Goal: Task Accomplishment & Management: Use online tool/utility

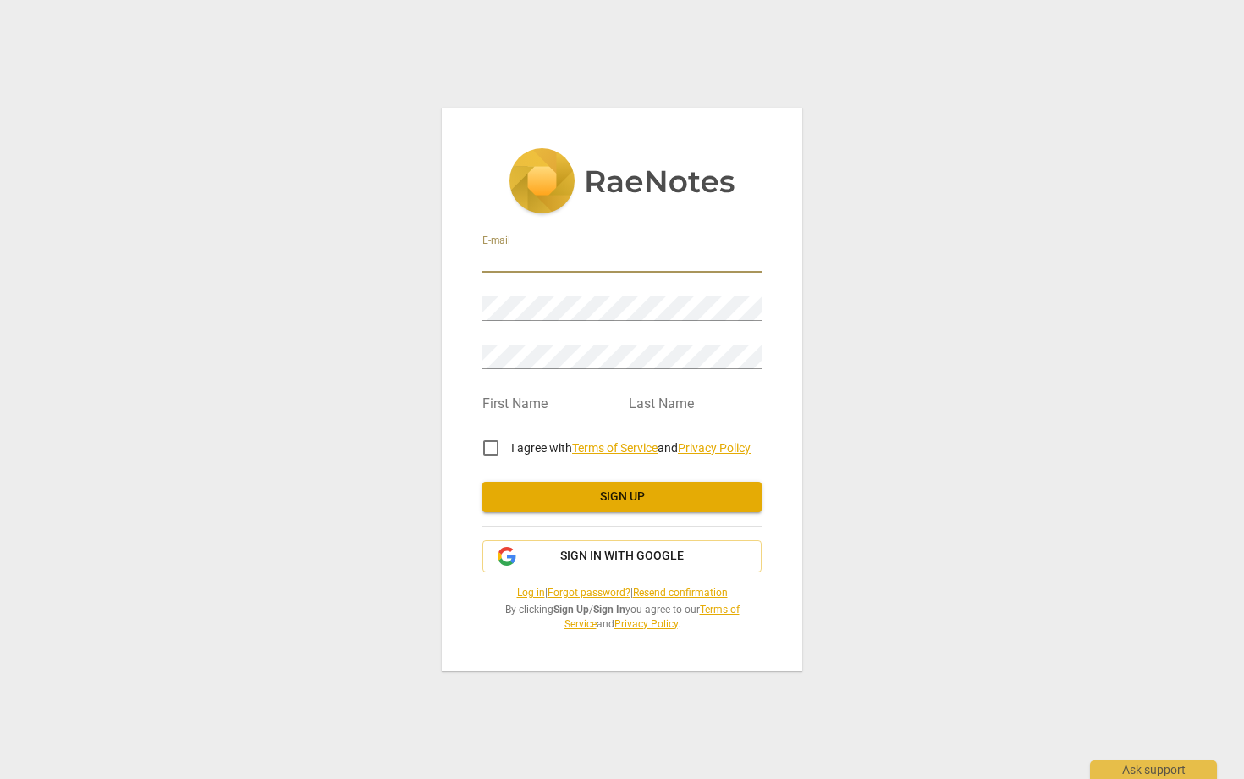
click at [563, 251] on input "email" at bounding box center [621, 260] width 279 height 25
type input "[PERSON_NAME][EMAIL_ADDRESS][DOMAIN_NAME]"
click at [0, 0] on com-1password-button at bounding box center [0, 0] width 0 height 0
click at [511, 414] on input "text" at bounding box center [548, 405] width 133 height 25
type input "C"
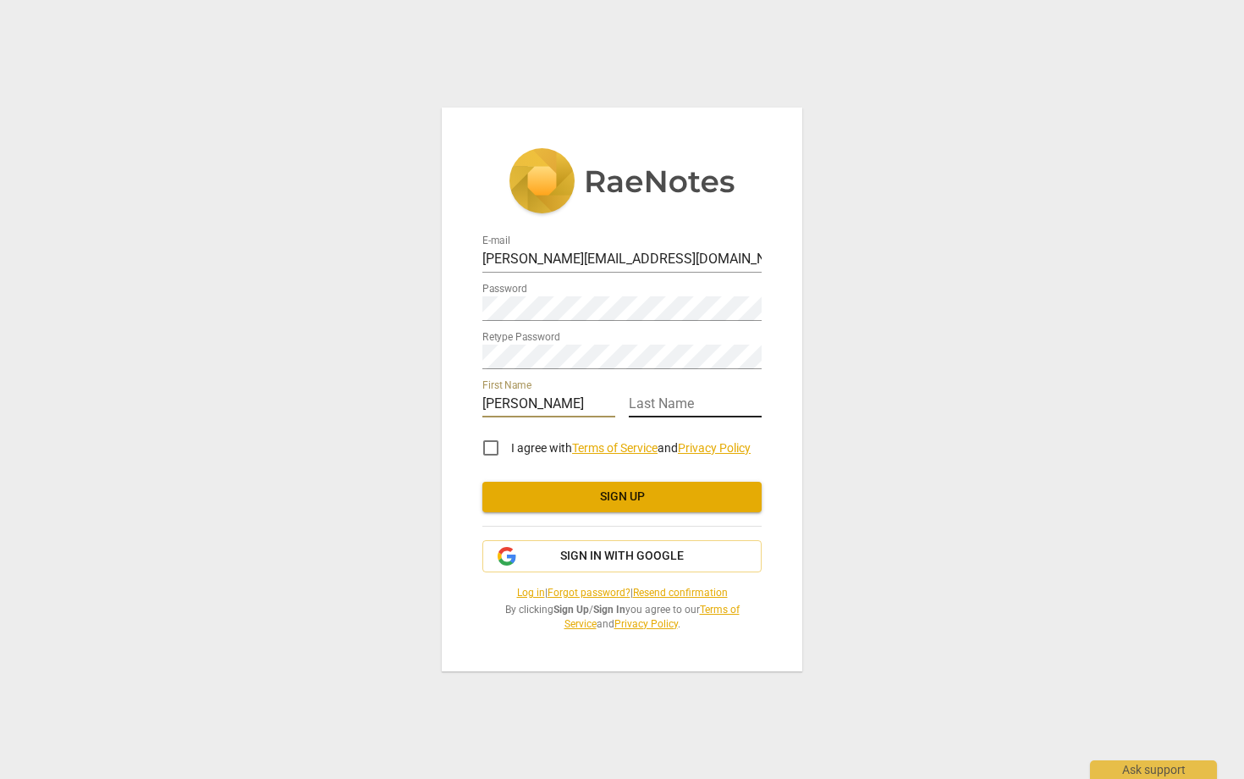
type input "[PERSON_NAME]"
click at [711, 397] on input "text" at bounding box center [695, 405] width 133 height 25
type input "Chandler"
click at [488, 446] on input "I agree with Terms of Service and Privacy Policy" at bounding box center [491, 447] width 41 height 41
checkbox input "true"
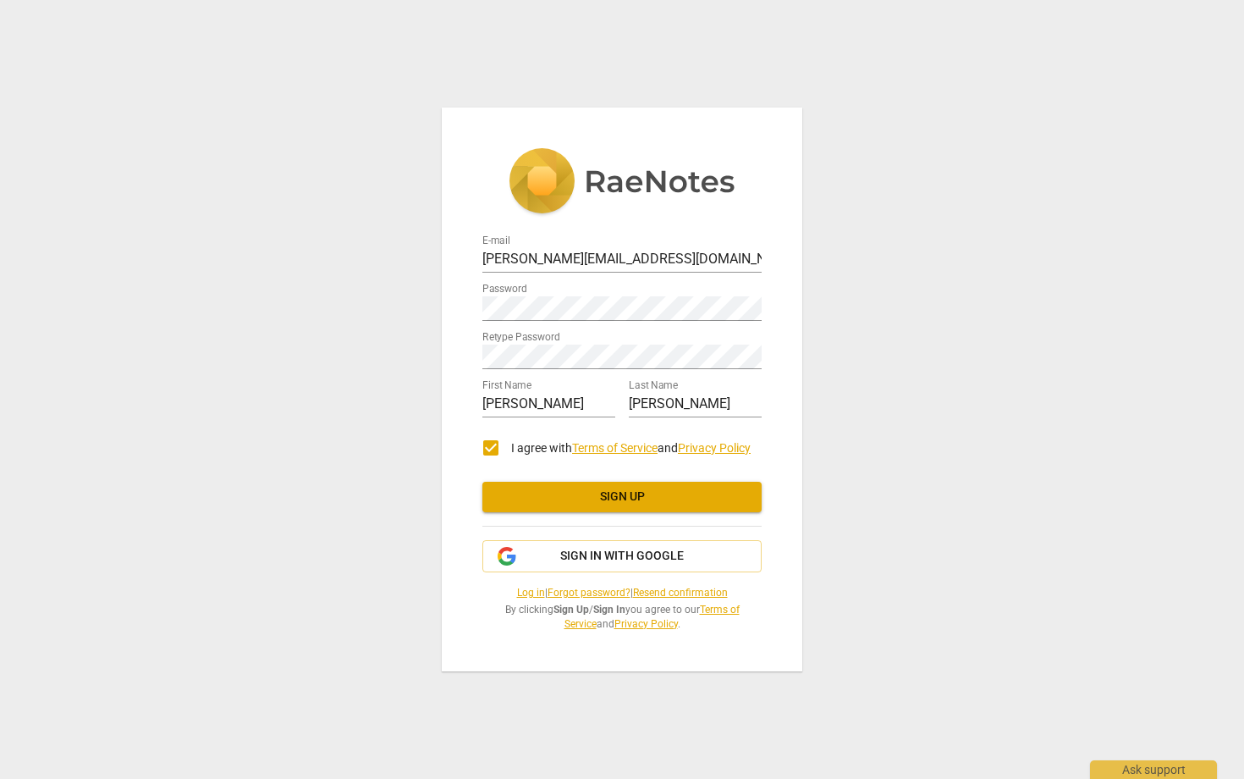
click at [570, 487] on button "Sign up" at bounding box center [621, 497] width 279 height 30
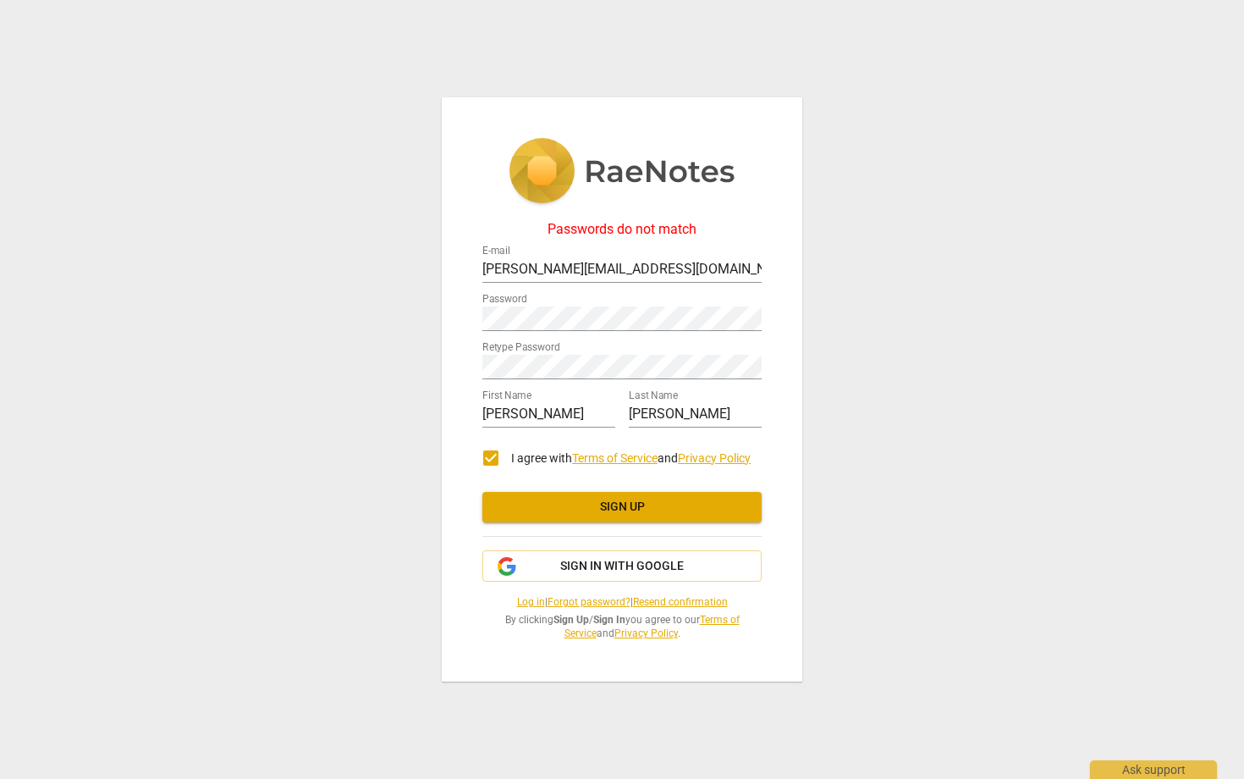
click at [631, 502] on span "Sign up" at bounding box center [622, 506] width 252 height 17
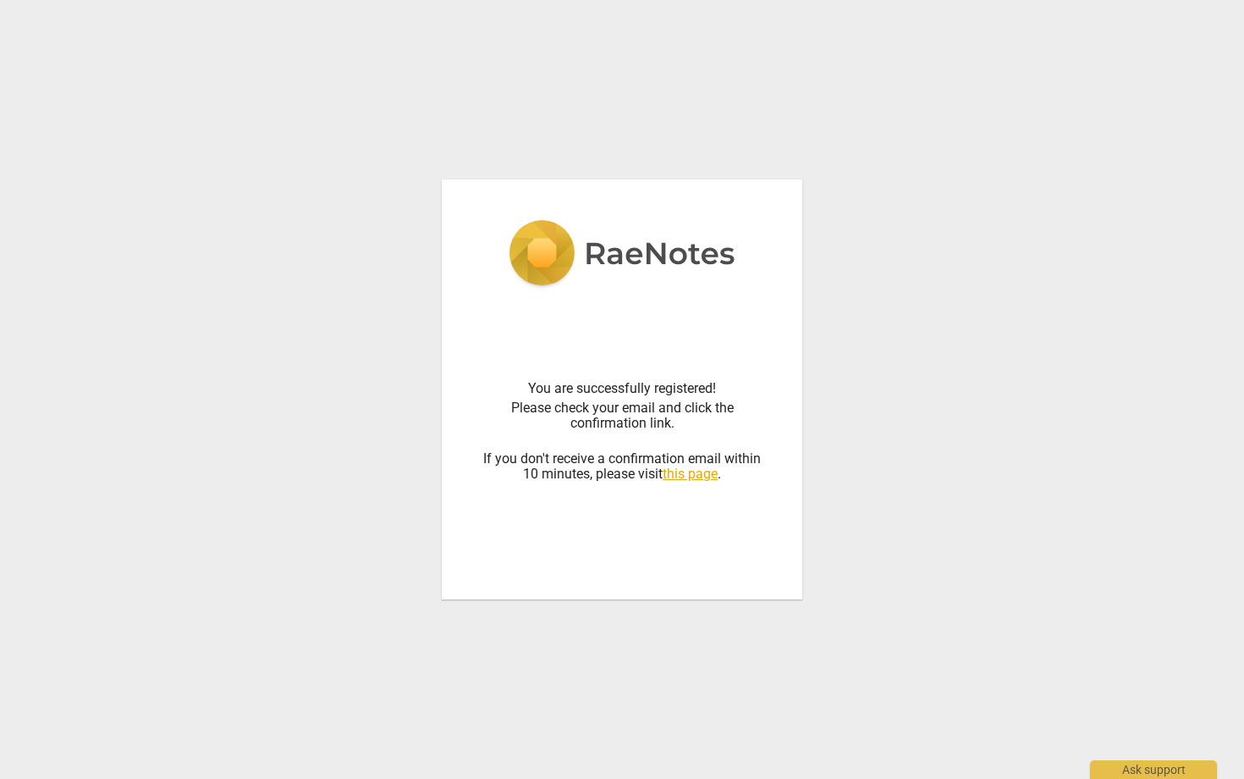
click at [743, 706] on div "You are successfully registered! Please check your email and click the confirma…" at bounding box center [622, 389] width 1244 height 779
click at [620, 44] on div "You are successfully registered! Please check your email and click the confirma…" at bounding box center [622, 389] width 1244 height 779
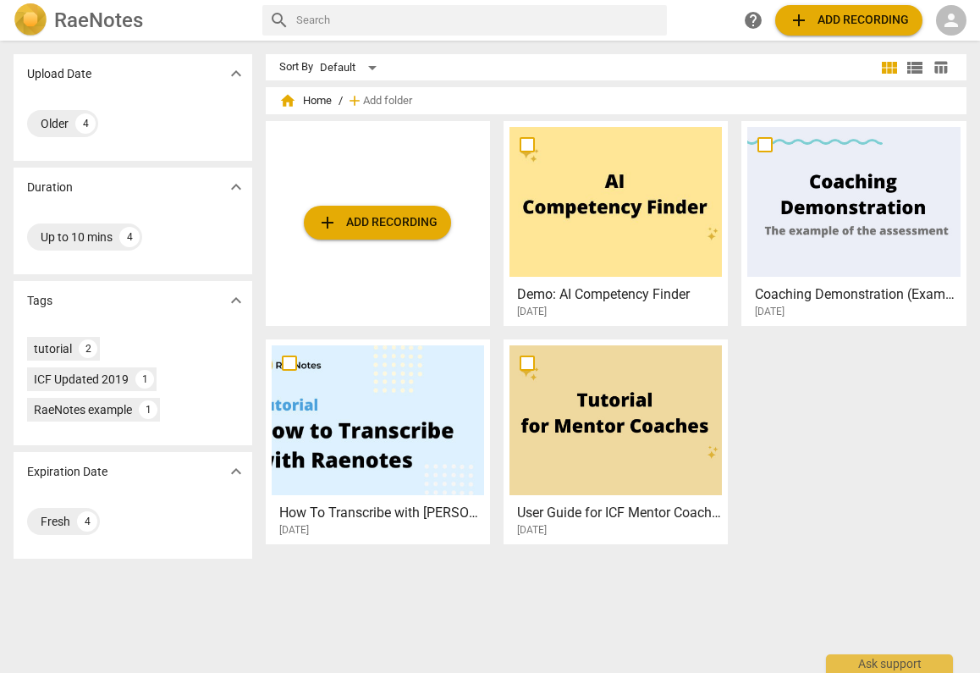
click at [666, 412] on div at bounding box center [615, 420] width 212 height 150
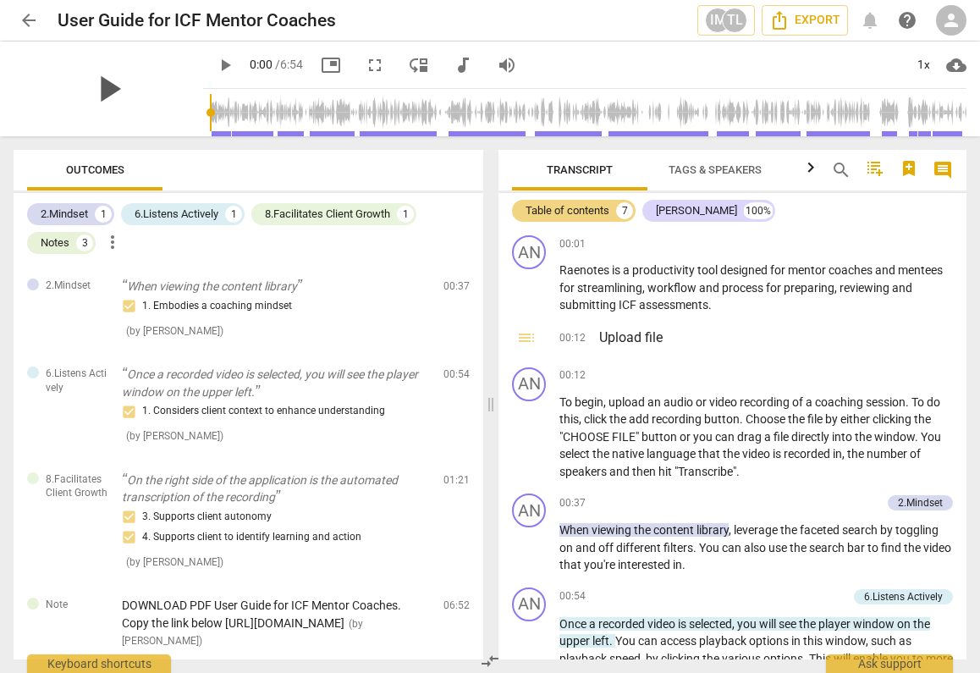
click at [101, 90] on span "play_arrow" at bounding box center [108, 89] width 44 height 44
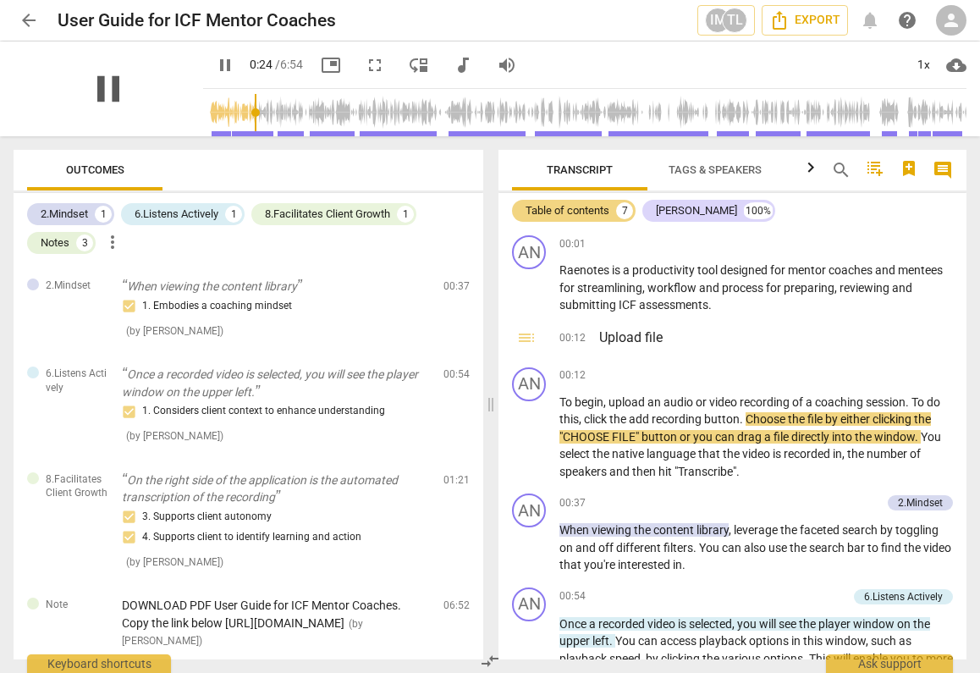
click at [102, 91] on span "pause" at bounding box center [108, 89] width 44 height 44
type input "25"
click at [29, 20] on span "arrow_back" at bounding box center [29, 20] width 20 height 20
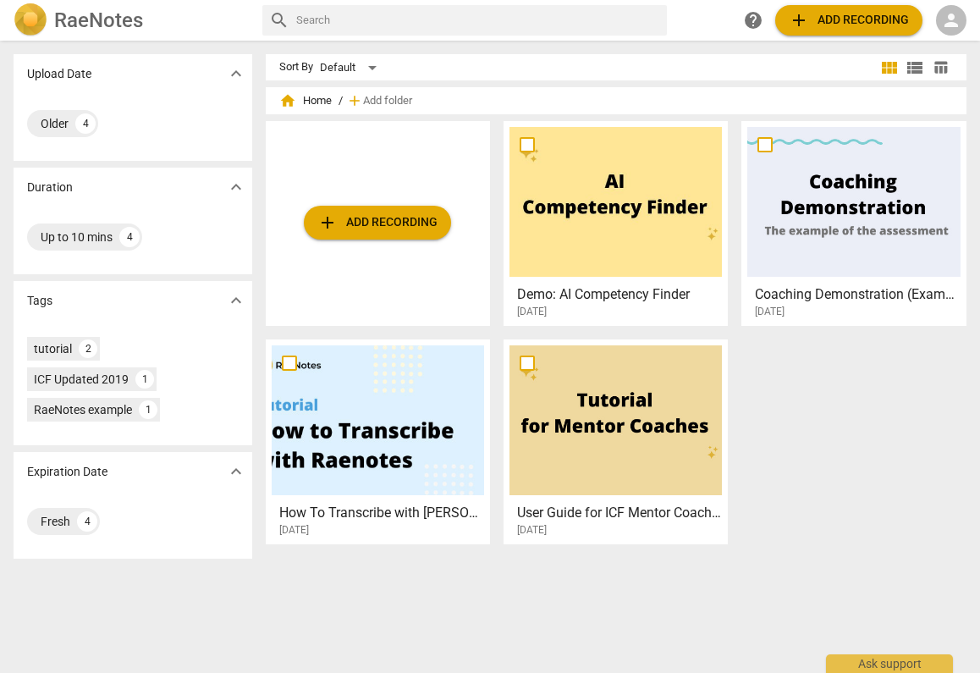
click at [385, 226] on span "add Add recording" at bounding box center [377, 222] width 120 height 20
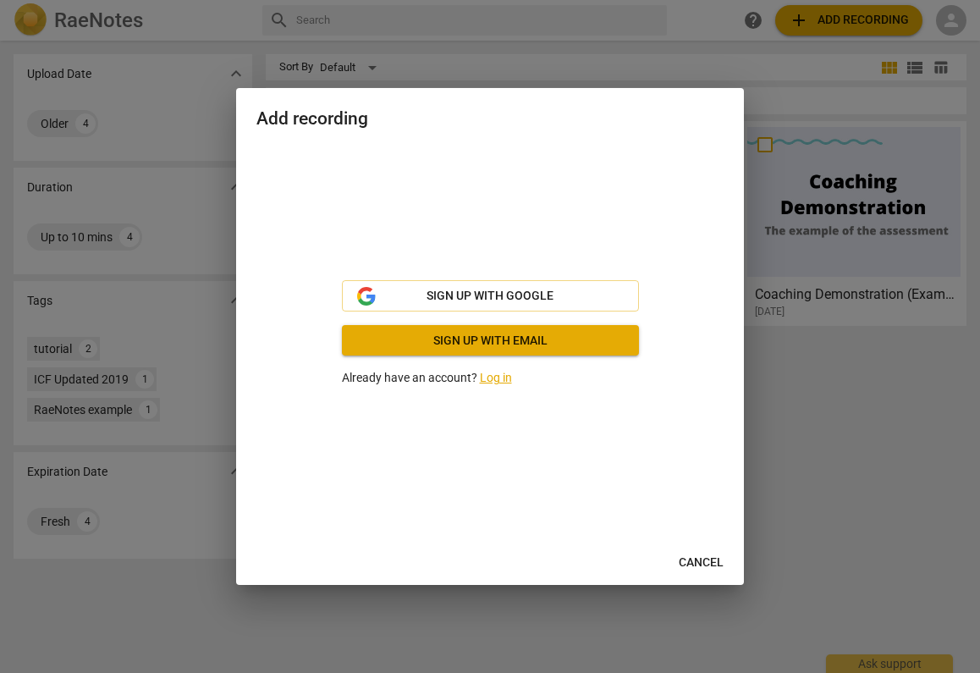
click at [491, 382] on link "Log in" at bounding box center [496, 378] width 32 height 14
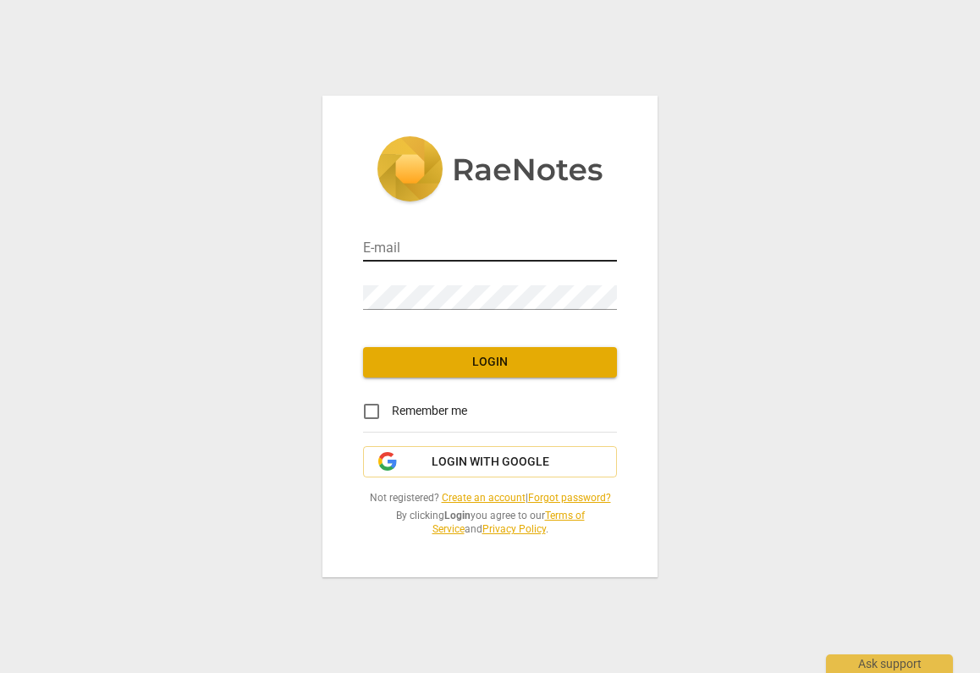
click at [448, 251] on input "email" at bounding box center [490, 249] width 254 height 25
type input "[PERSON_NAME][EMAIL_ADDRESS][DOMAIN_NAME]"
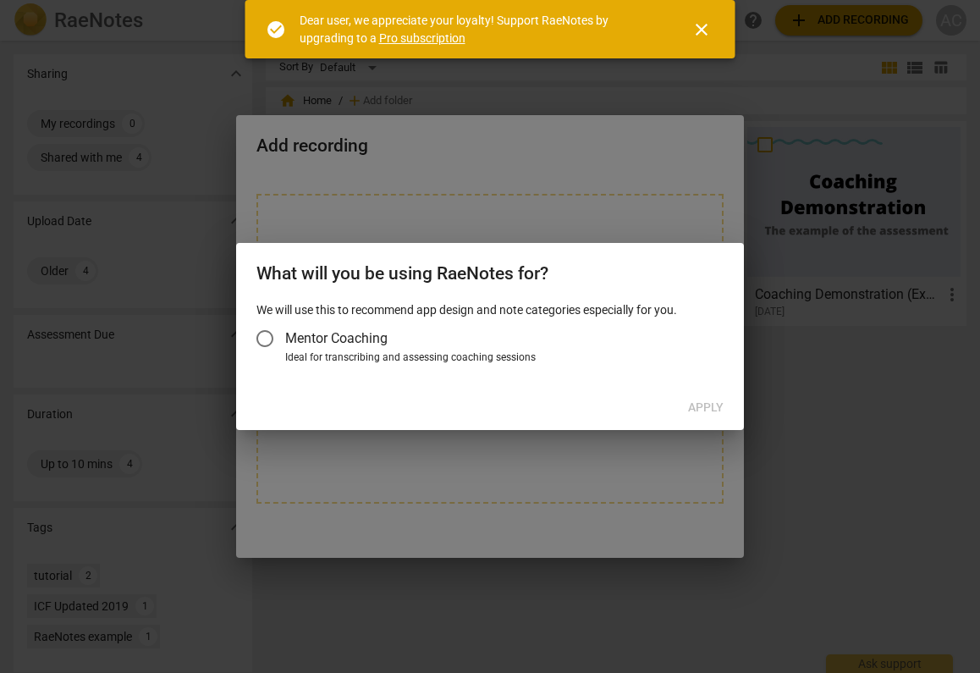
click at [285, 342] on span "Mentor Coaching" at bounding box center [336, 337] width 102 height 19
click at [285, 342] on input "Mentor Coaching" at bounding box center [265, 338] width 41 height 41
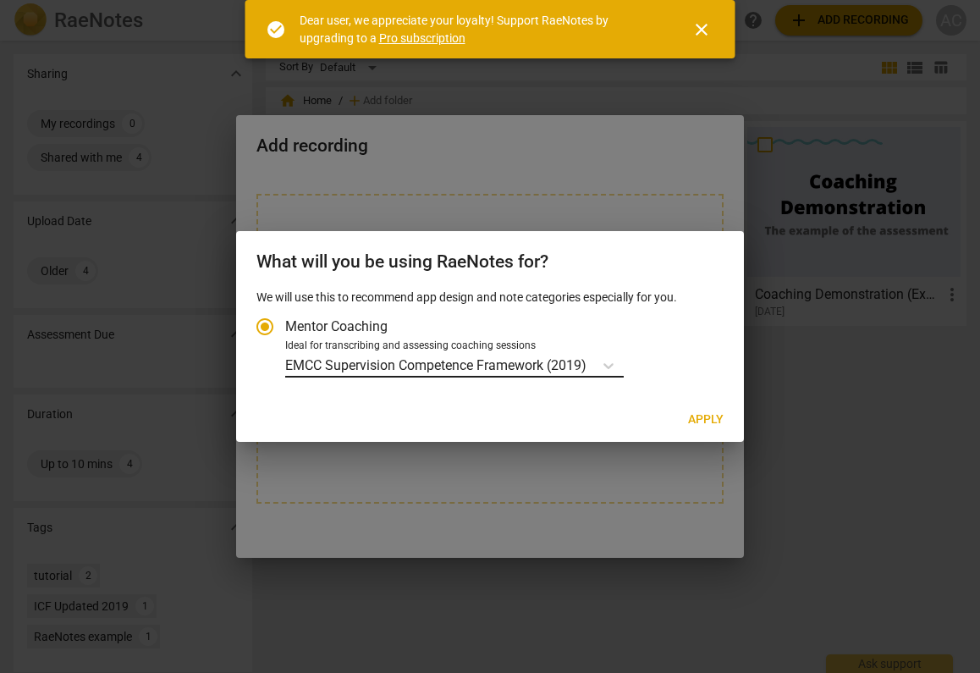
click at [587, 366] on p "EMCC Supervision Competence Framework (2019)" at bounding box center [435, 364] width 301 height 19
click at [0, 0] on input "Ideal for transcribing and assessing coaching sessions EMCC Supervision Compete…" at bounding box center [0, 0] width 0 height 0
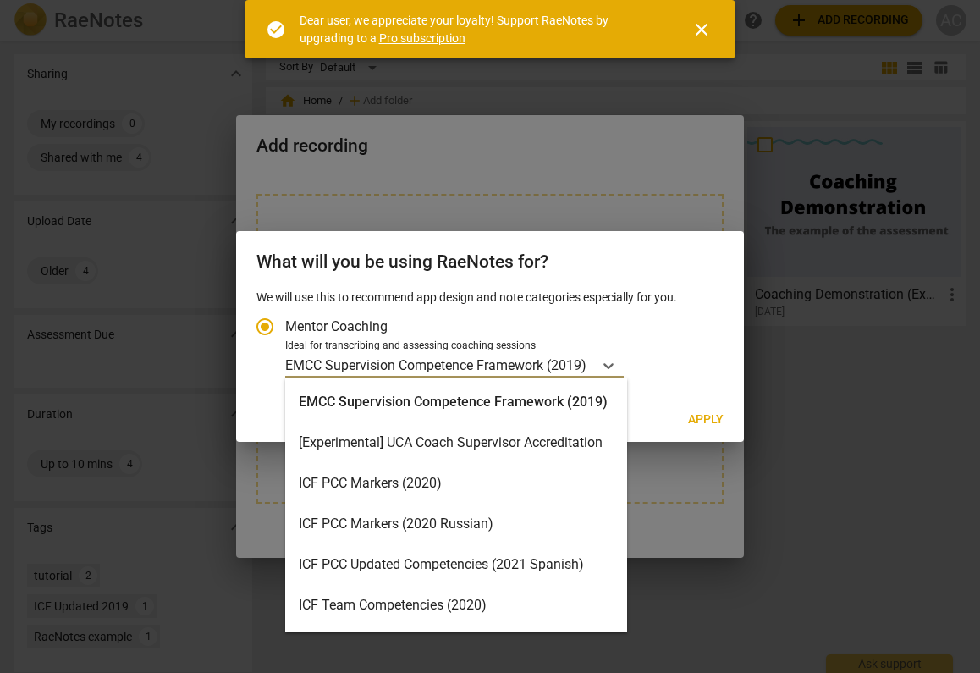
click at [431, 482] on div "ICF PCC Markers (2020)" at bounding box center [456, 483] width 342 height 41
radio input "false"
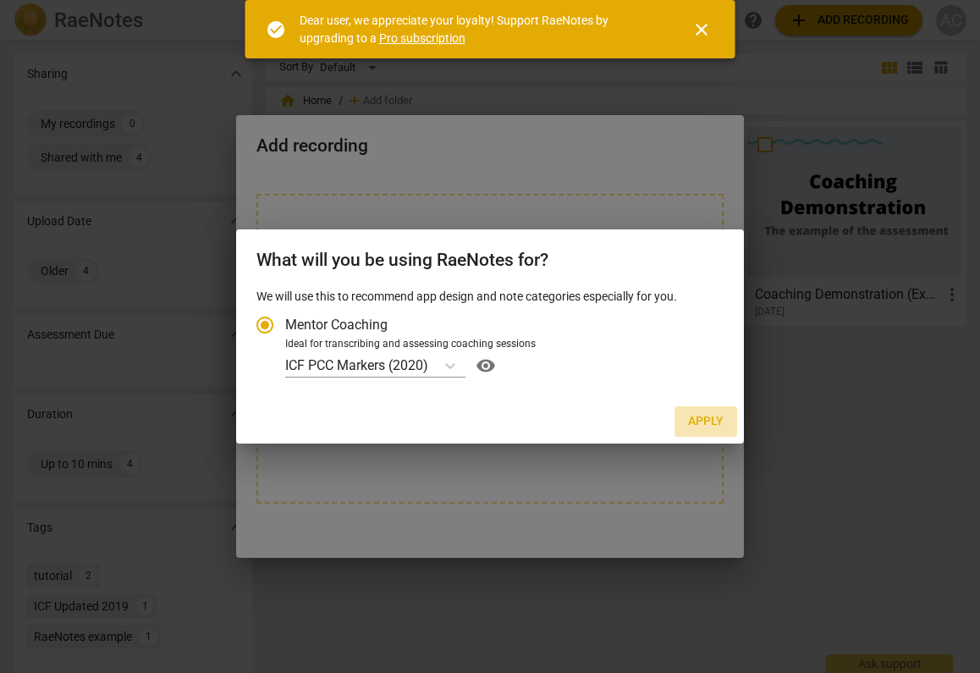
click at [697, 421] on span "Apply" at bounding box center [706, 421] width 36 height 17
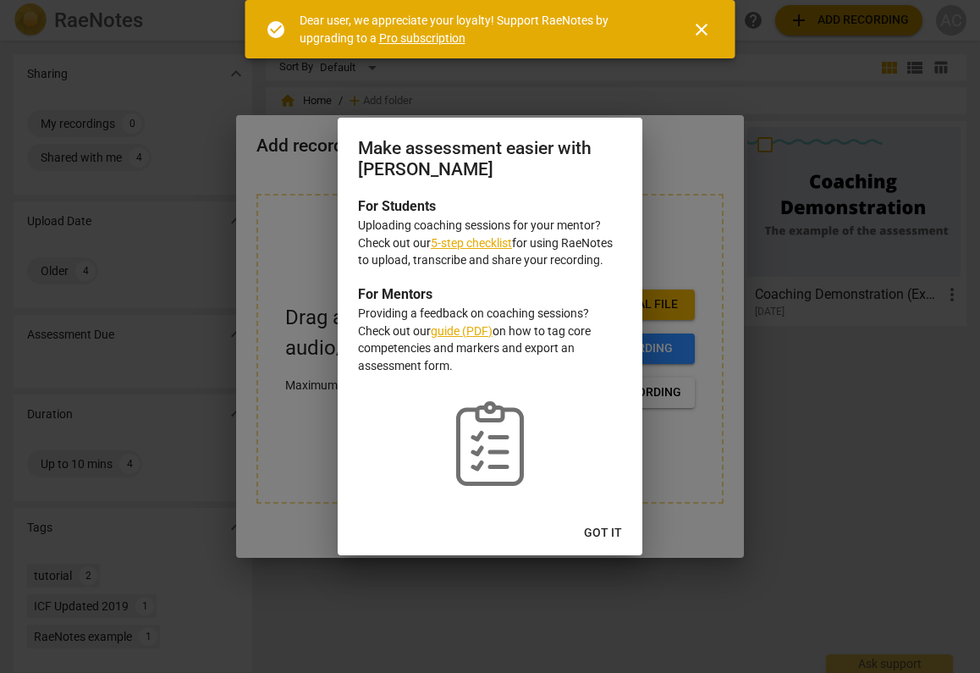
click at [613, 534] on span "Got it" at bounding box center [603, 533] width 38 height 17
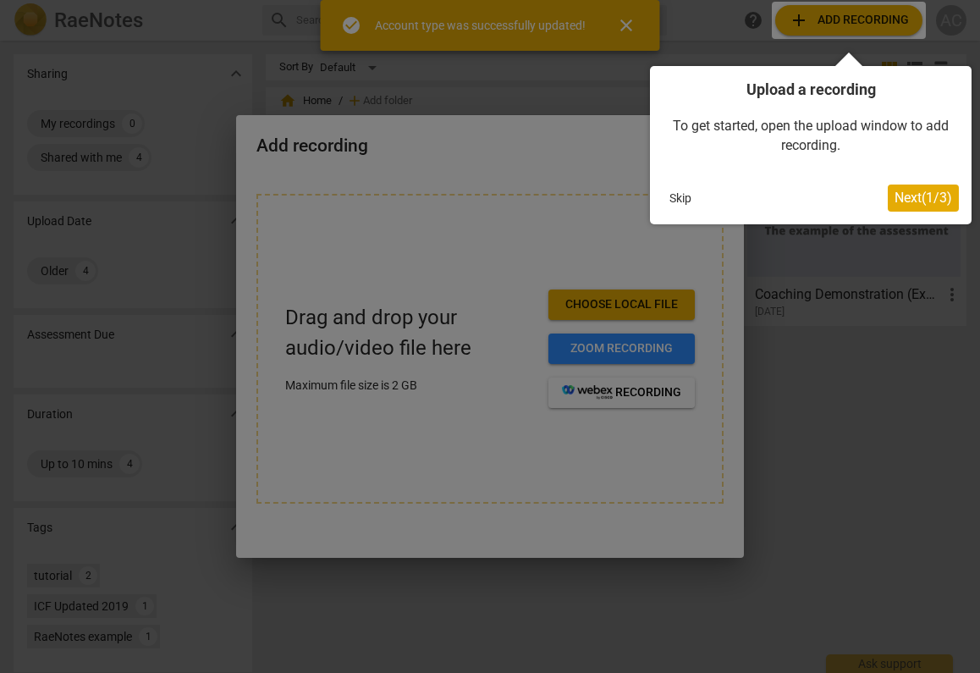
click at [506, 243] on div at bounding box center [490, 336] width 980 height 673
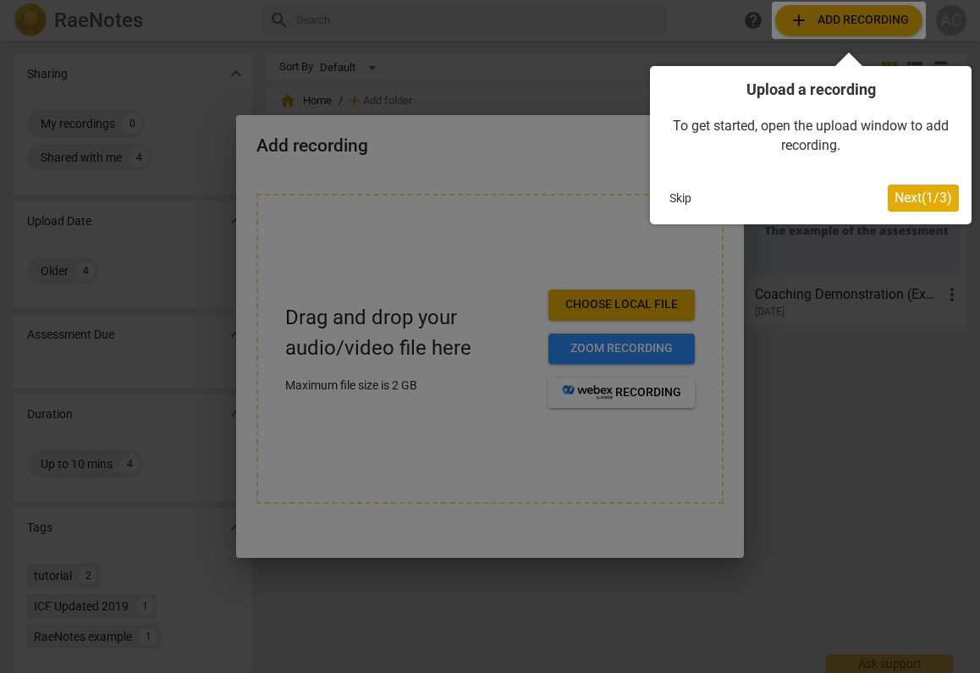
click at [675, 201] on button "Skip" at bounding box center [681, 197] width 36 height 25
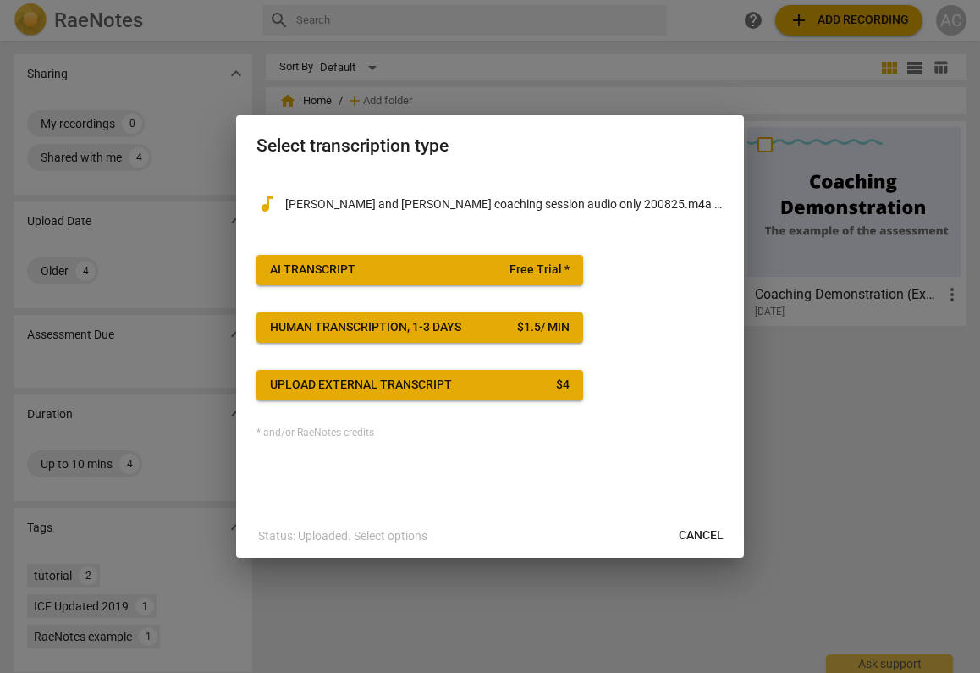
click at [449, 266] on span "AI Transcript Free Trial *" at bounding box center [420, 270] width 300 height 17
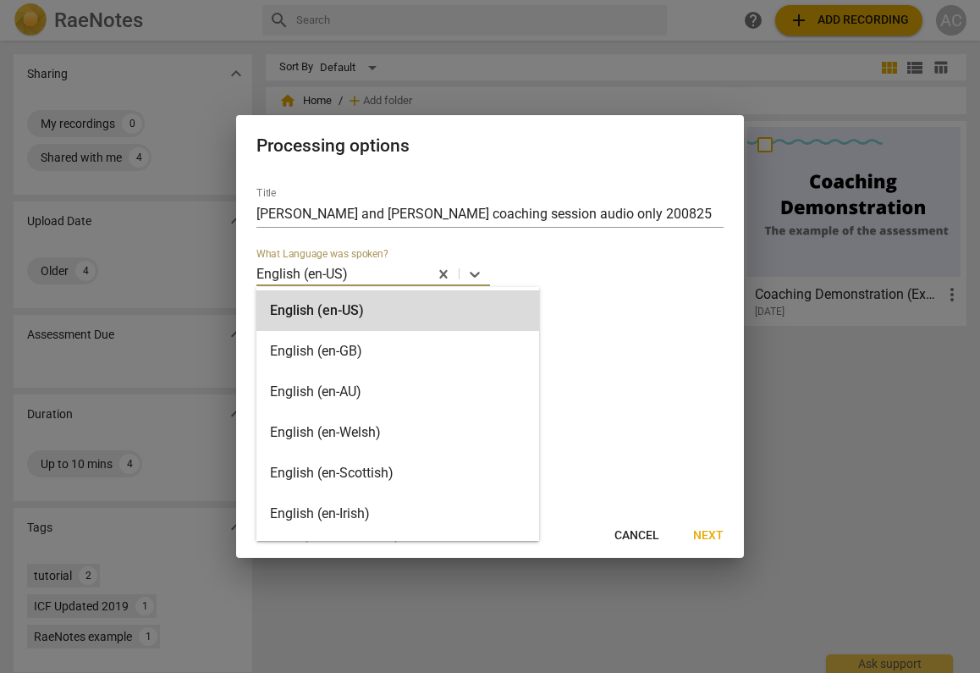
click at [396, 273] on div at bounding box center [388, 273] width 77 height 19
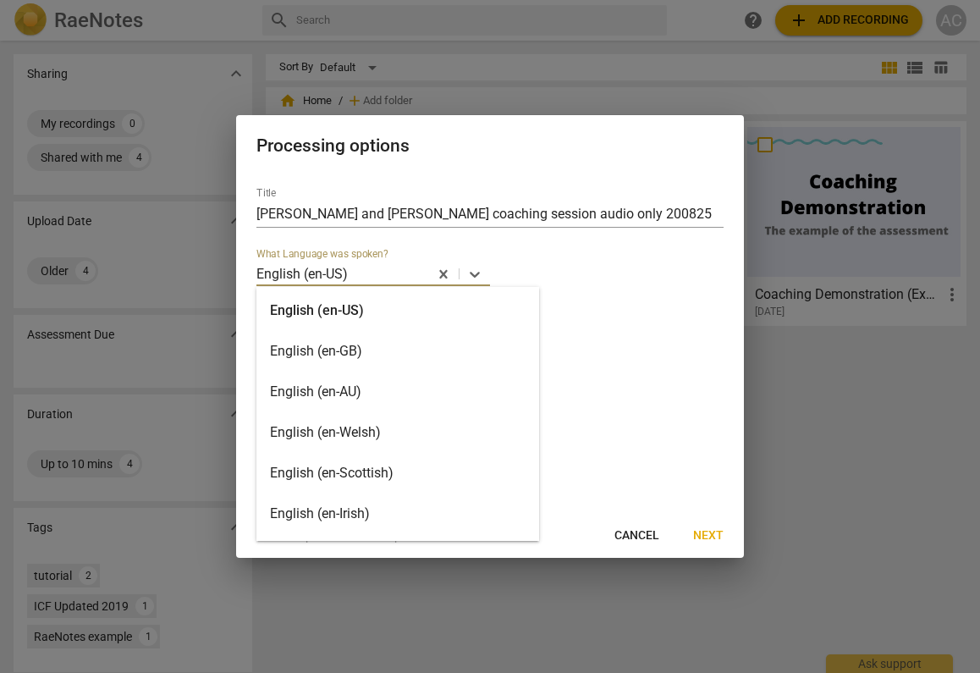
click at [358, 348] on div "English (en-GB)" at bounding box center [397, 351] width 283 height 41
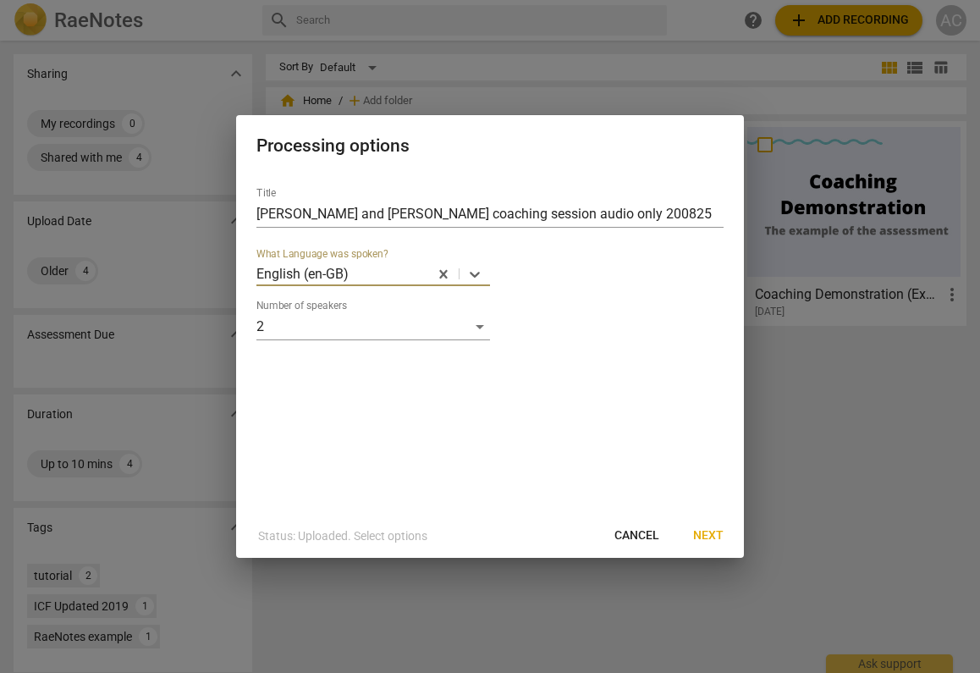
click at [710, 535] on span "Next" at bounding box center [708, 535] width 30 height 17
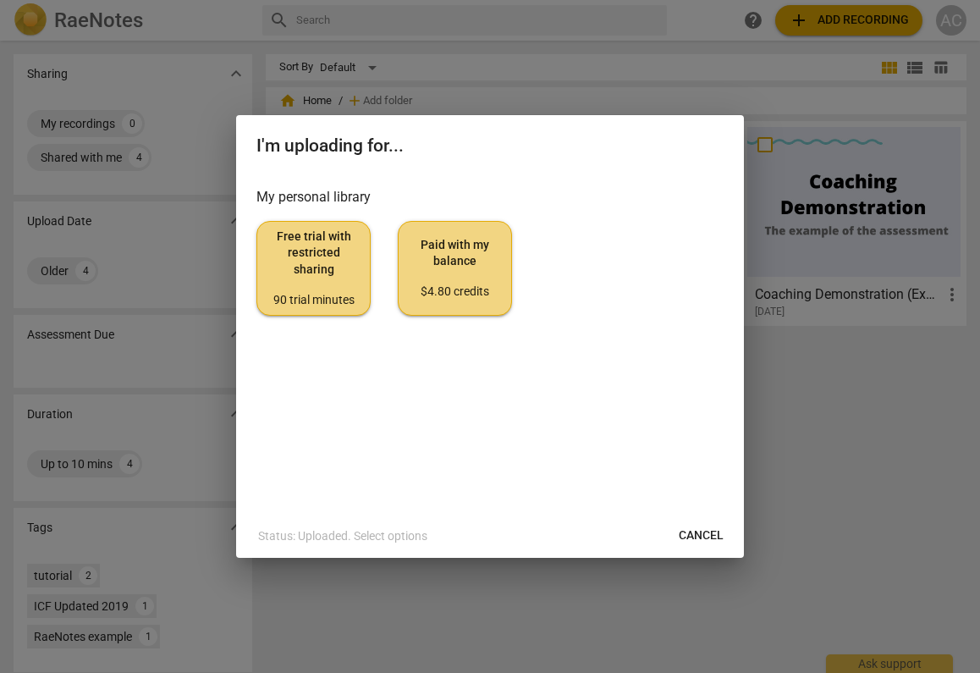
click at [326, 289] on span "Free trial with restricted sharing 90 trial minutes" at bounding box center [313, 269] width 85 height 80
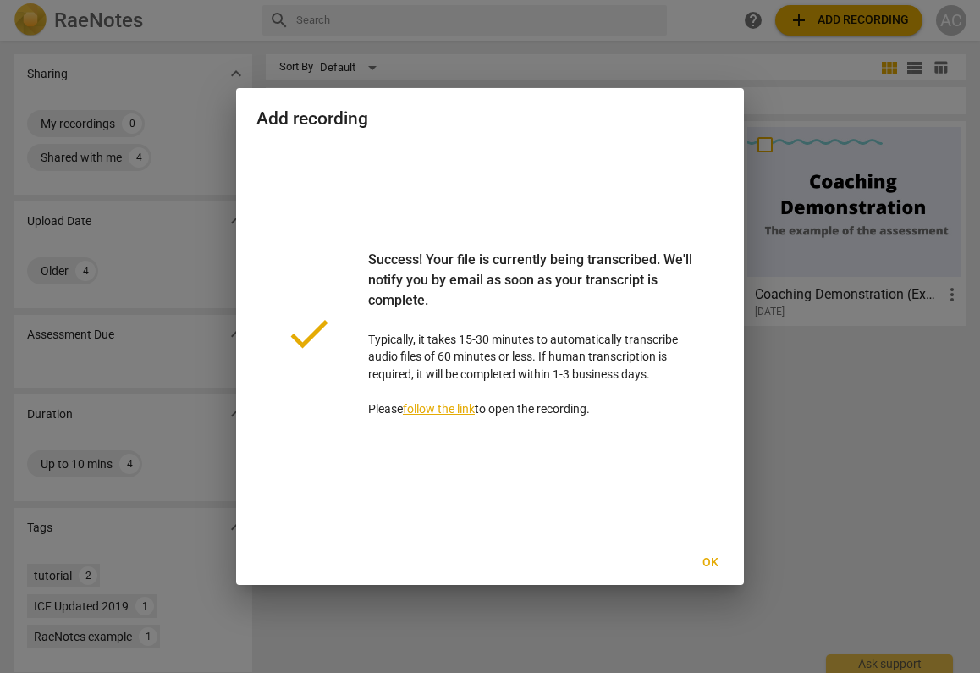
click at [711, 565] on span "Ok" at bounding box center [710, 562] width 27 height 17
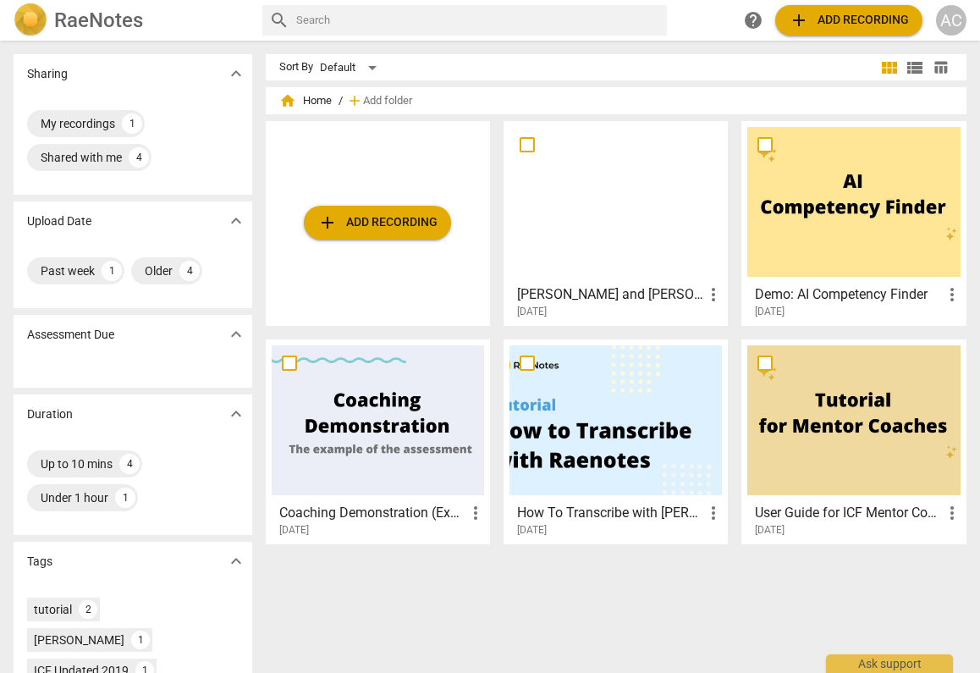
click at [660, 273] on div at bounding box center [615, 202] width 212 height 150
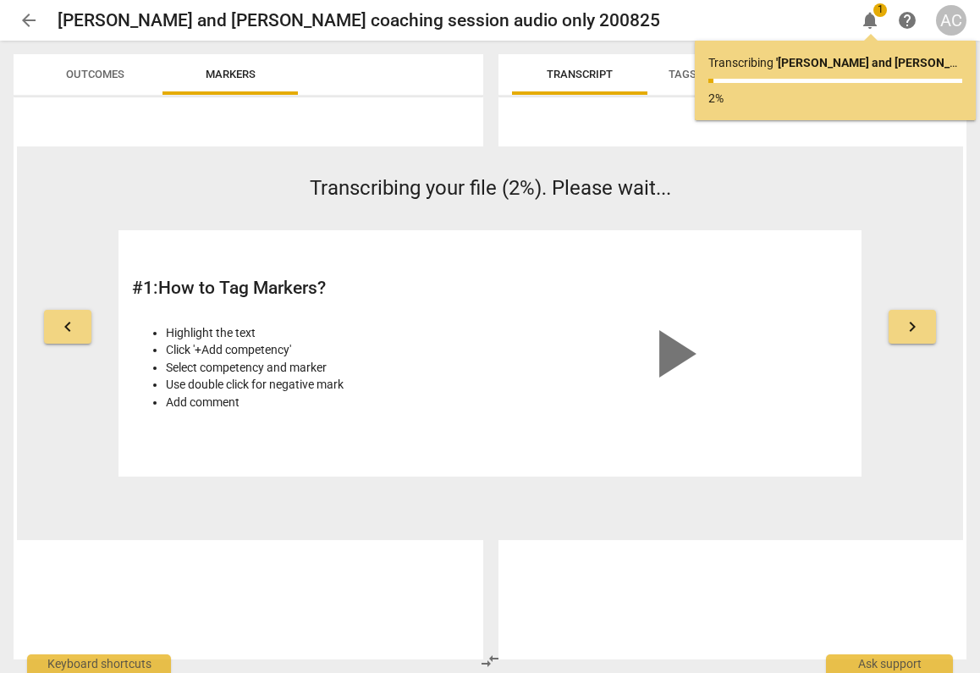
click at [22, 23] on span "arrow_back" at bounding box center [29, 20] width 20 height 20
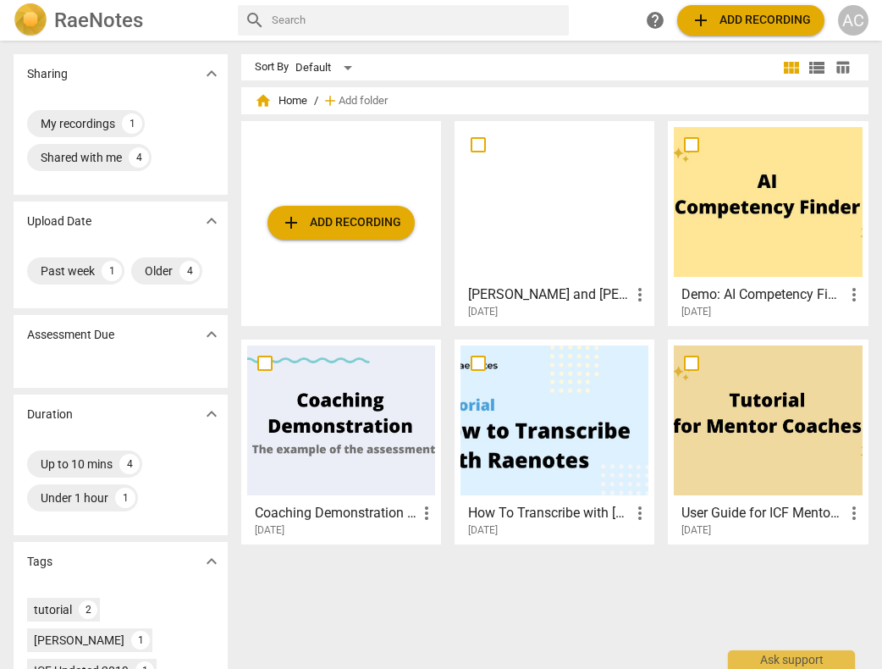
click at [538, 242] on div at bounding box center [554, 202] width 188 height 150
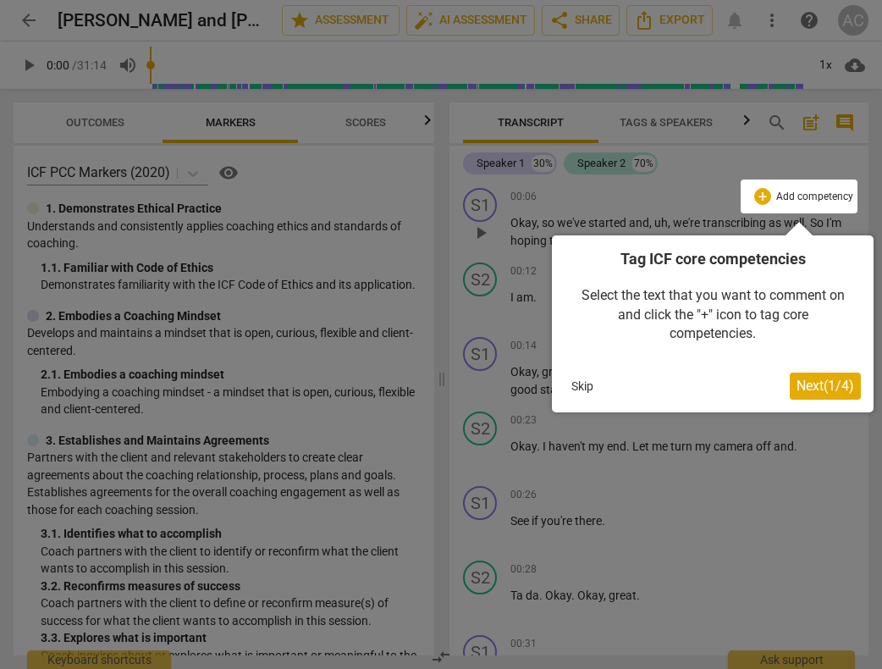
click at [819, 387] on span "Next ( 1 / 4 )" at bounding box center [825, 385] width 58 height 16
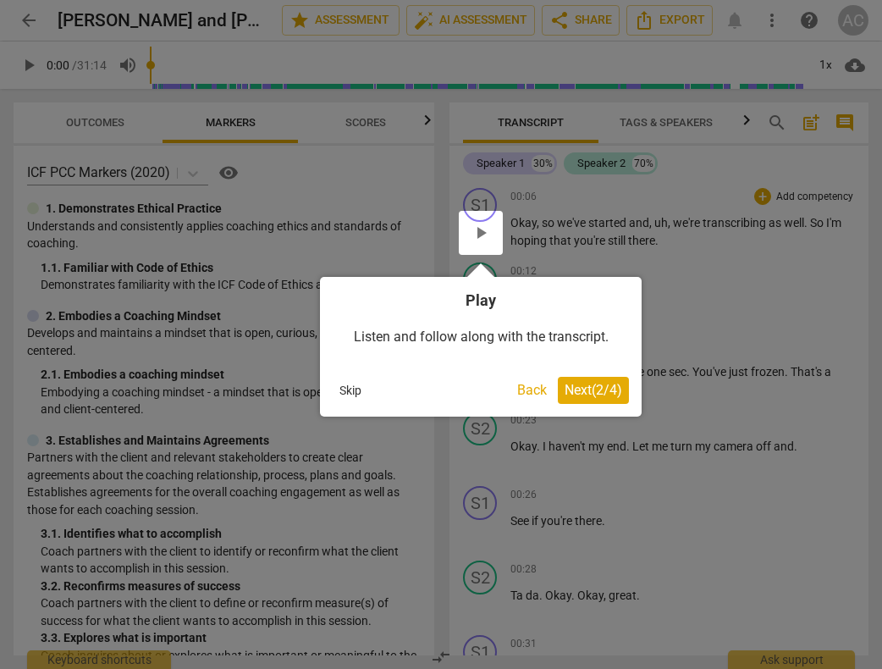
click at [594, 392] on span "Next ( 2 / 4 )" at bounding box center [594, 390] width 58 height 16
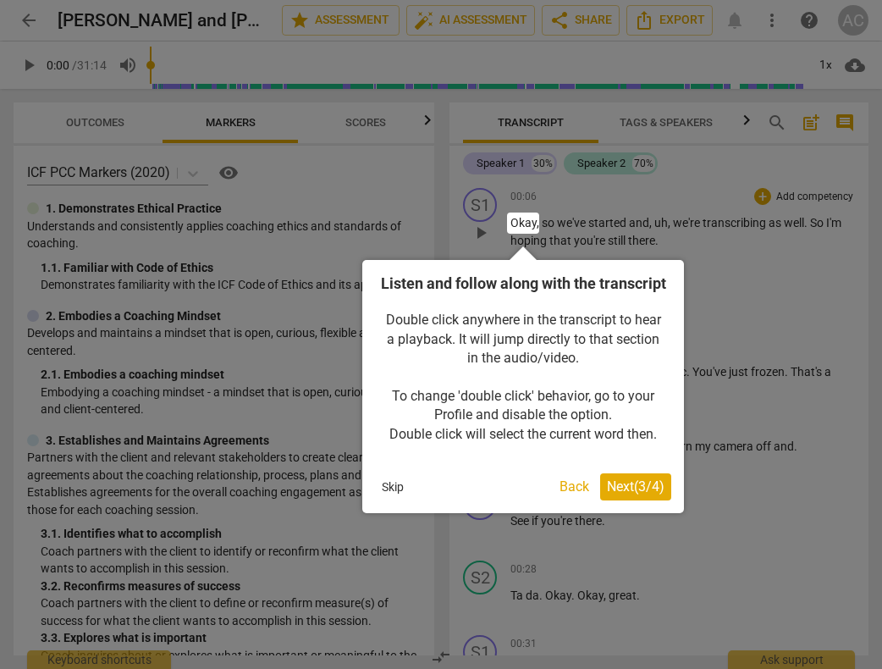
click at [642, 494] on span "Next ( 3 / 4 )" at bounding box center [636, 486] width 58 height 16
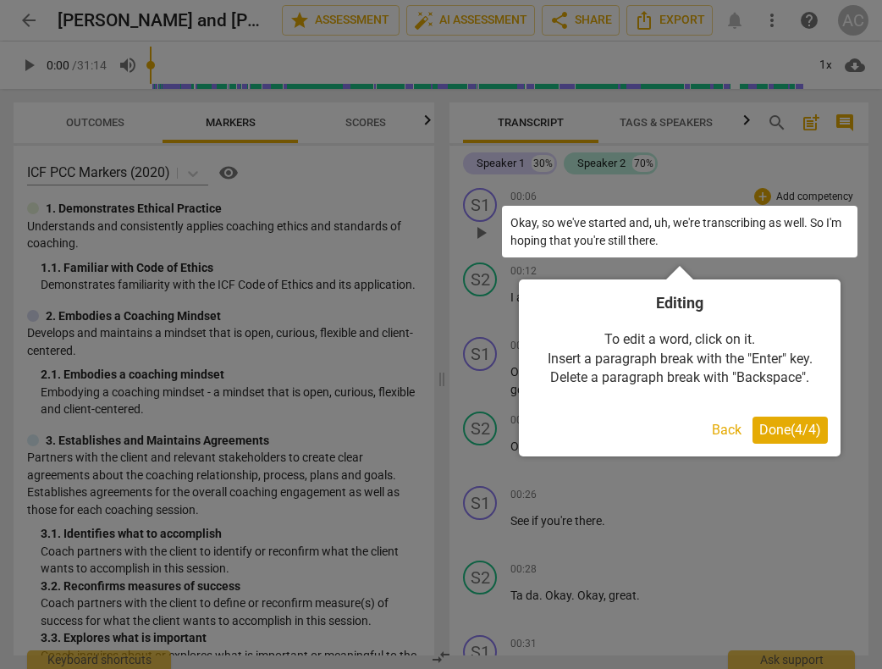
click at [793, 427] on span "Done ( 4 / 4 )" at bounding box center [790, 429] width 62 height 16
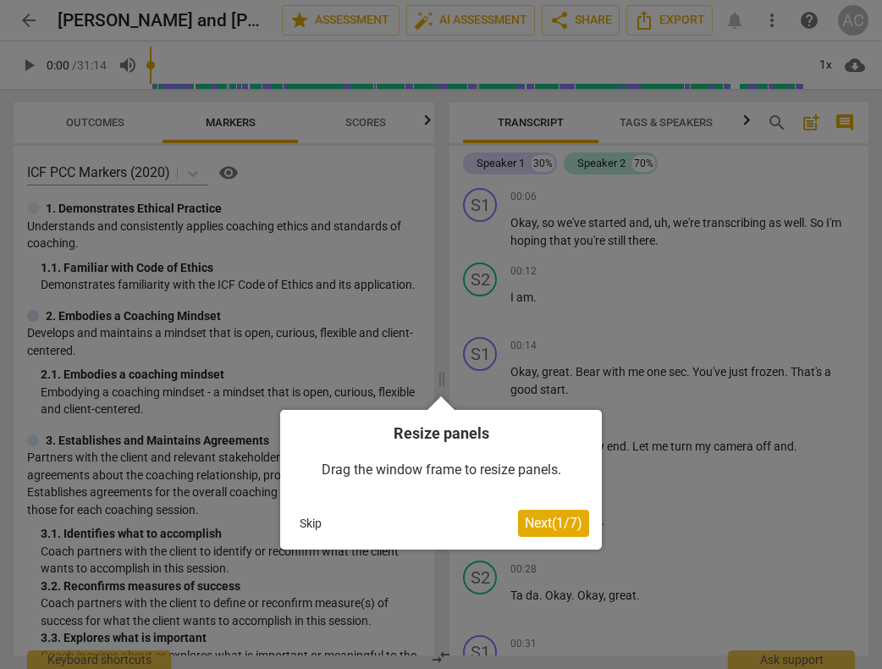
click at [555, 526] on span "Next ( 1 / 7 )" at bounding box center [554, 523] width 58 height 16
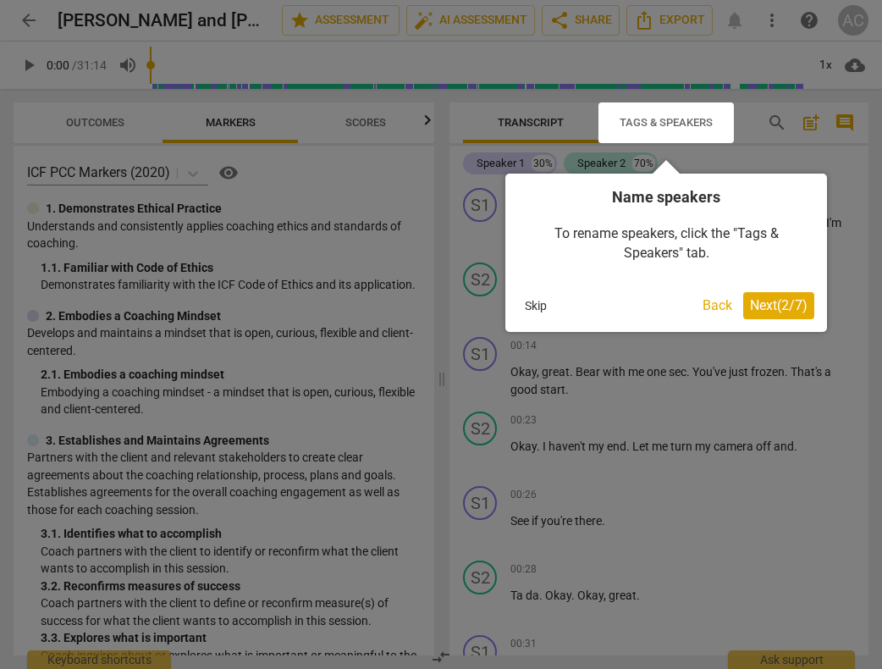
click at [779, 306] on span "Next ( 2 / 7 )" at bounding box center [779, 305] width 58 height 16
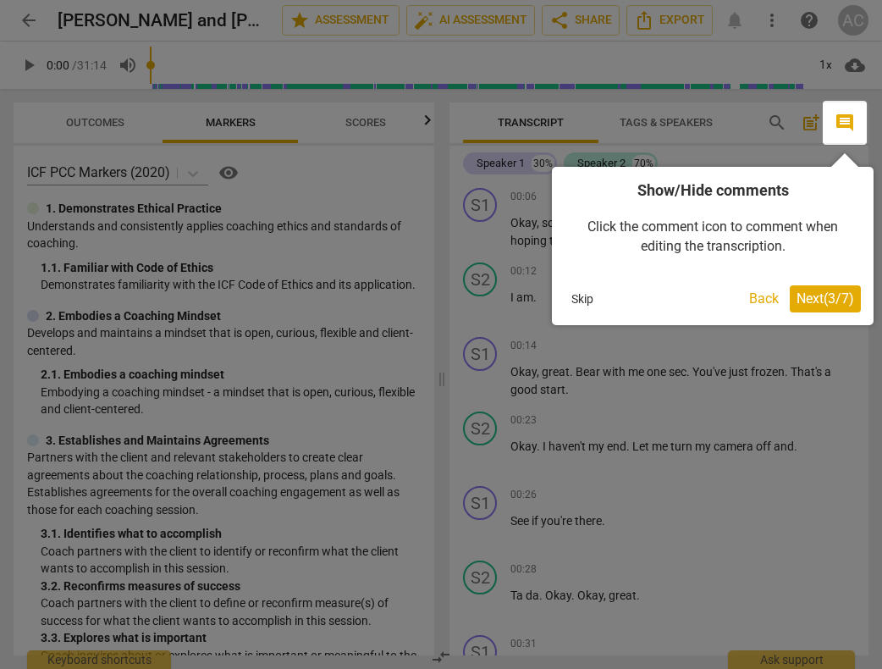
click at [812, 300] on span "Next ( 3 / 7 )" at bounding box center [825, 298] width 58 height 16
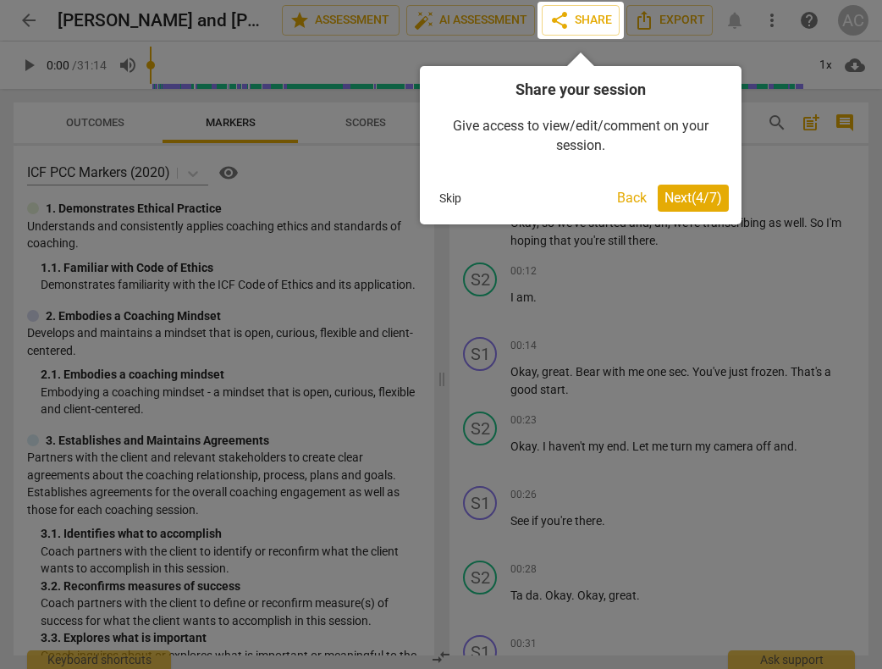
click at [714, 202] on span "Next ( 4 / 7 )" at bounding box center [693, 198] width 58 height 16
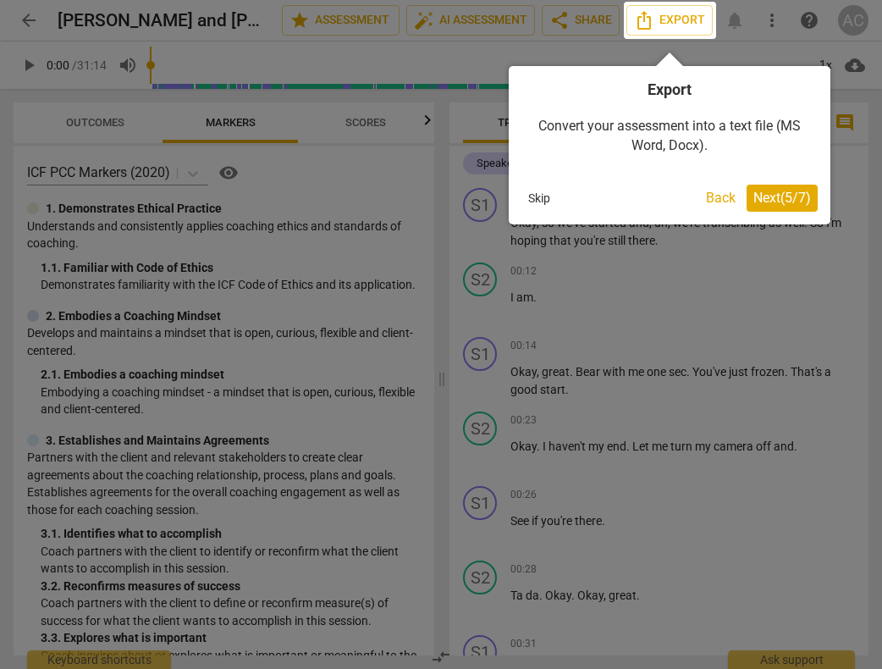
click at [787, 200] on span "Next ( 5 / 7 )" at bounding box center [782, 198] width 58 height 16
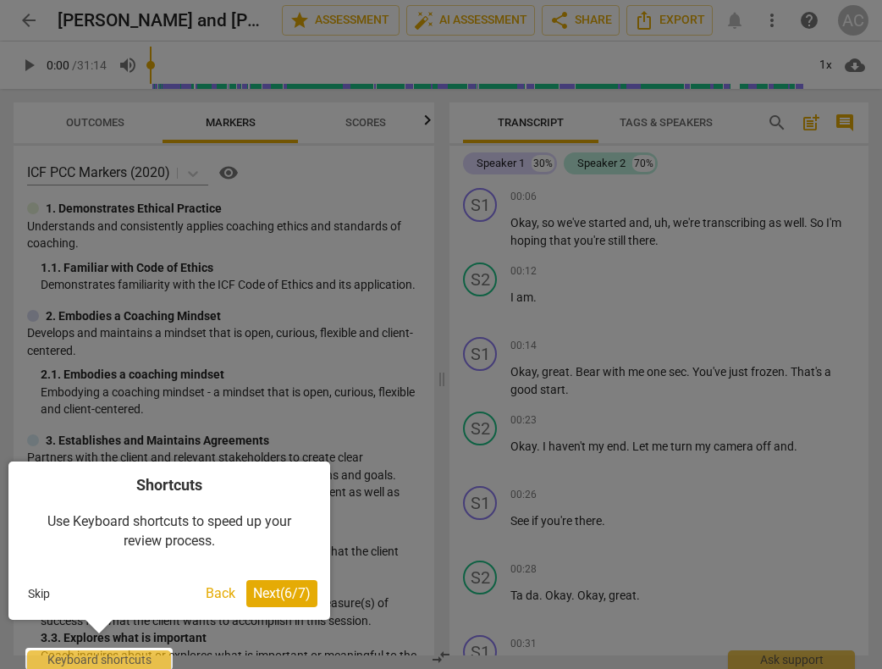
click at [281, 593] on span "Next ( 6 / 7 )" at bounding box center [282, 593] width 58 height 16
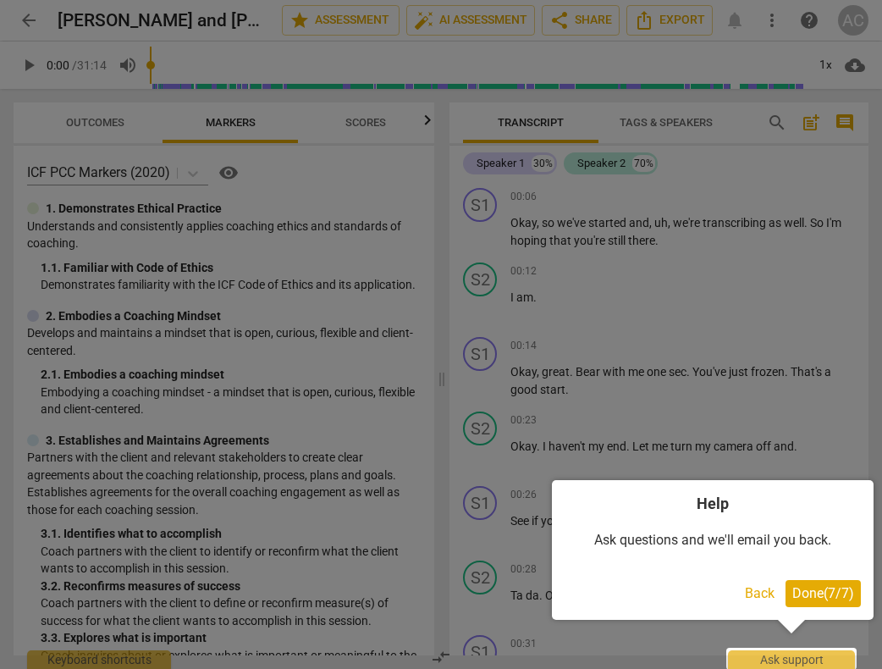
click at [823, 598] on span "Done ( 7 / 7 )" at bounding box center [823, 593] width 62 height 16
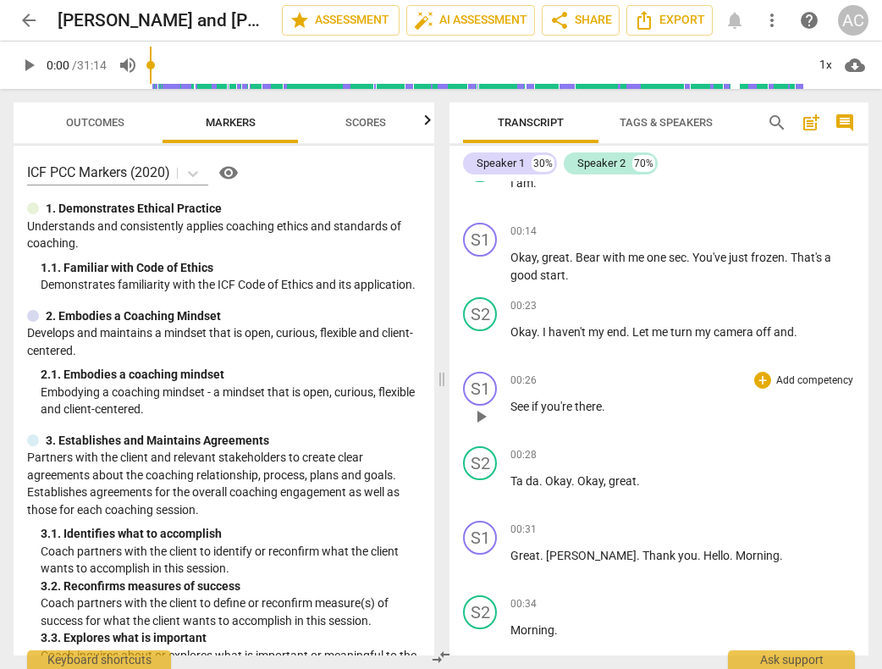
scroll to position [135, 0]
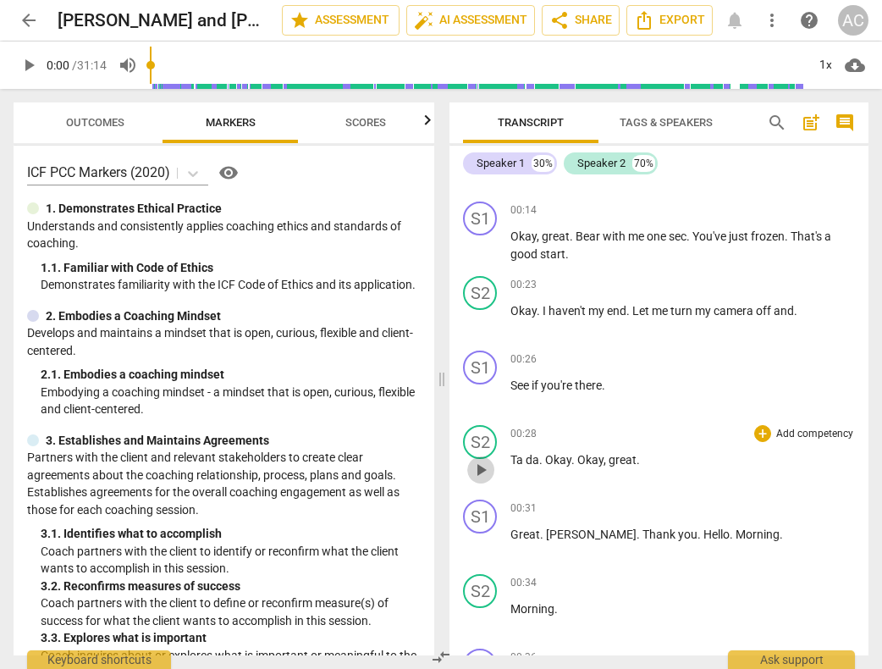
click at [480, 467] on span "play_arrow" at bounding box center [481, 470] width 20 height 20
click at [481, 471] on span "pause" at bounding box center [481, 470] width 20 height 20
click at [487, 544] on span "play_arrow" at bounding box center [481, 544] width 20 height 20
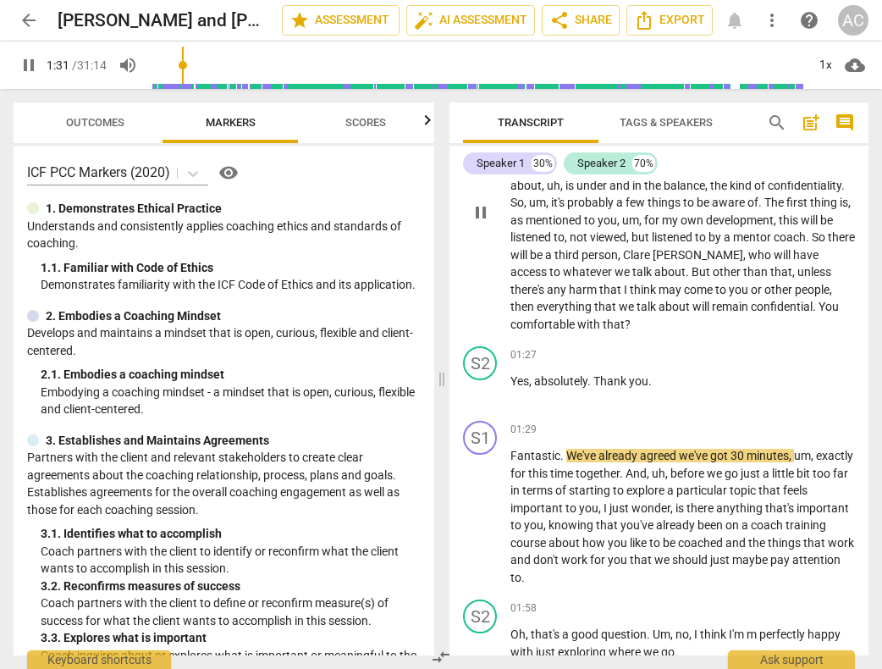
scroll to position [731, 0]
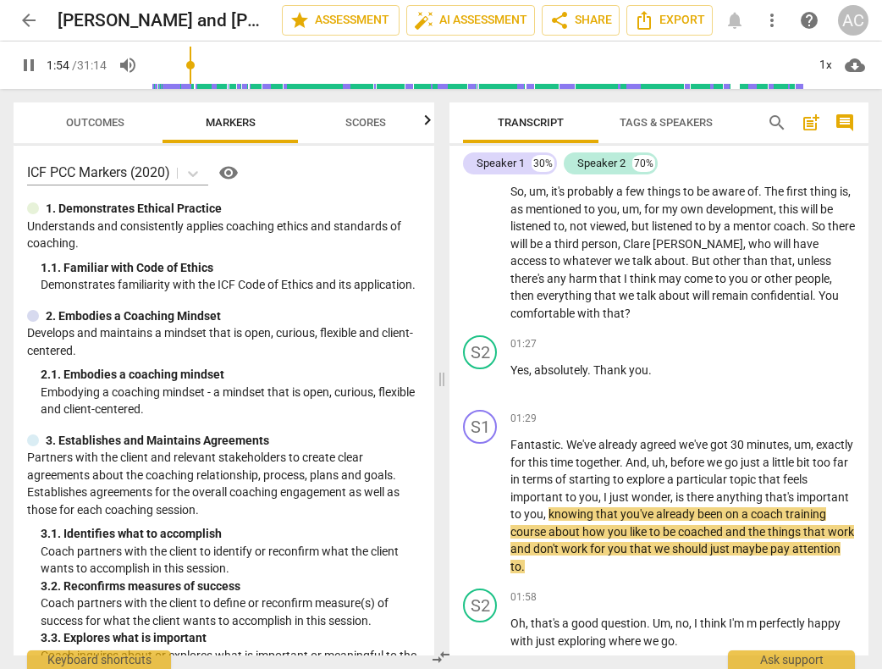
click at [36, 62] on span "pause" at bounding box center [29, 65] width 20 height 20
type input "115"
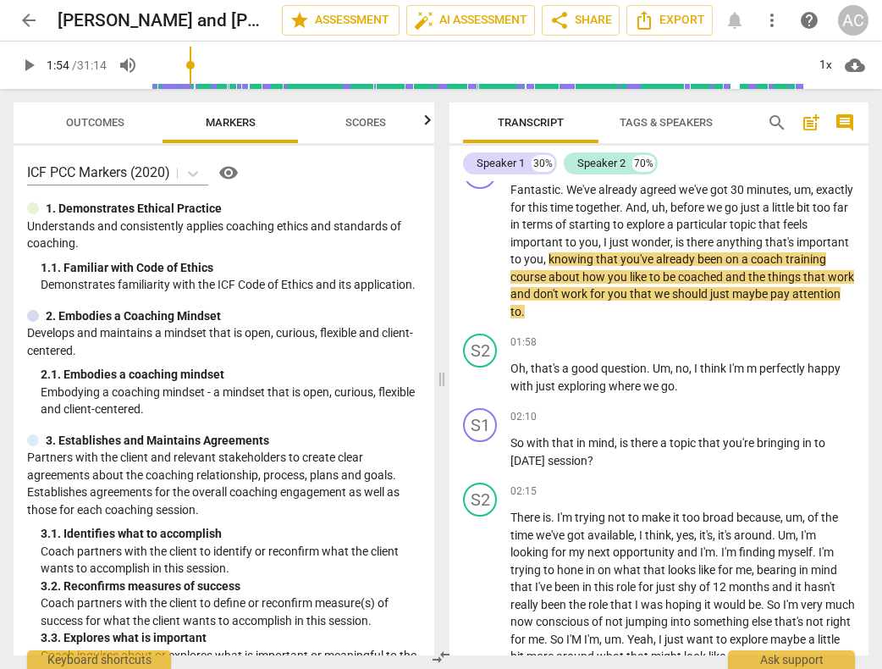
scroll to position [1033, 0]
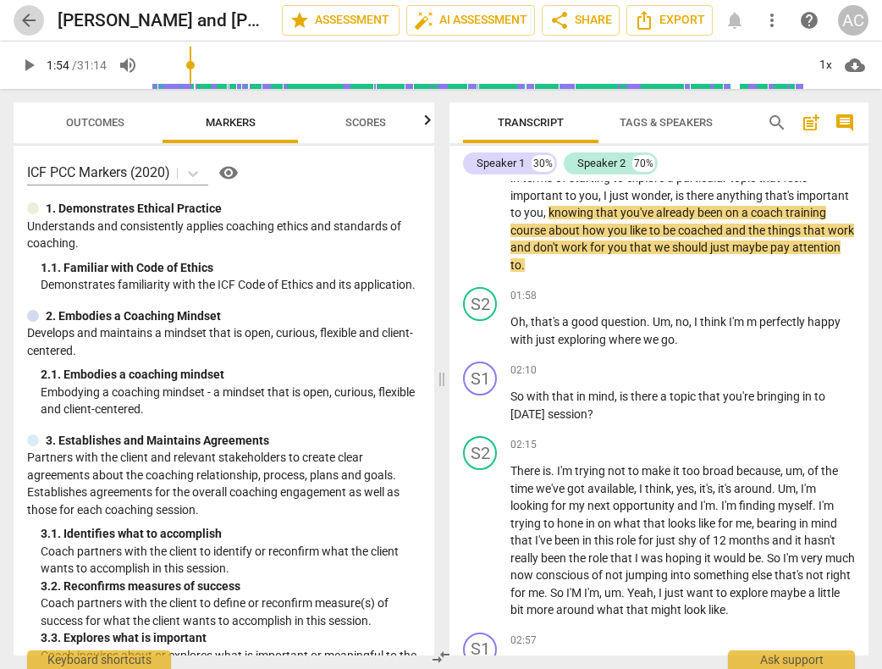
click at [27, 22] on span "arrow_back" at bounding box center [29, 20] width 20 height 20
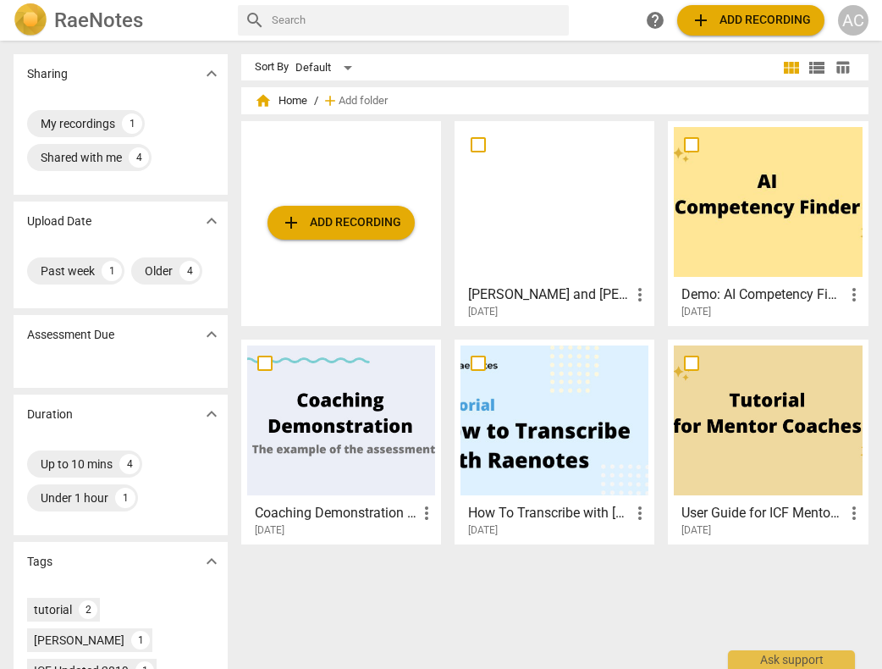
click at [859, 23] on div "AC" at bounding box center [853, 20] width 30 height 30
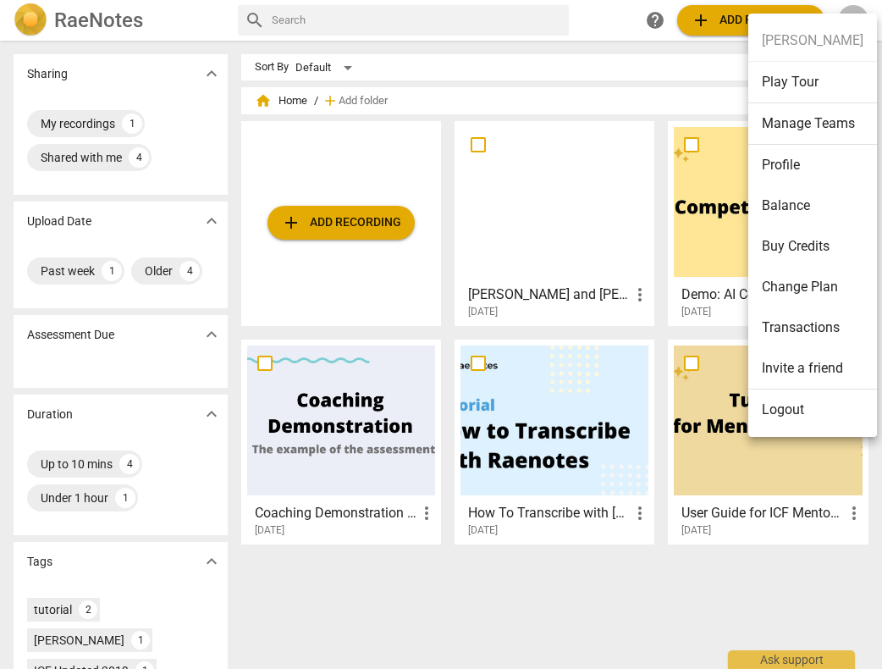
click at [807, 287] on li "Change Plan" at bounding box center [812, 287] width 129 height 41
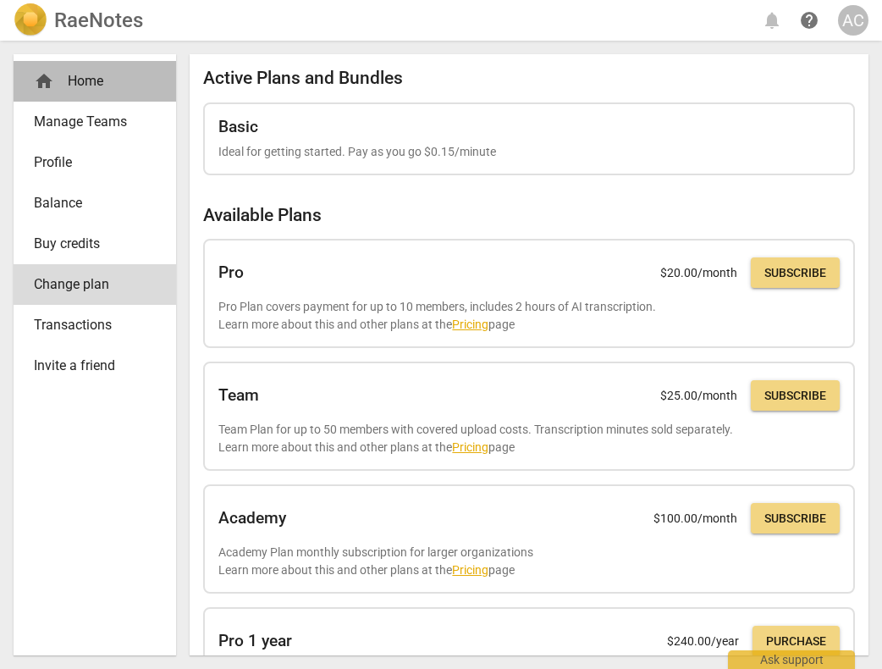
click at [75, 85] on div "home Home" at bounding box center [88, 81] width 108 height 20
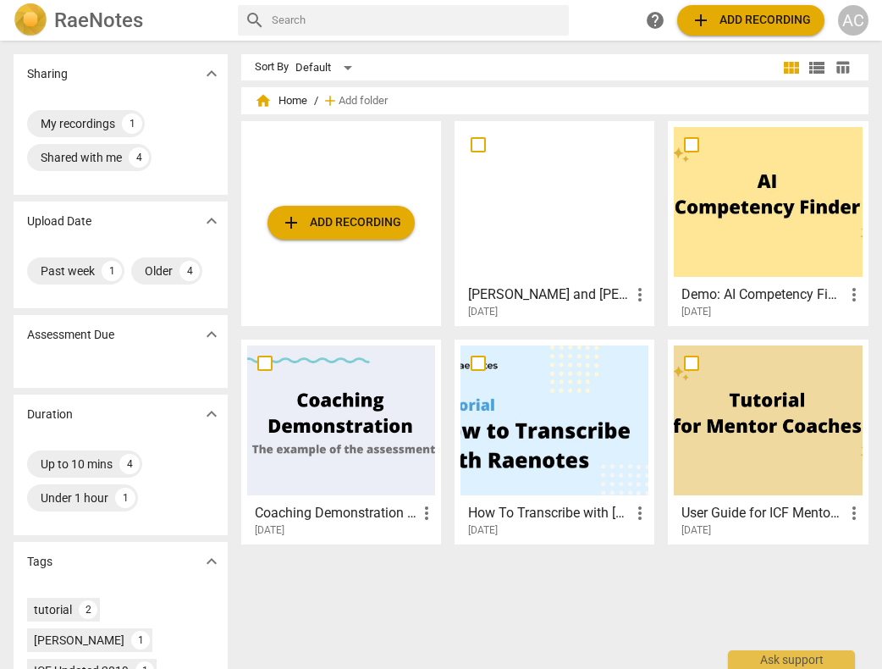
click at [859, 25] on div "AC" at bounding box center [853, 20] width 30 height 30
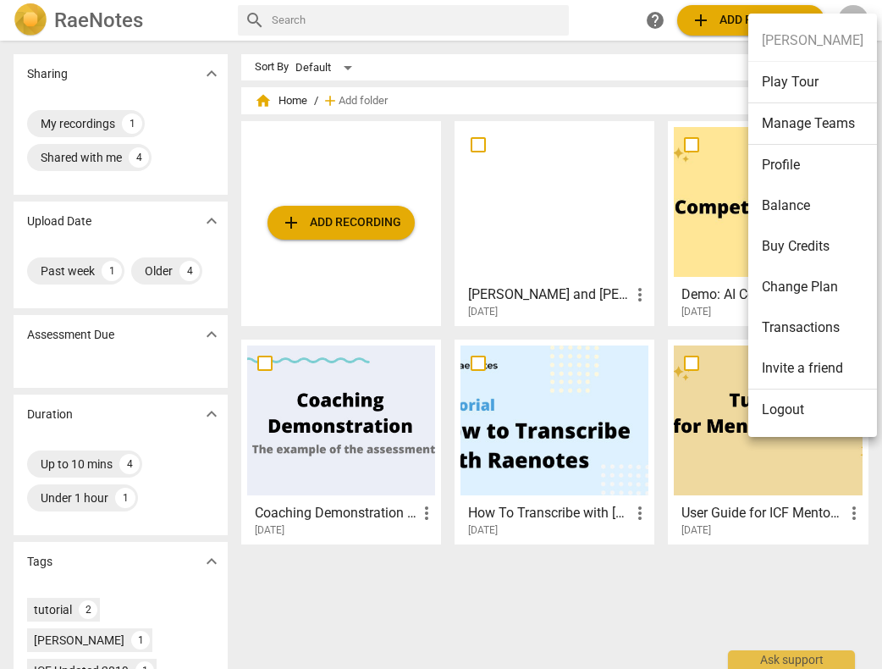
click at [55, 18] on div at bounding box center [441, 334] width 882 height 669
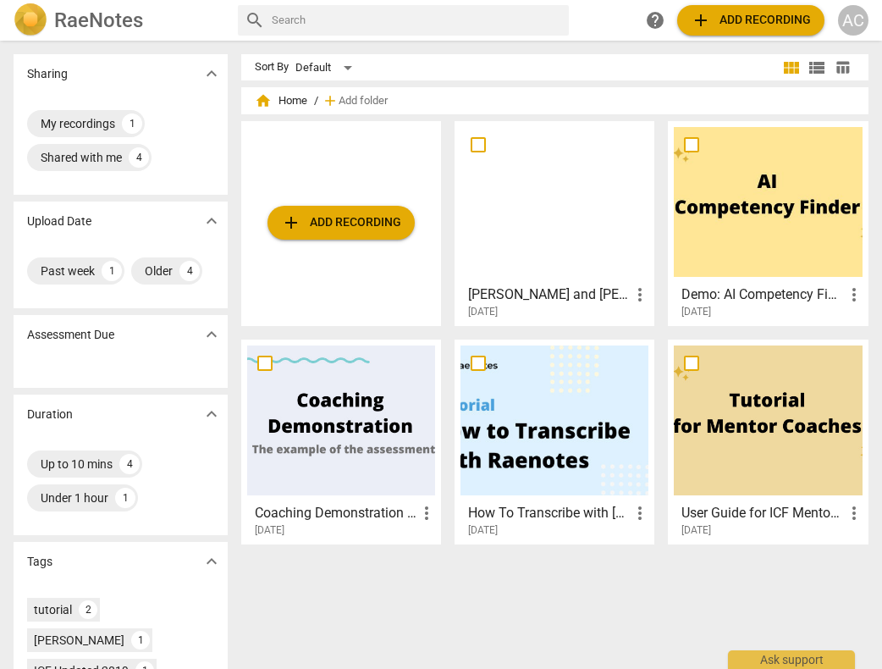
click at [17, 17] on img at bounding box center [31, 20] width 34 height 34
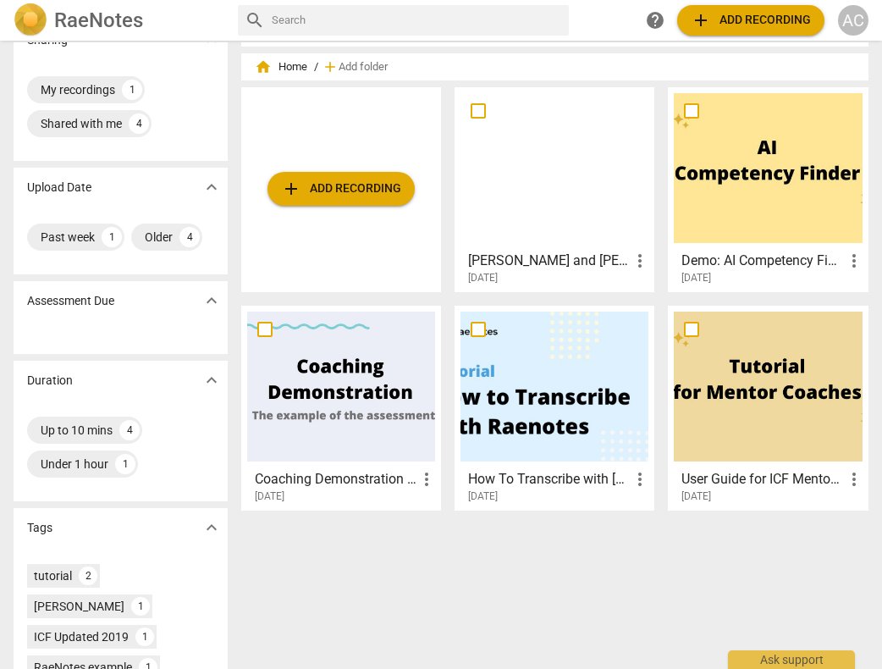
scroll to position [94, 0]
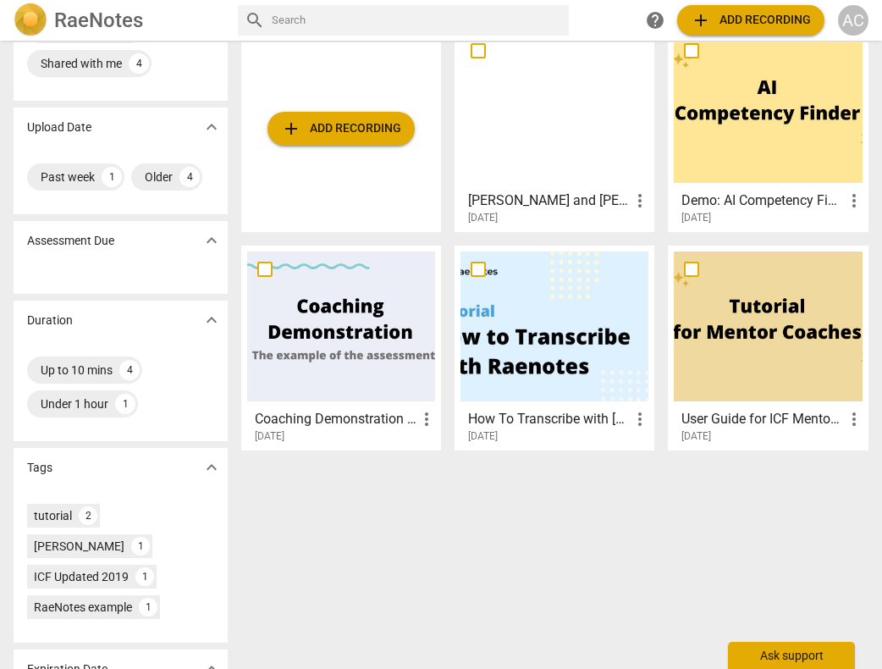
click at [780, 654] on div "Ask support" at bounding box center [791, 655] width 127 height 27
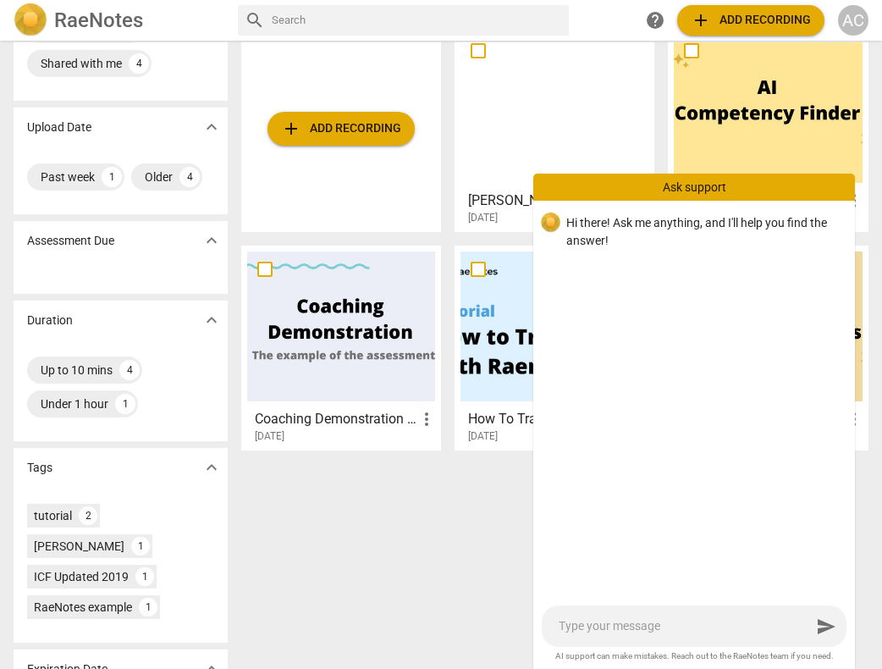
click at [640, 627] on textarea at bounding box center [685, 626] width 252 height 16
type textarea "s"
type textarea "se"
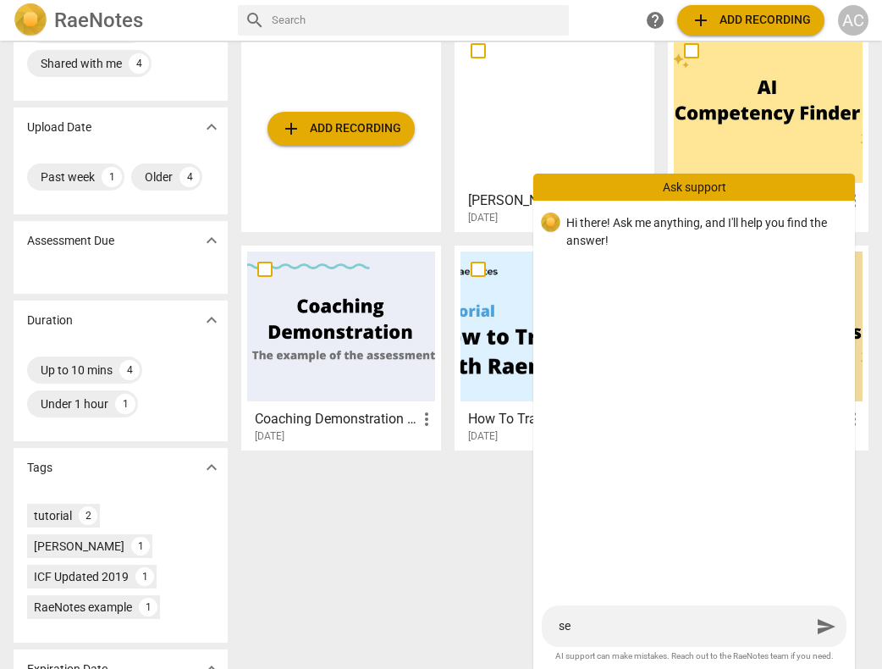
type textarea "sec"
type textarea "secu"
type textarea "secur"
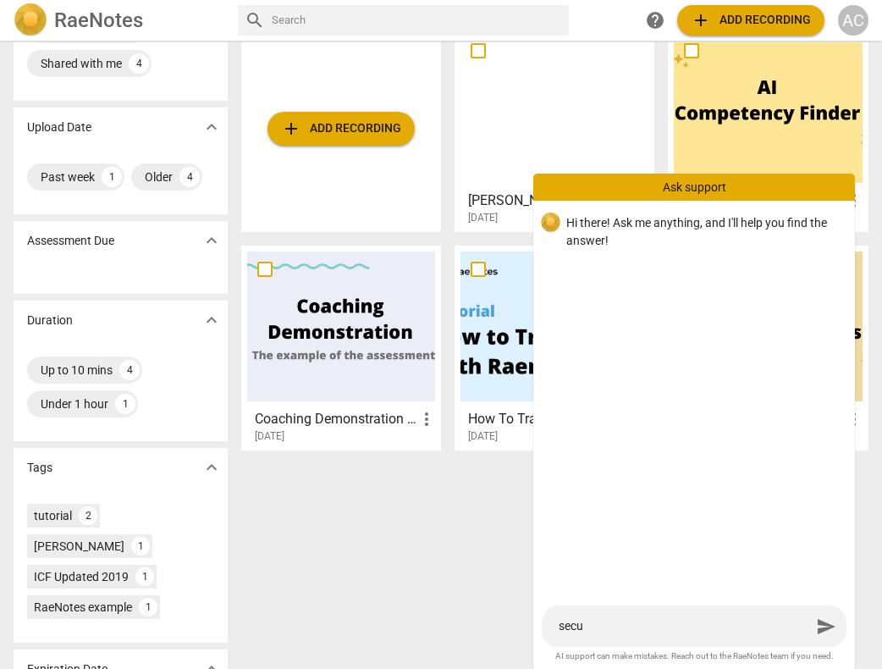
type textarea "secur"
type textarea "securi"
type textarea "securit"
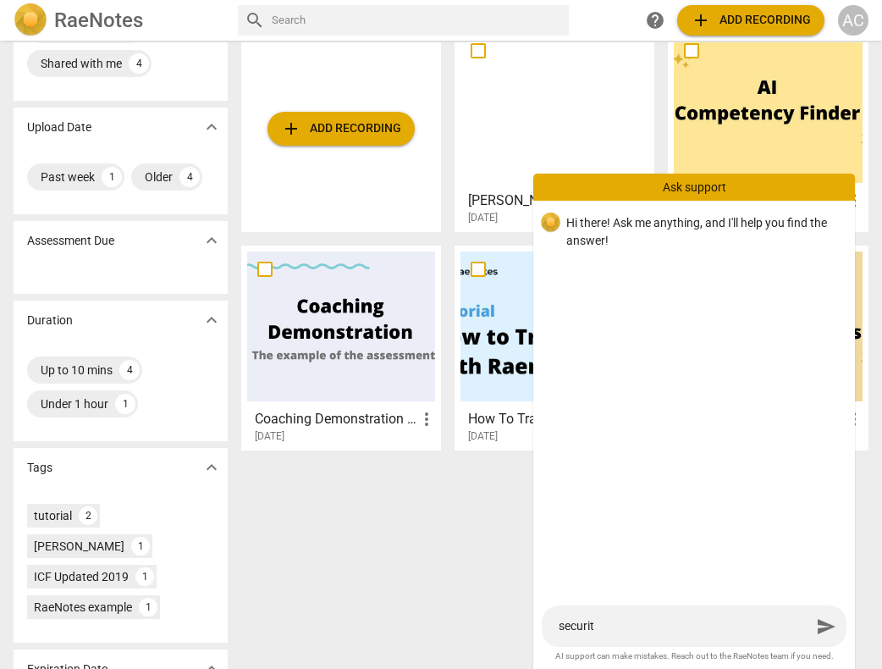
type textarea "security"
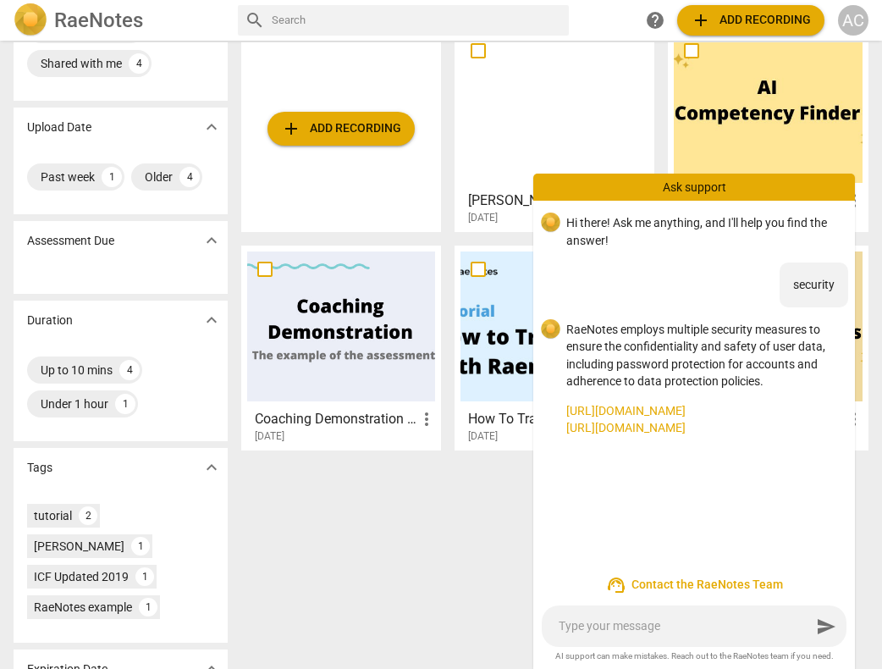
click at [671, 413] on link "[URL][DOMAIN_NAME]" at bounding box center [703, 411] width 275 height 18
click at [438, 571] on div "Sharing expand_more My recordings 1 Shared with me 4 Upload Date expand_more Pa…" at bounding box center [441, 261] width 882 height 626
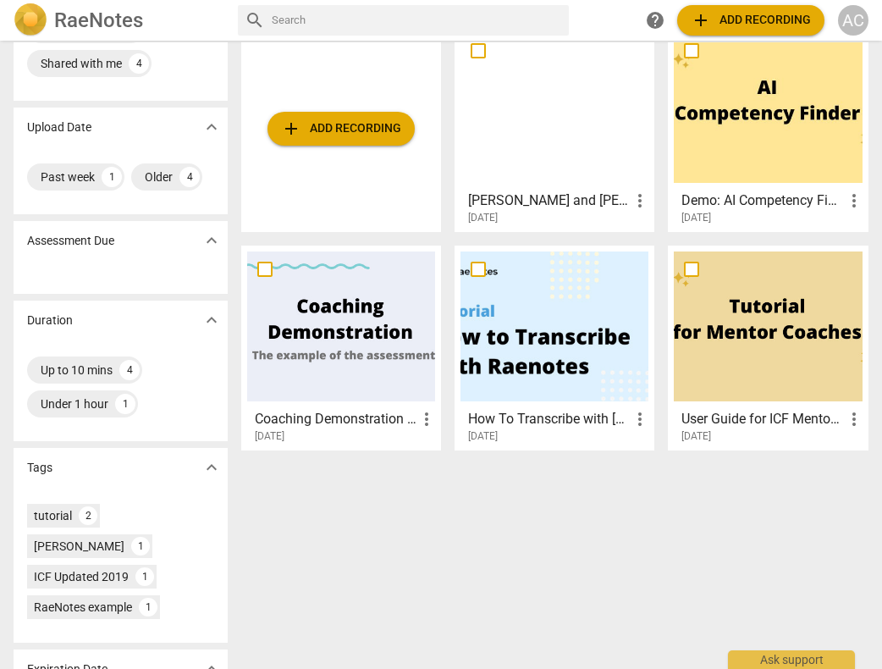
scroll to position [0, 0]
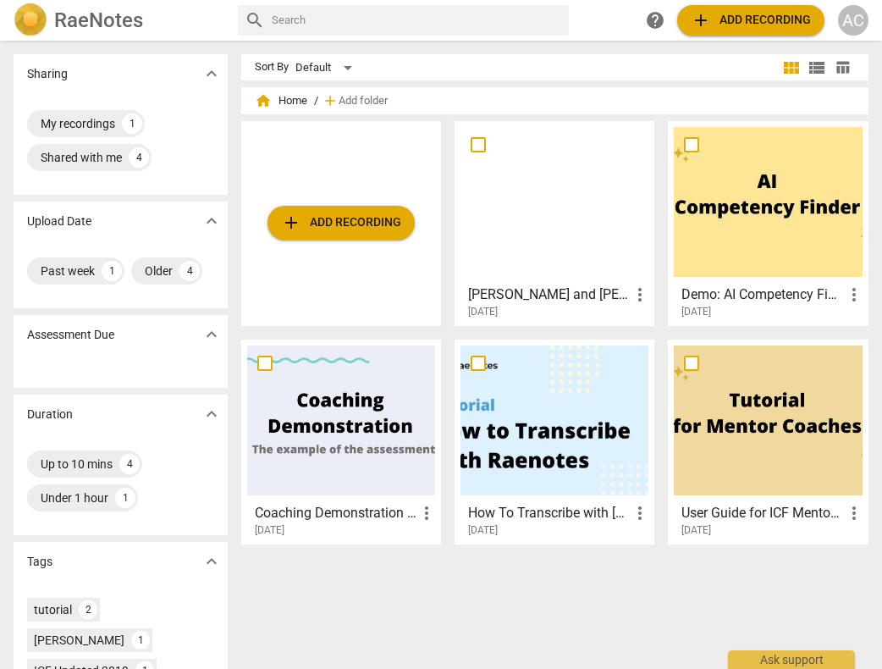
click at [565, 237] on div at bounding box center [554, 202] width 188 height 150
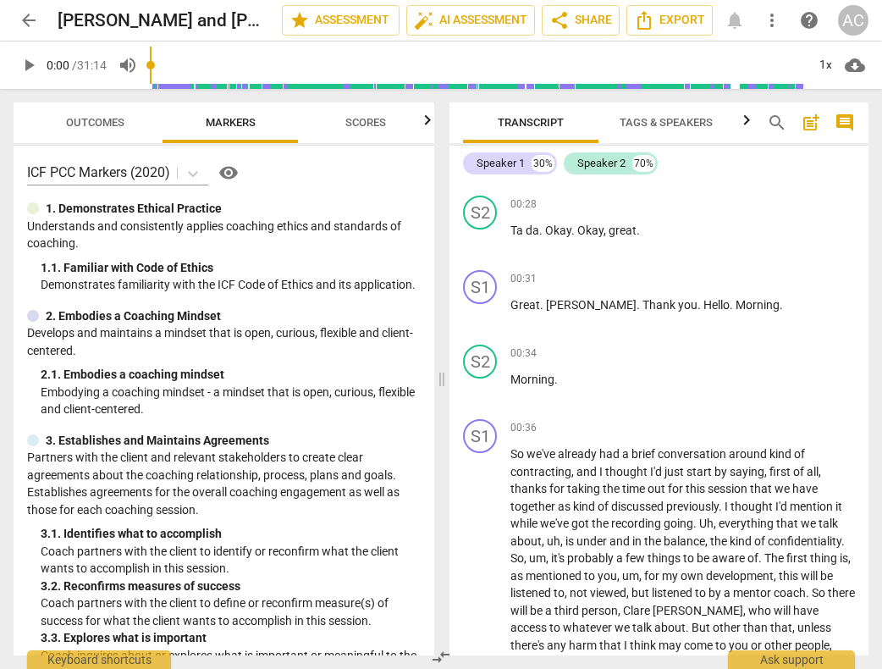
scroll to position [420, 0]
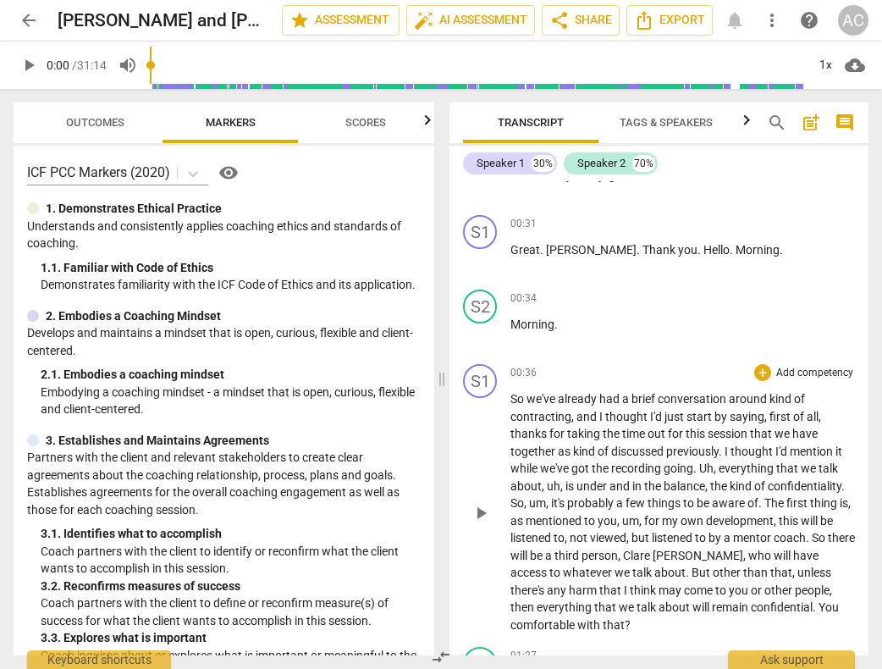
click at [613, 405] on span "had" at bounding box center [610, 399] width 23 height 14
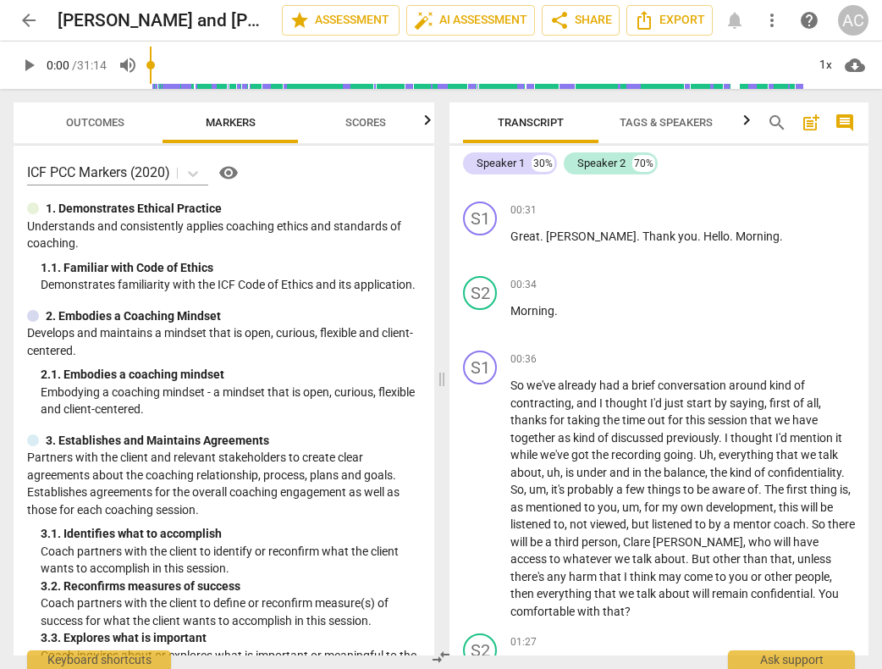
scroll to position [527, 0]
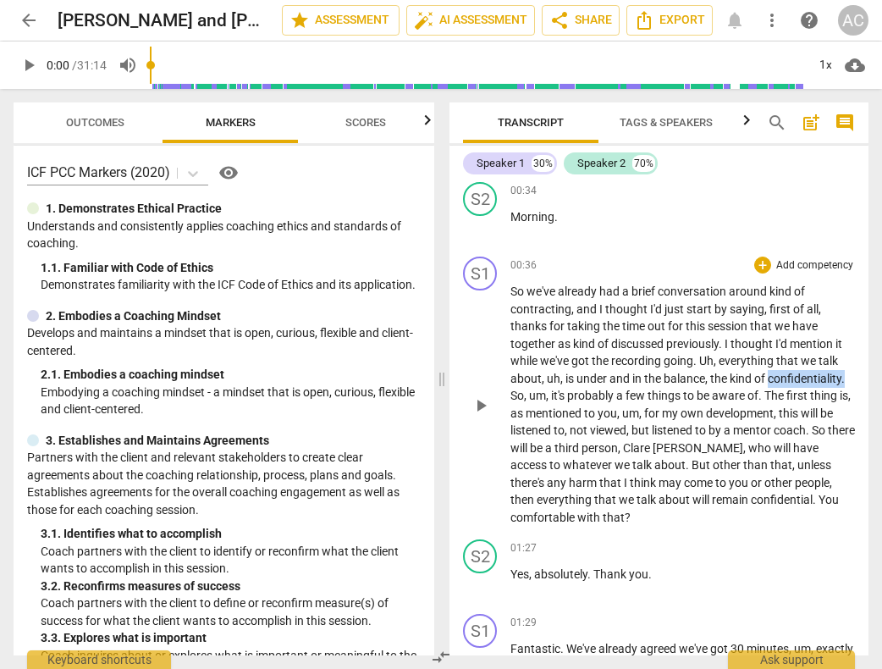
drag, startPoint x: 768, startPoint y: 379, endPoint x: 848, endPoint y: 377, distance: 80.4
click at [848, 377] on p "So we've already had a brief conversation around kind of contracting , and I th…" at bounding box center [682, 404] width 344 height 243
click at [786, 358] on div "+" at bounding box center [786, 356] width 17 height 17
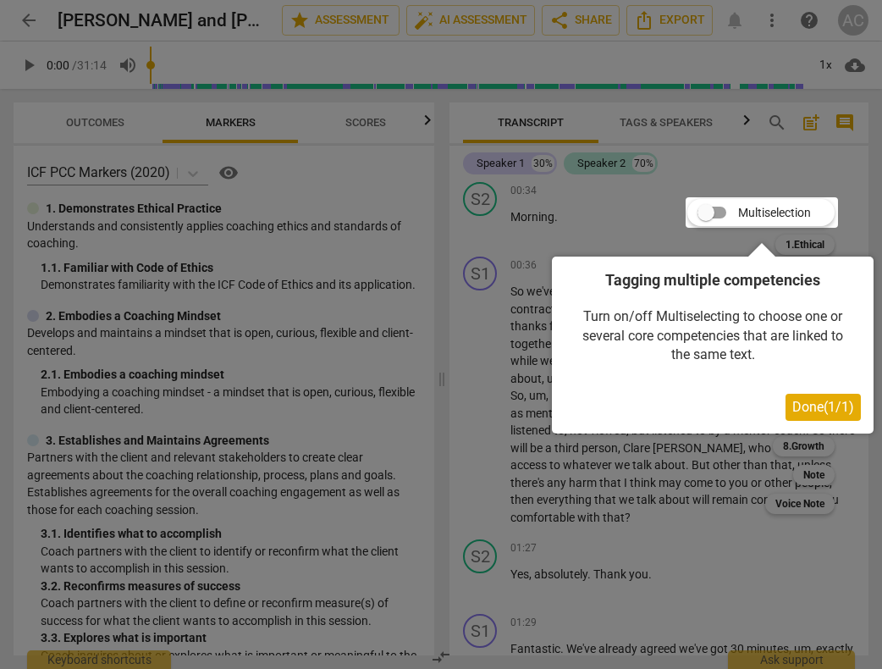
click at [827, 405] on span "Done ( 1 / 1 )" at bounding box center [823, 407] width 62 height 16
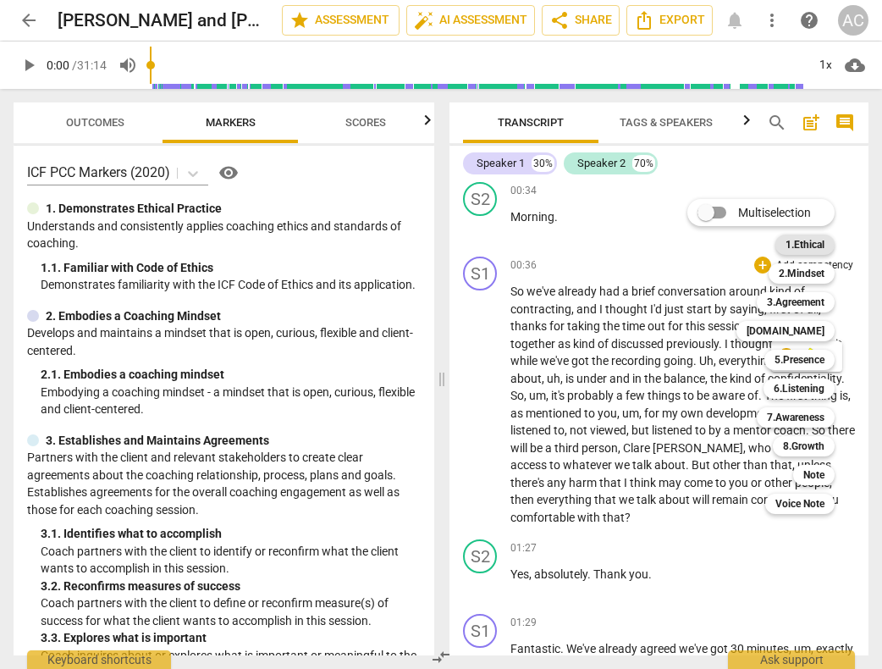
click at [812, 245] on b "1.Ethical" at bounding box center [804, 244] width 39 height 20
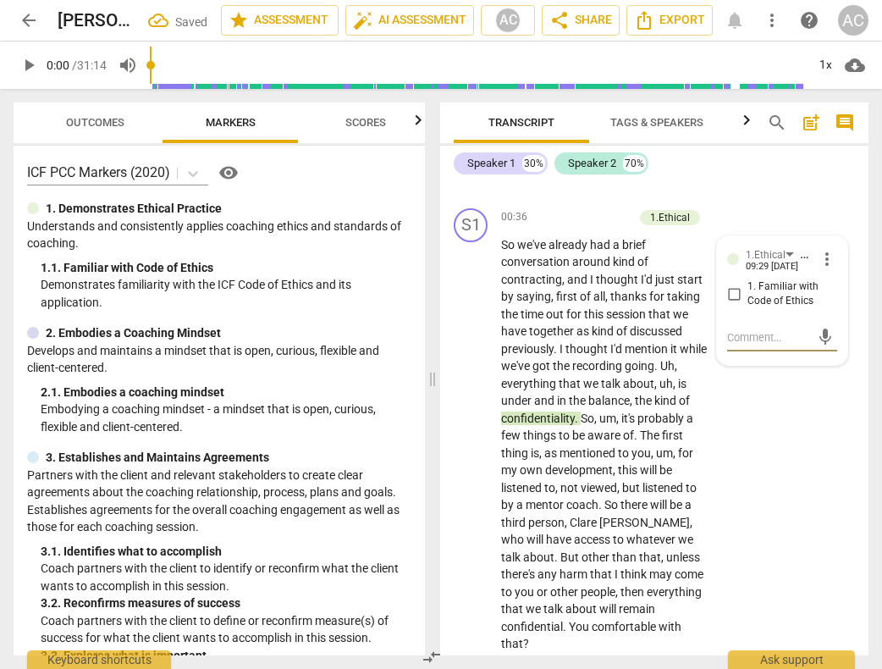
scroll to position [602, 0]
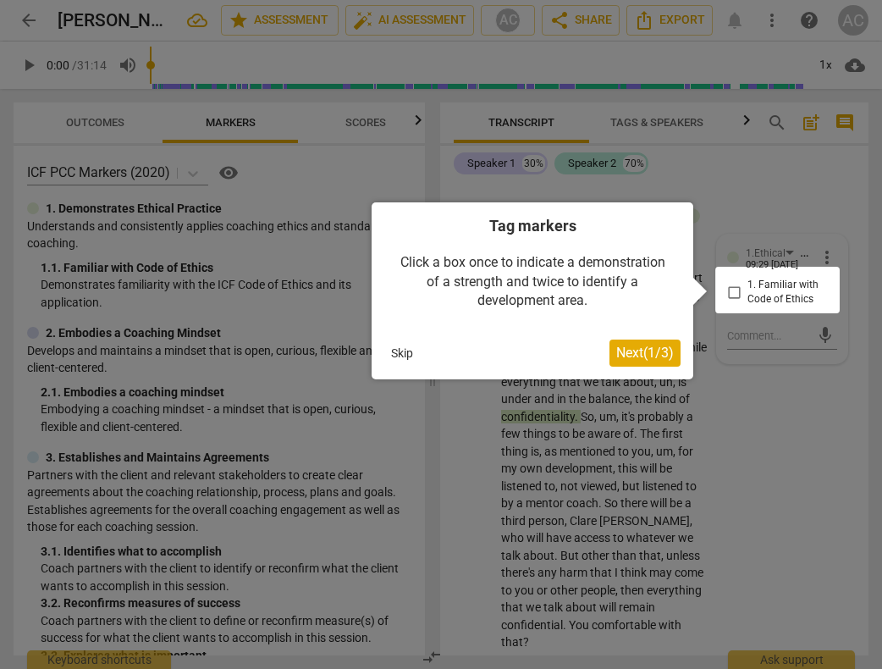
click at [733, 289] on div at bounding box center [777, 290] width 124 height 47
click at [652, 352] on span "Next ( 1 / 3 )" at bounding box center [645, 352] width 58 height 16
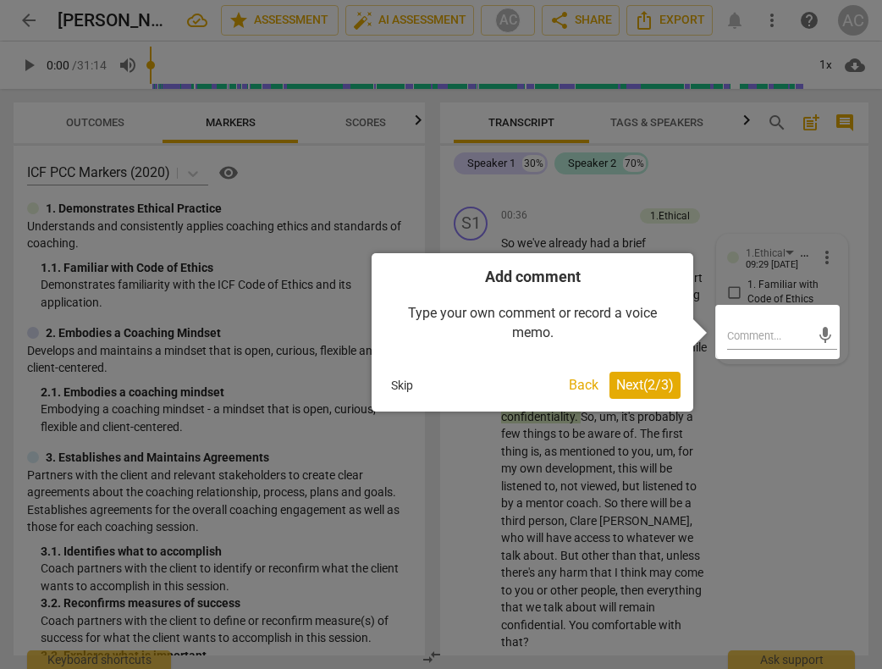
click at [650, 383] on span "Next ( 2 / 3 )" at bounding box center [645, 385] width 58 height 16
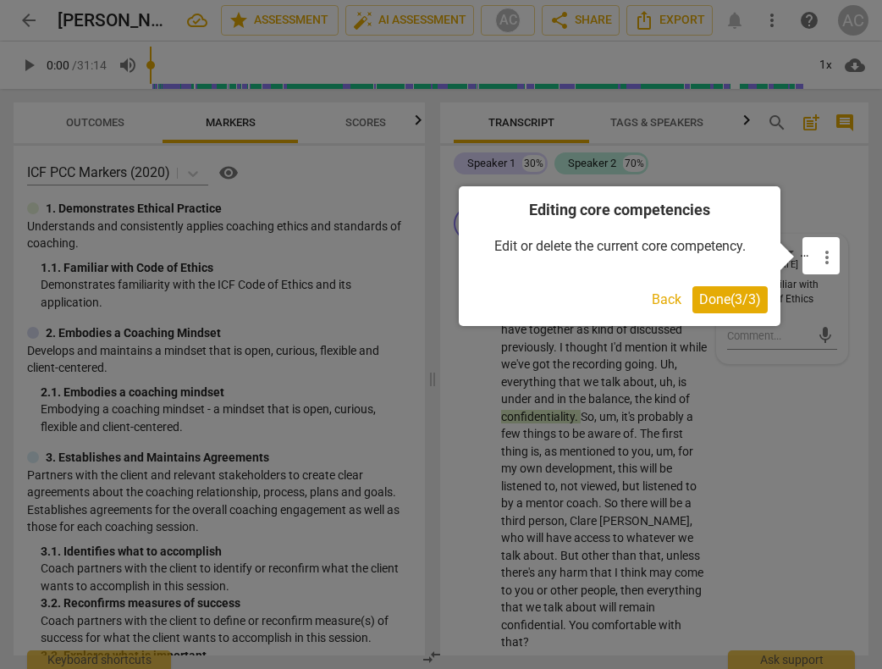
click at [713, 297] on span "Done ( 3 / 3 )" at bounding box center [730, 299] width 62 height 16
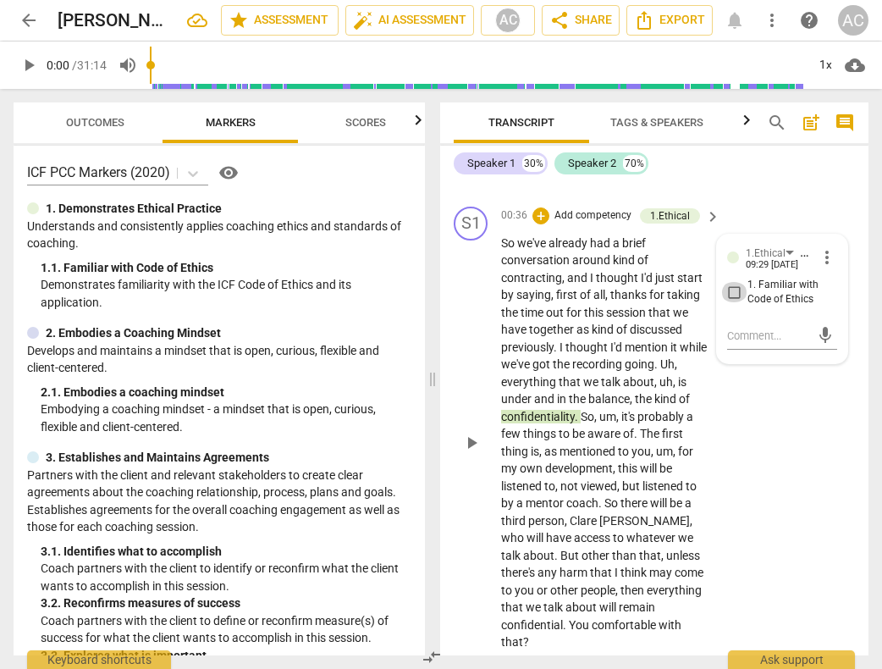
click at [730, 289] on input "1. Familiar with Code of Ethics" at bounding box center [733, 292] width 27 height 20
click at [732, 291] on input "1. Familiar with Code of Ethics" at bounding box center [733, 292] width 27 height 20
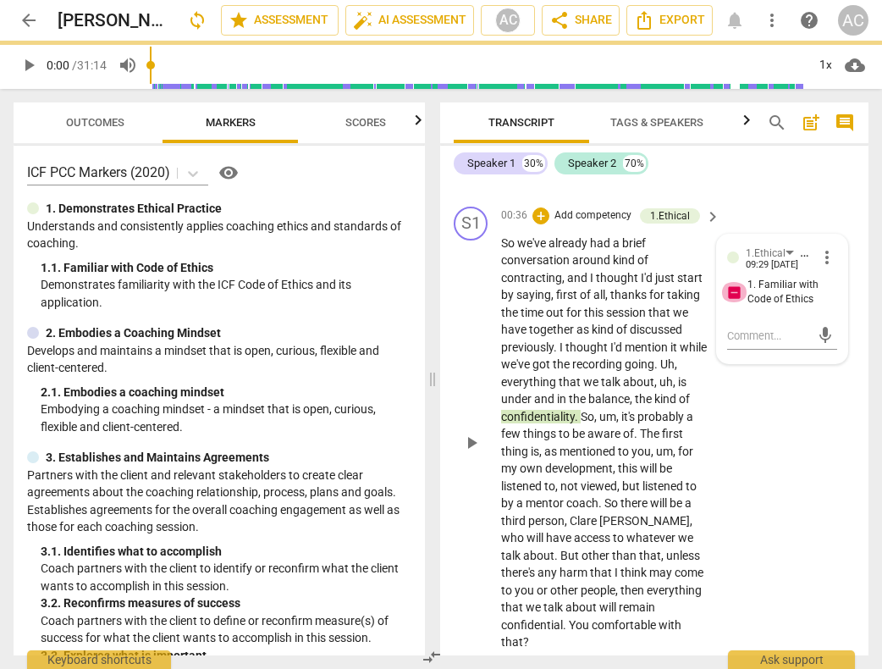
click at [732, 291] on input "1. Familiar with Code of Ethics" at bounding box center [733, 292] width 27 height 20
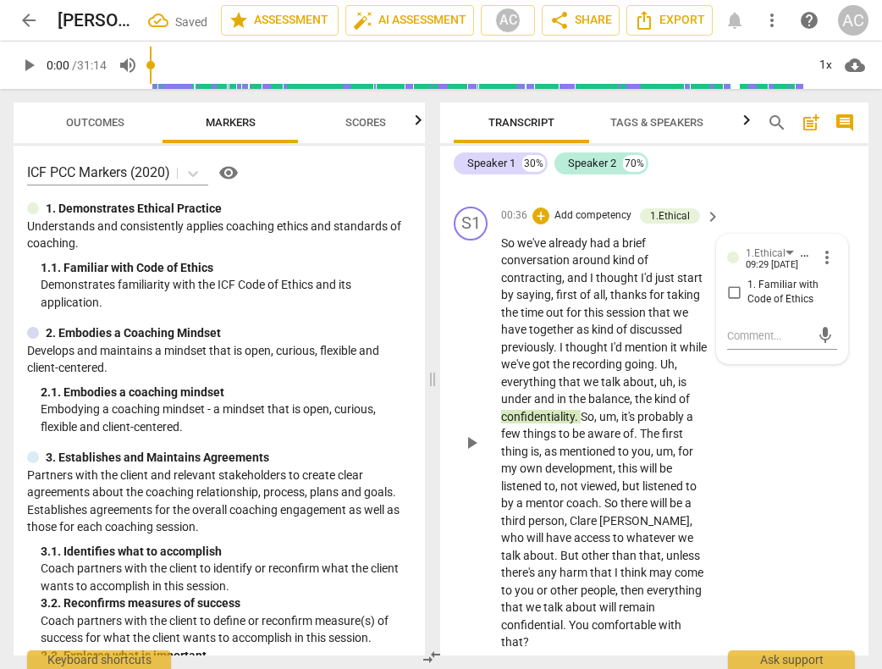
click at [732, 291] on input "1. Familiar with Code of Ethics" at bounding box center [733, 292] width 27 height 20
click at [778, 293] on span "1. Familiar with Code of Ethics" at bounding box center [788, 293] width 83 height 30
click at [747, 293] on input "1. Familiar with Code of Ethics" at bounding box center [733, 292] width 27 height 20
click at [734, 286] on input "1. Familiar with Code of Ethics" at bounding box center [733, 292] width 27 height 20
click at [730, 289] on input "1. Familiar with Code of Ethics" at bounding box center [733, 292] width 27 height 20
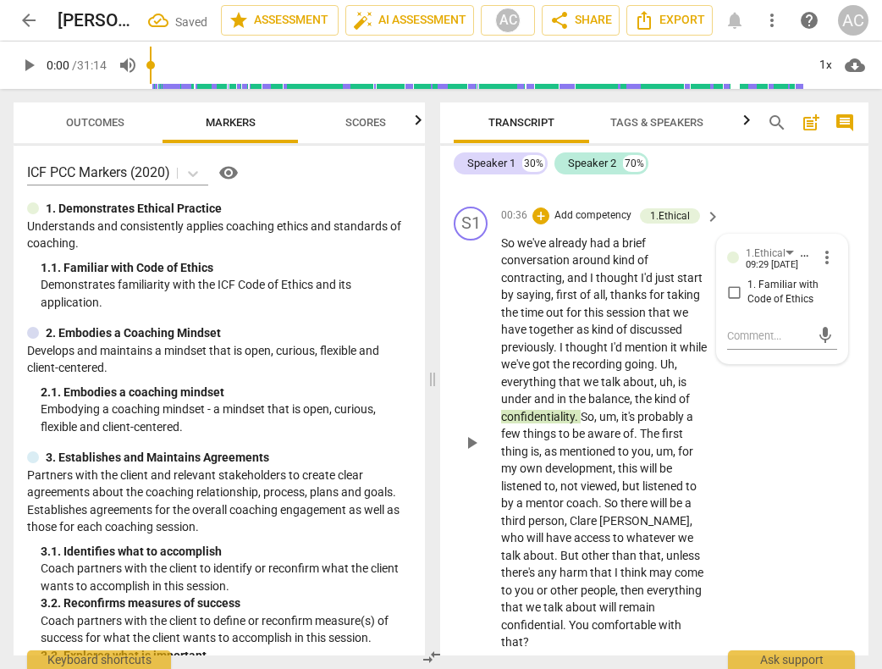
checkbox input "true"
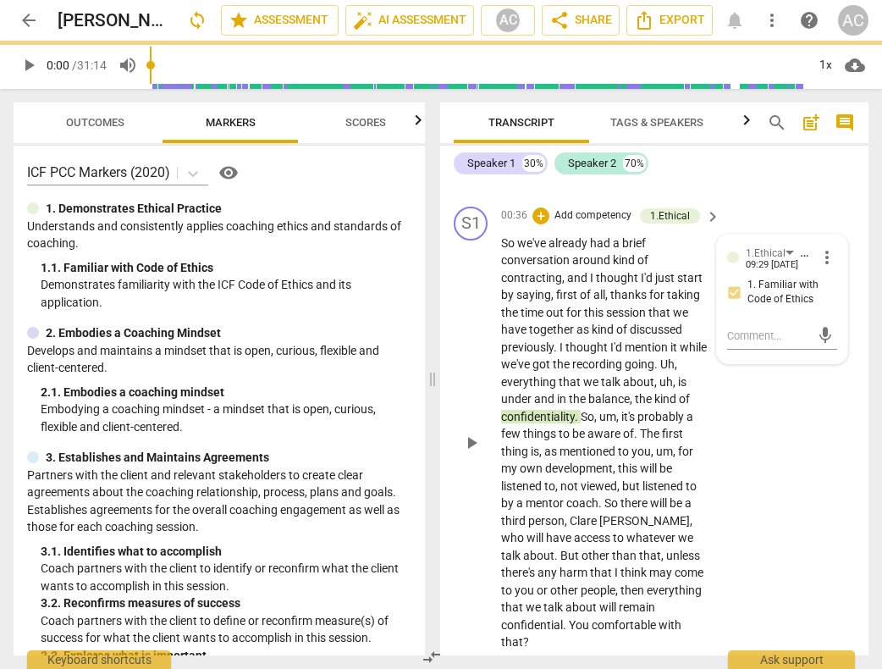
click at [818, 257] on span "more_vert" at bounding box center [827, 257] width 20 height 20
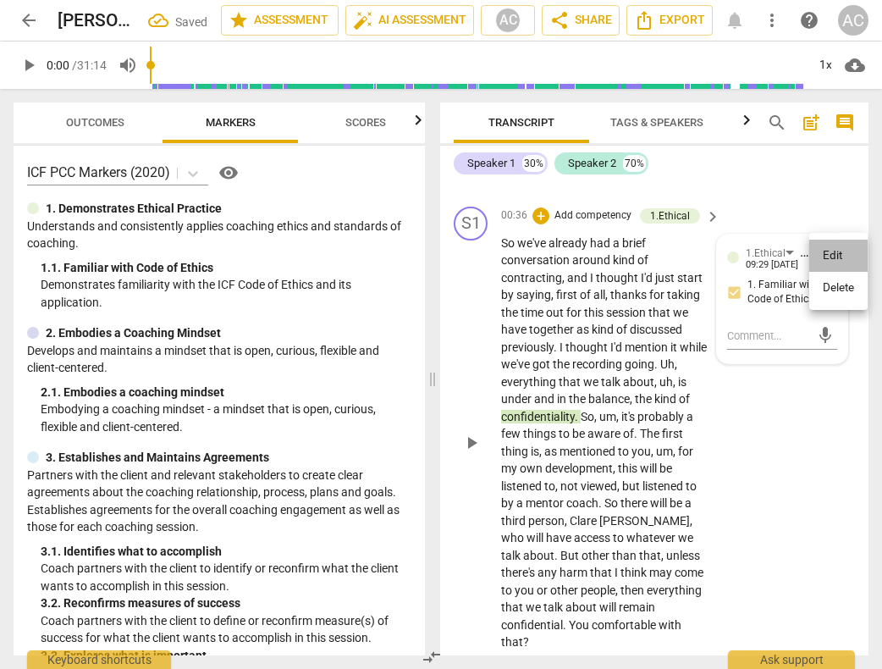
click at [818, 257] on li "Edit" at bounding box center [838, 256] width 58 height 32
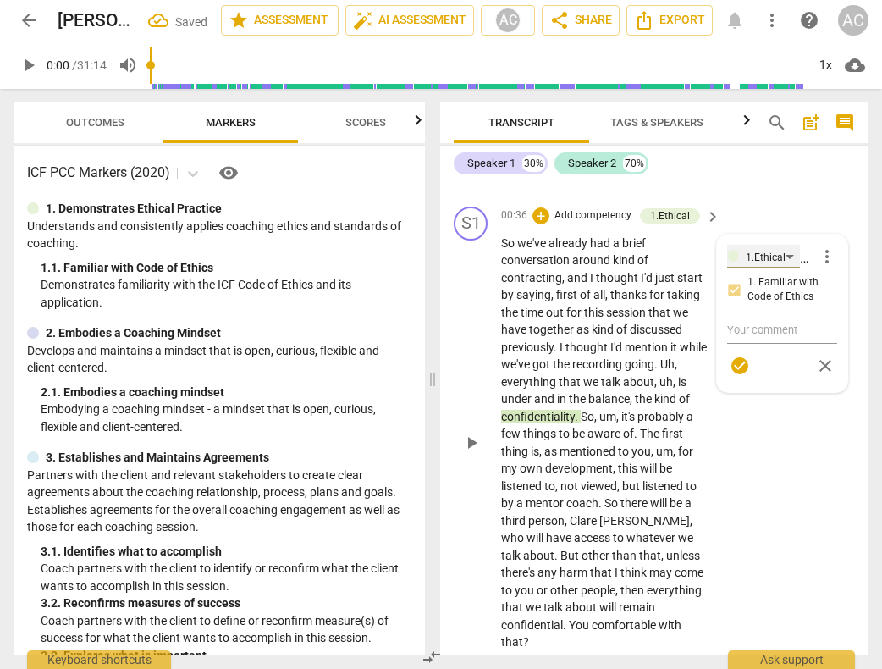
click at [786, 253] on div "1.Ethical" at bounding box center [763, 257] width 73 height 24
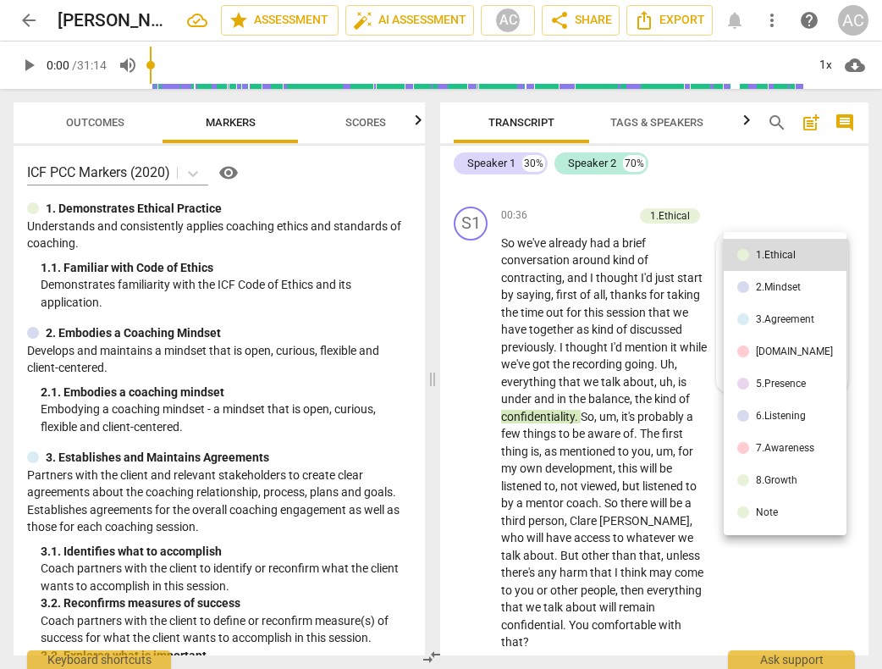
click at [777, 200] on div at bounding box center [441, 334] width 882 height 669
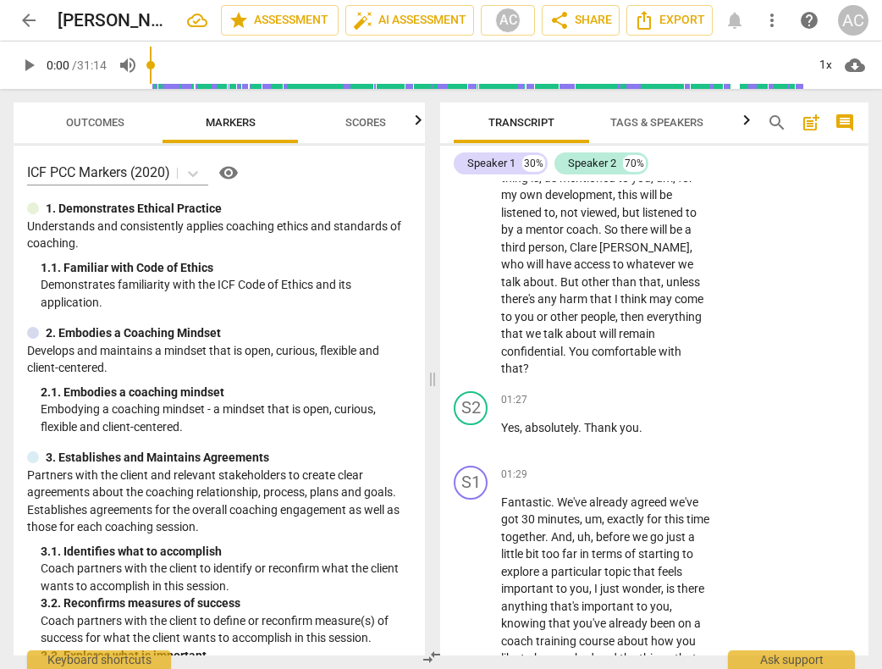
scroll to position [938, 0]
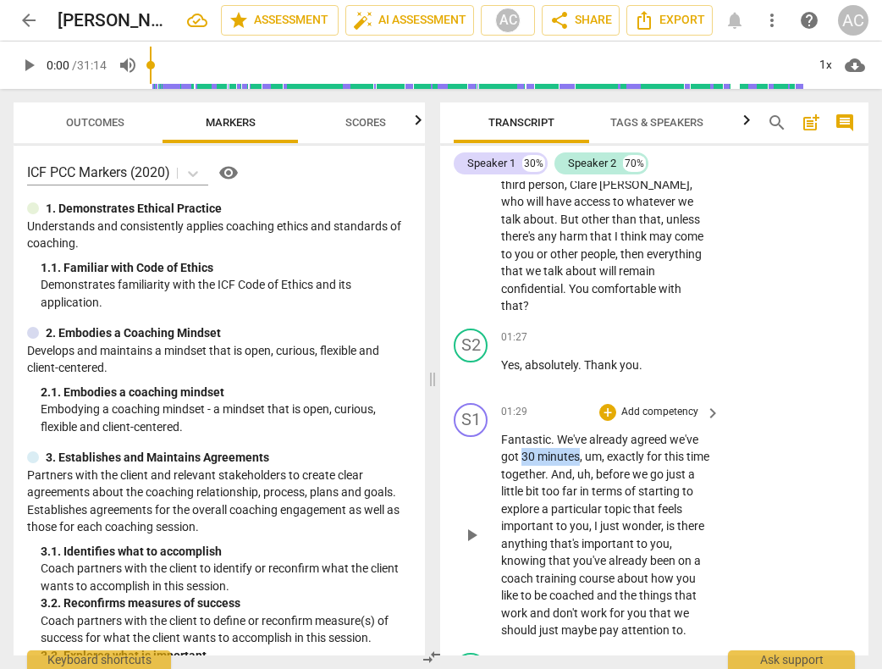
drag, startPoint x: 524, startPoint y: 437, endPoint x: 580, endPoint y: 434, distance: 55.9
click at [580, 434] on p "Fantastic . We've already agreed we've got 30 minutes , um , exactly for this t…" at bounding box center [606, 535] width 211 height 208
click at [599, 415] on div "+" at bounding box center [595, 415] width 17 height 17
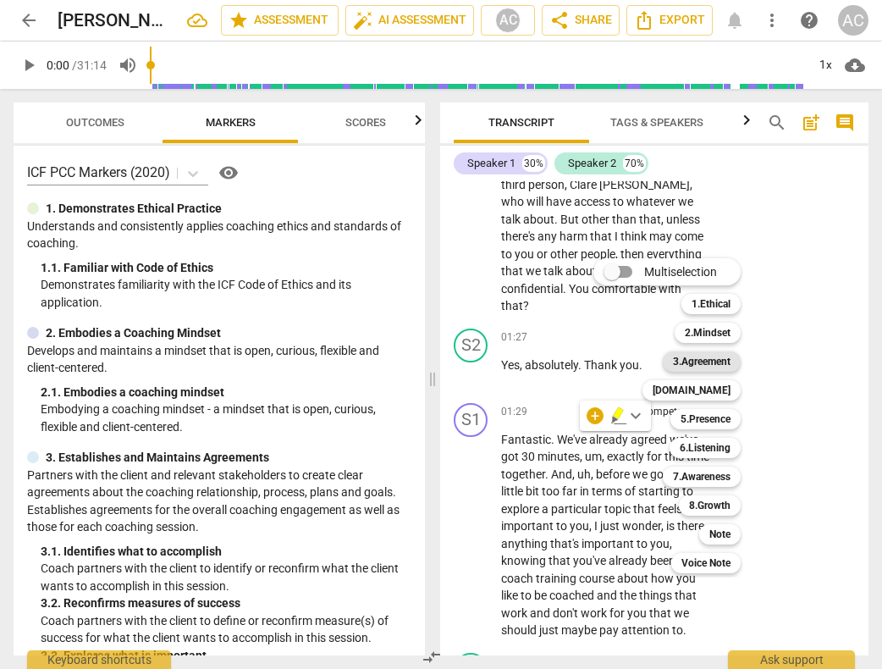
click at [719, 359] on b "3.Agreement" at bounding box center [702, 361] width 58 height 20
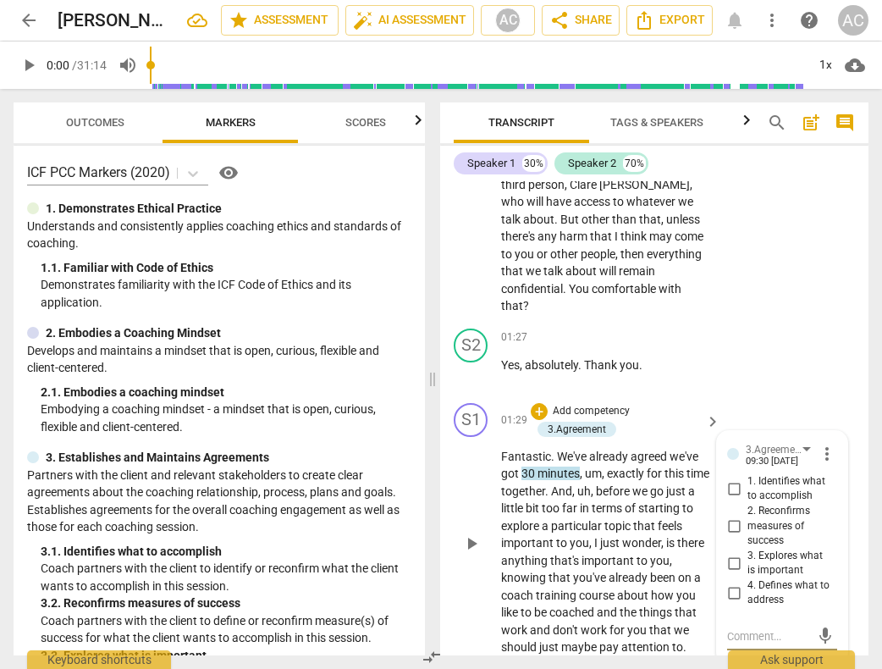
scroll to position [959, 0]
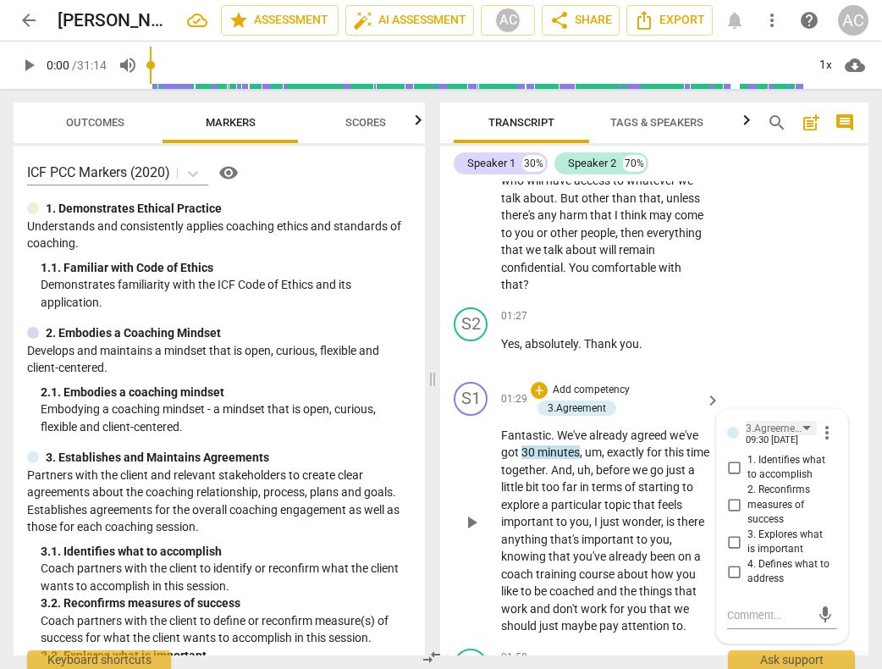
click at [801, 421] on div "3.Agreement" at bounding box center [781, 428] width 71 height 14
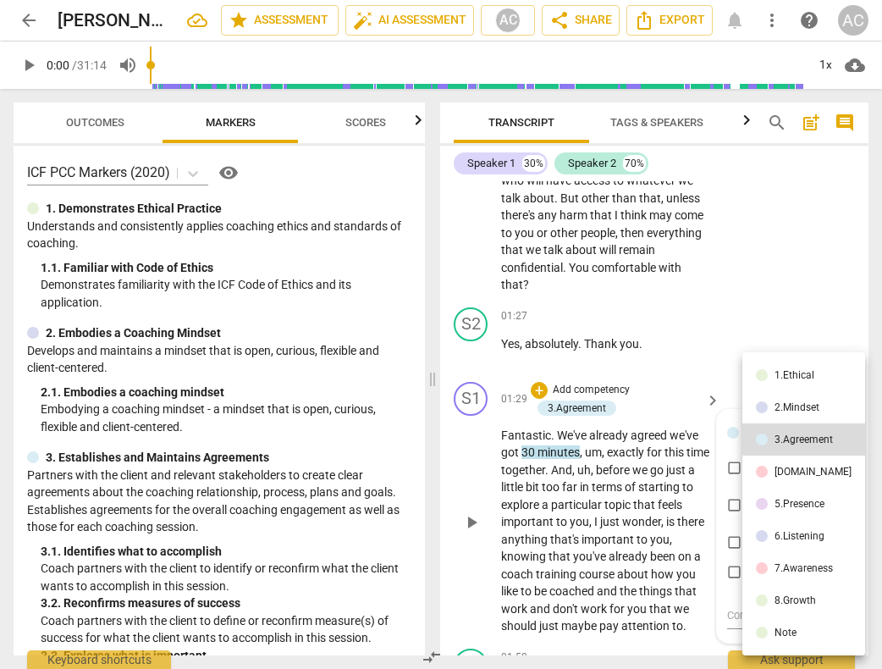
scroll to position [517, 0]
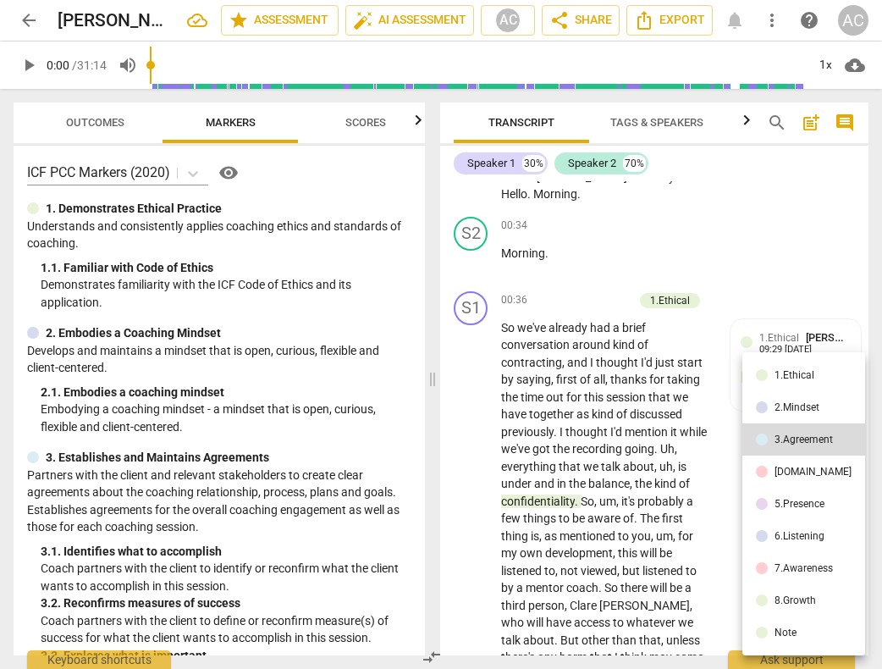
click at [758, 278] on div at bounding box center [441, 334] width 882 height 669
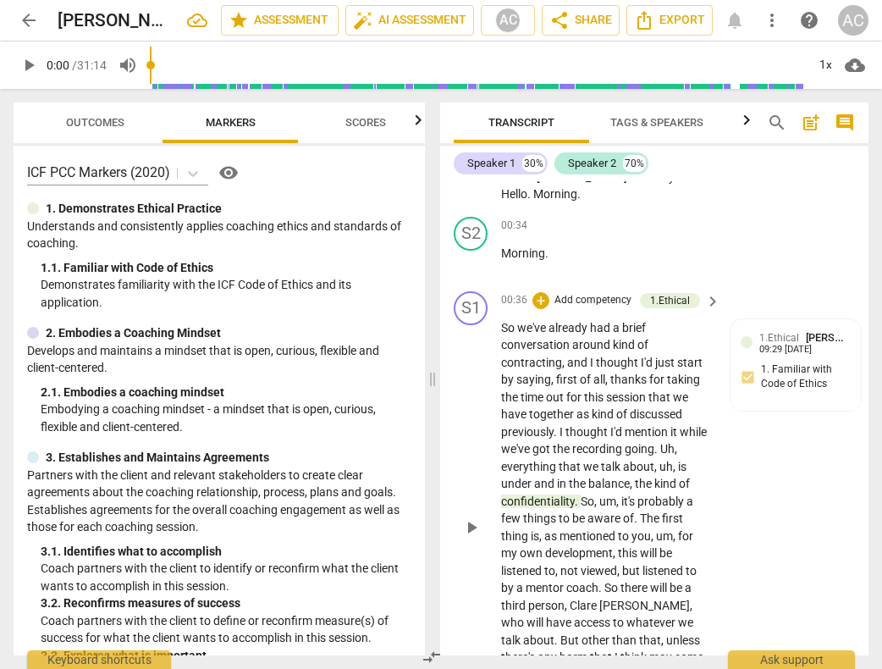
click at [554, 500] on span "confidentiality" at bounding box center [538, 501] width 74 height 14
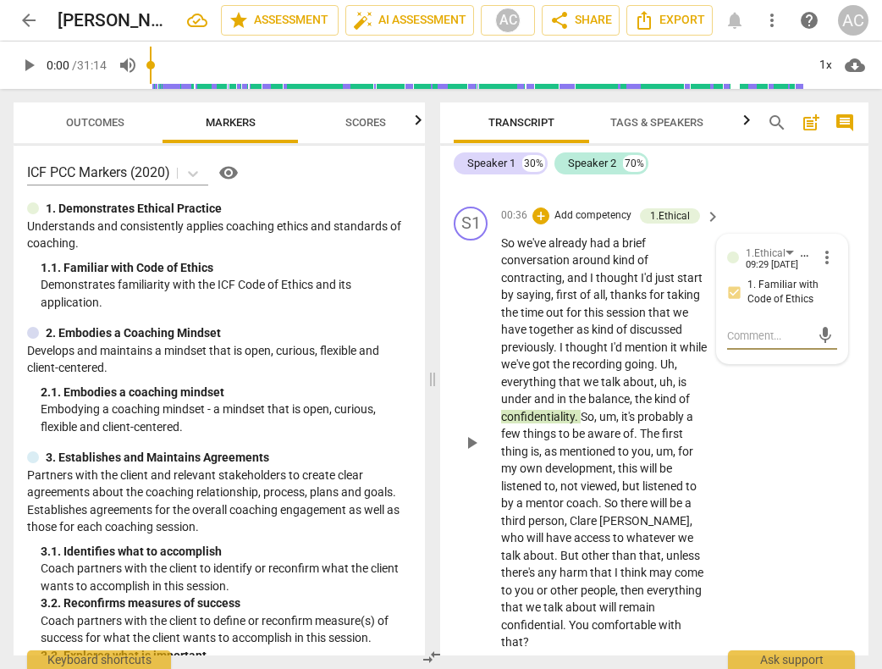
click at [731, 289] on input "1. Familiar with Code of Ethics" at bounding box center [733, 292] width 27 height 20
click at [730, 292] on input "1. Familiar with Code of Ethics" at bounding box center [733, 292] width 27 height 20
click at [731, 293] on input "1. Familiar with Code of Ethics" at bounding box center [733, 292] width 27 height 20
checkbox input "true"
click at [769, 432] on div "S1 play_arrow pause 00:36 + Add competency 1.Ethical keyboard_arrow_right So we…" at bounding box center [654, 429] width 428 height 458
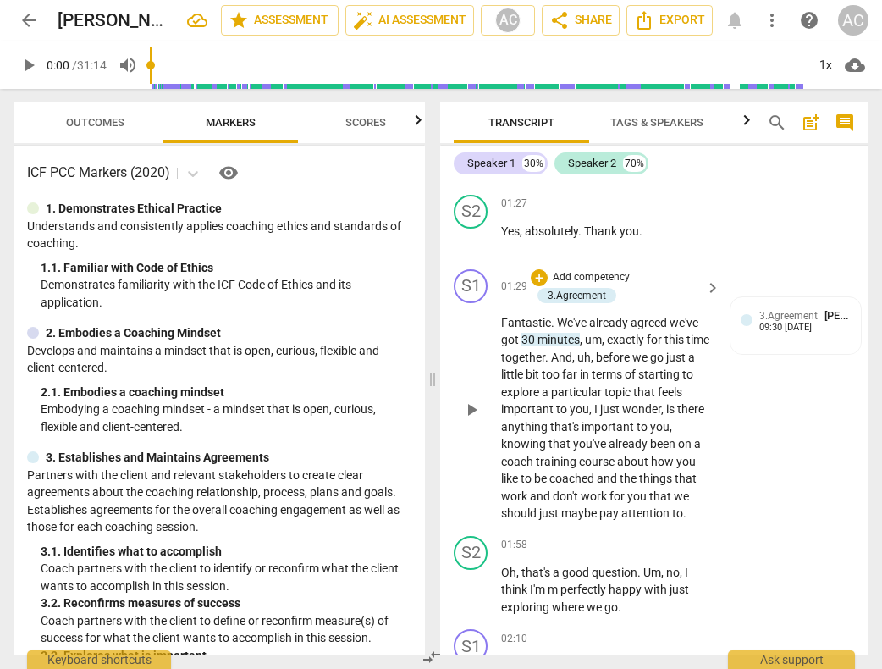
scroll to position [1106, 0]
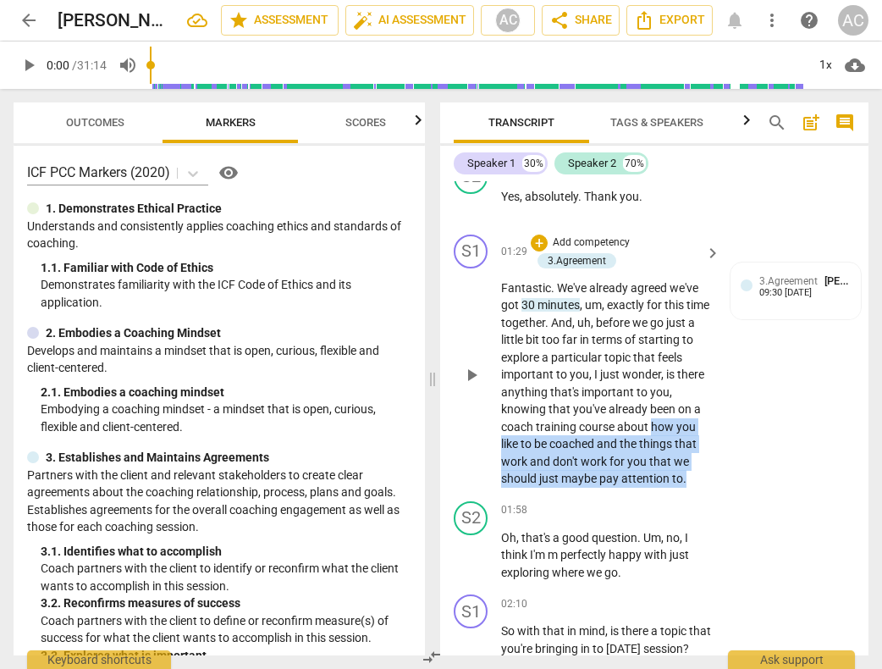
drag, startPoint x: 575, startPoint y: 423, endPoint x: 631, endPoint y: 469, distance: 72.2
click at [631, 469] on p "Fantastic . We've already agreed we've got 30 minutes , um , exactly for this t…" at bounding box center [606, 383] width 211 height 208
click at [635, 454] on div "+" at bounding box center [639, 455] width 17 height 17
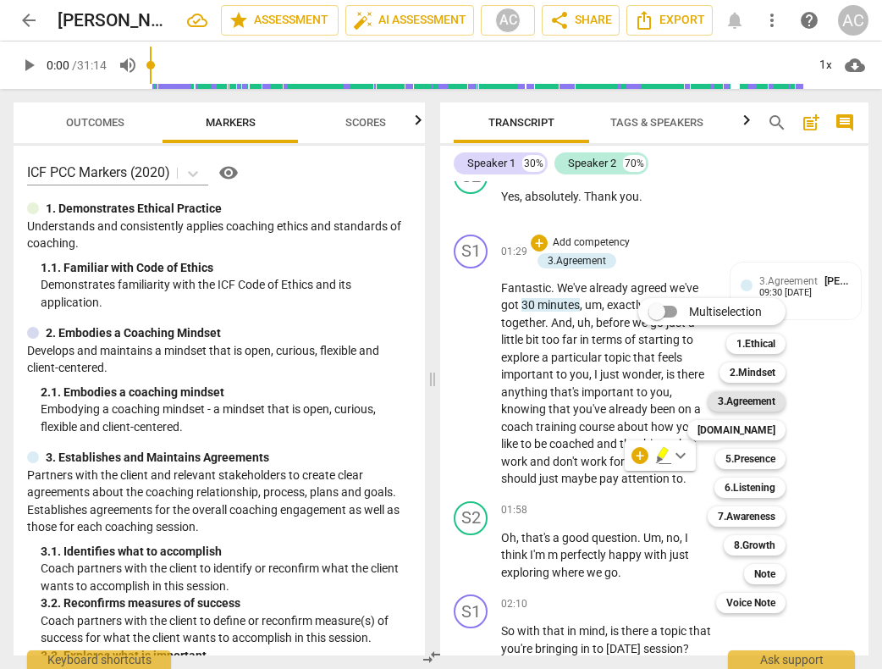
click at [758, 400] on b "3.Agreement" at bounding box center [747, 401] width 58 height 20
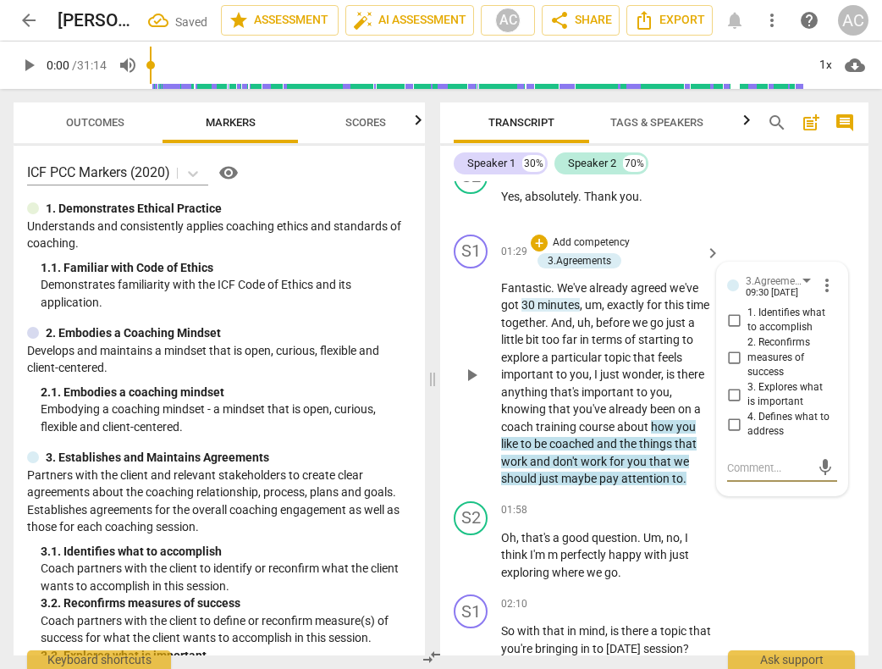
scroll to position [1117, 0]
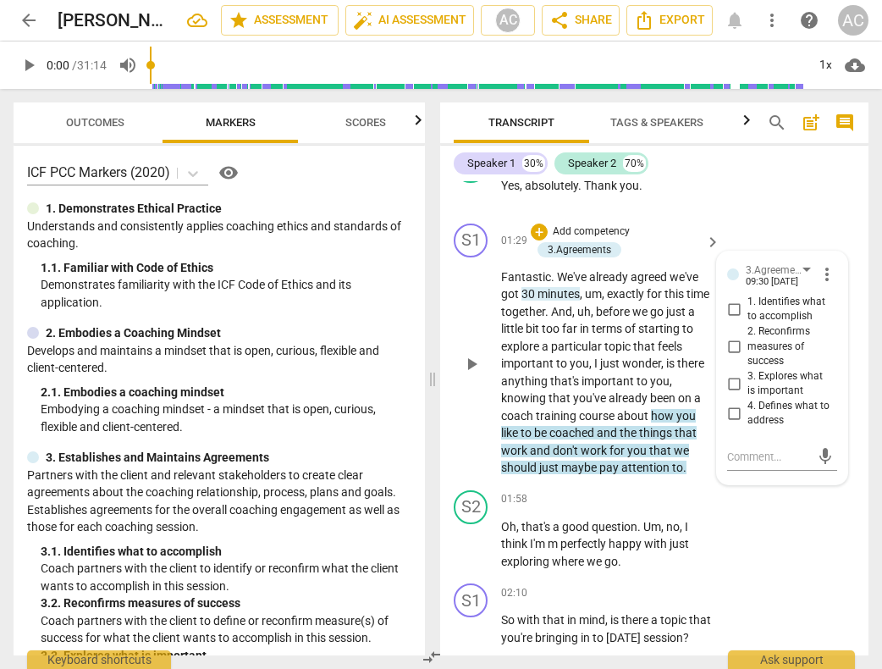
click at [670, 475] on div "S1 play_arrow pause 01:29 + Add competency 3.Agreements keyboard_arrow_right Fa…" at bounding box center [654, 350] width 428 height 267
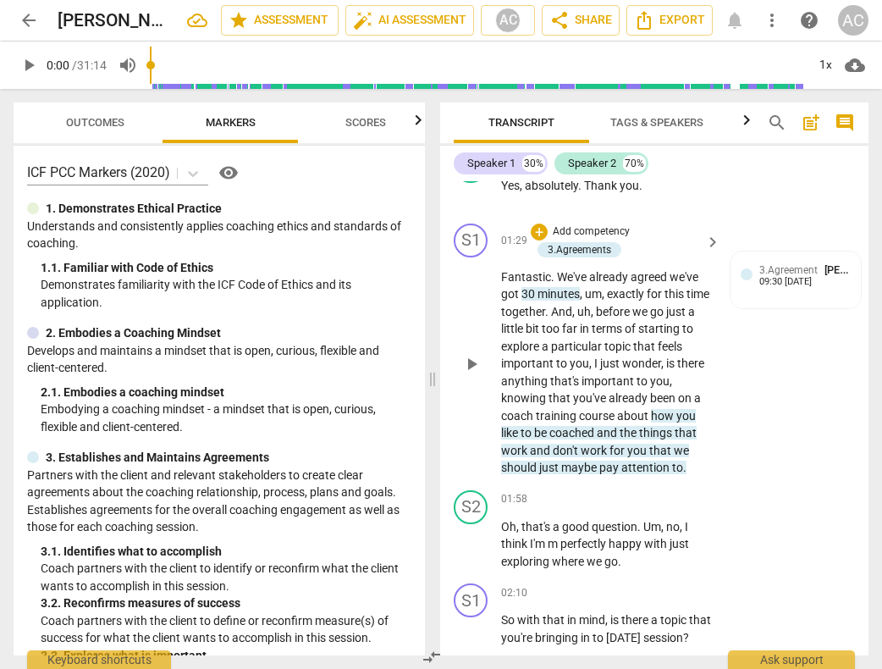
click at [534, 426] on span "to" at bounding box center [527, 433] width 14 height 14
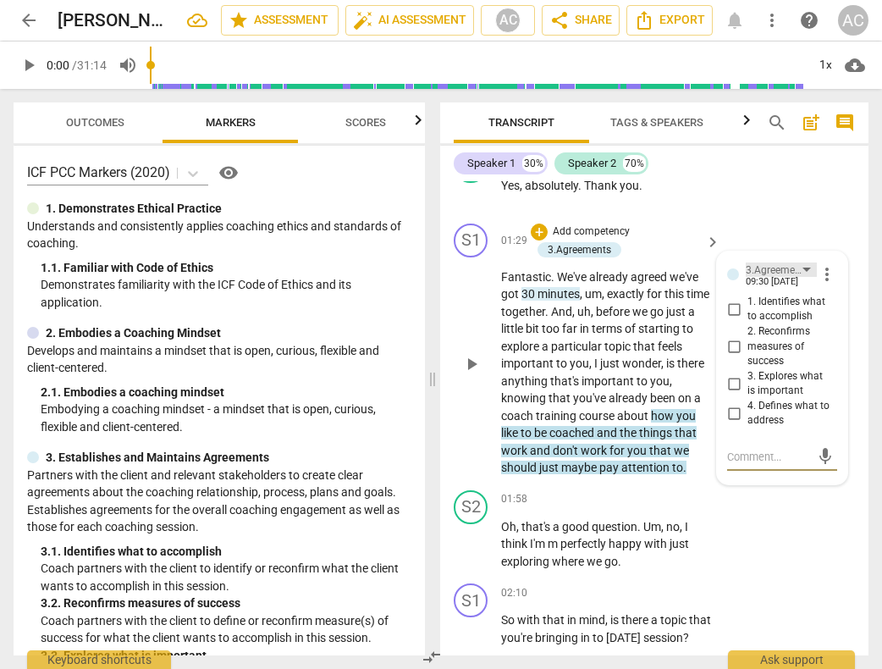
click at [799, 262] on div "3.Agreement" at bounding box center [781, 269] width 71 height 14
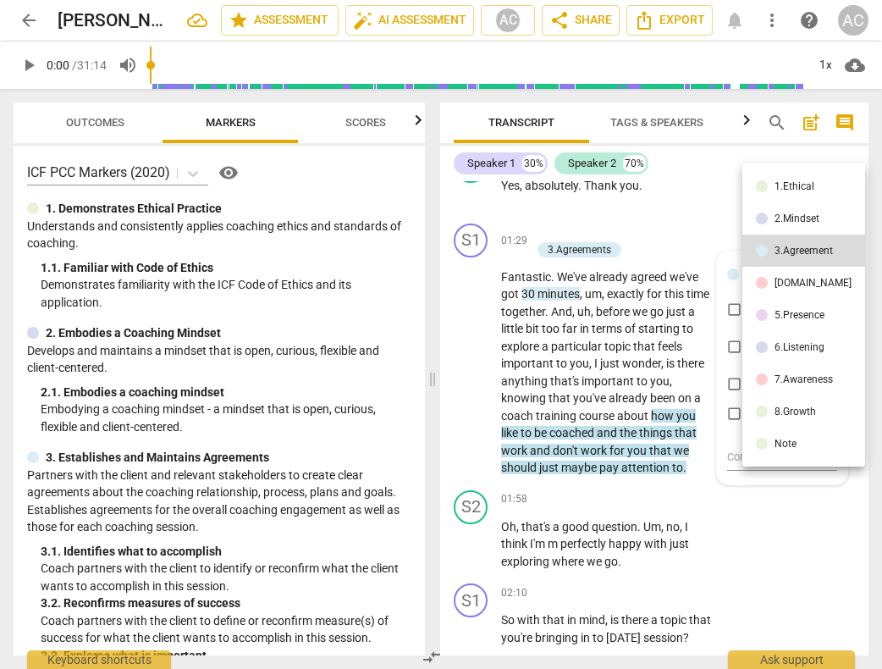
click at [619, 415] on div at bounding box center [441, 334] width 882 height 669
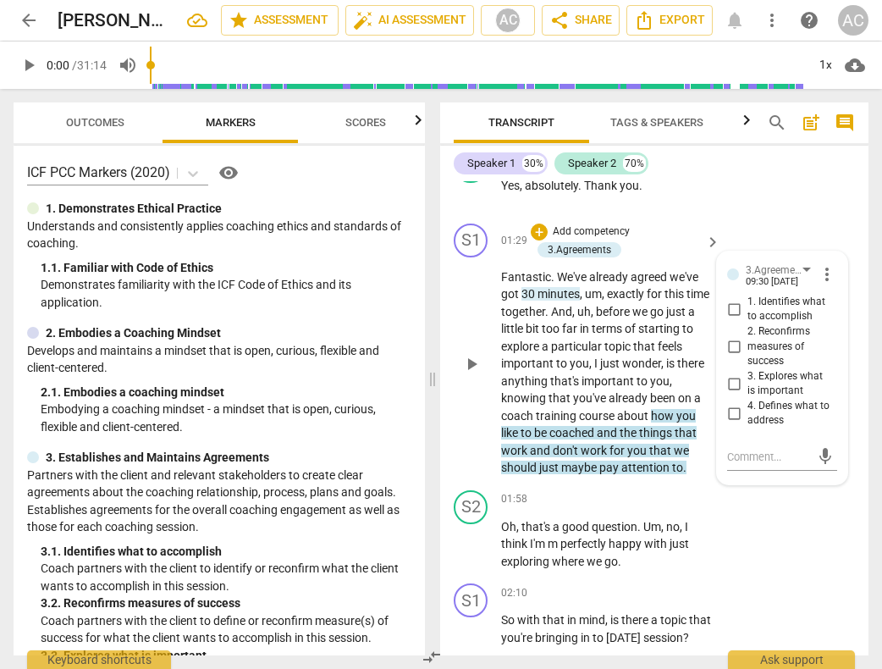
click at [820, 264] on span "more_vert" at bounding box center [827, 274] width 20 height 20
click at [837, 284] on li "Delete" at bounding box center [838, 287] width 58 height 32
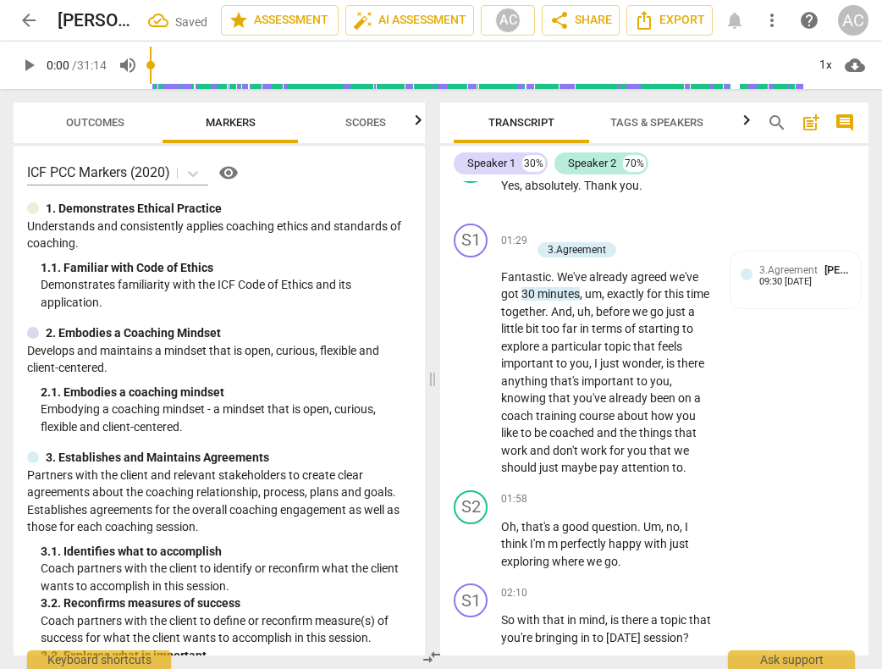
scroll to position [934, 0]
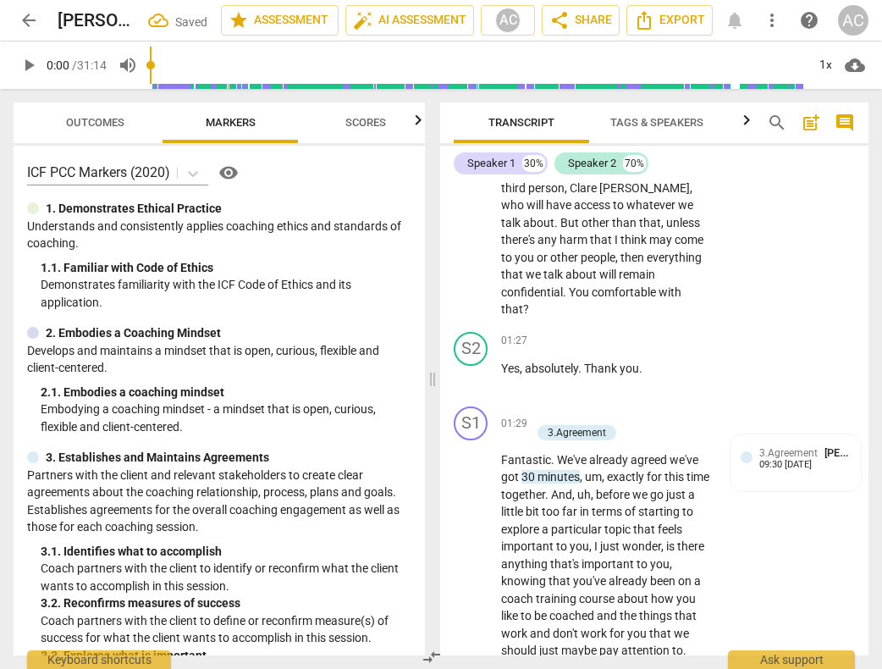
click at [555, 470] on span "minutes" at bounding box center [558, 477] width 42 height 14
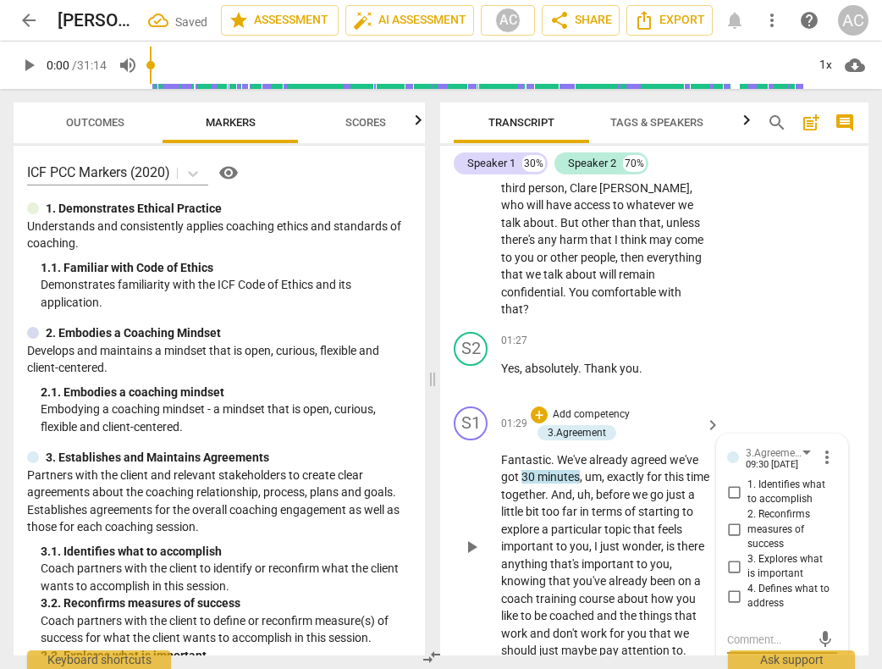
click at [825, 447] on span "more_vert" at bounding box center [827, 457] width 20 height 20
click at [838, 469] on li "Delete" at bounding box center [838, 470] width 58 height 32
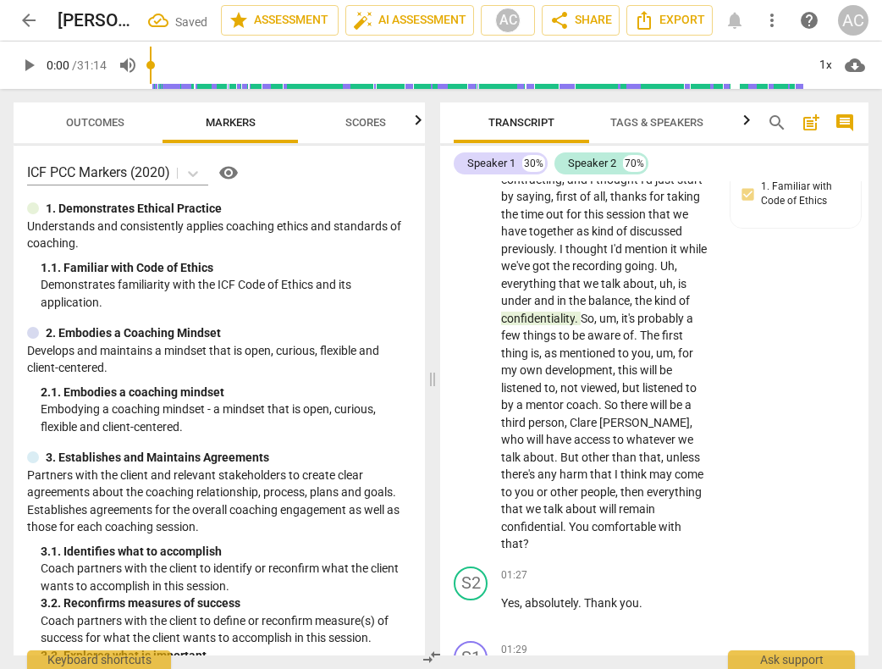
scroll to position [689, 0]
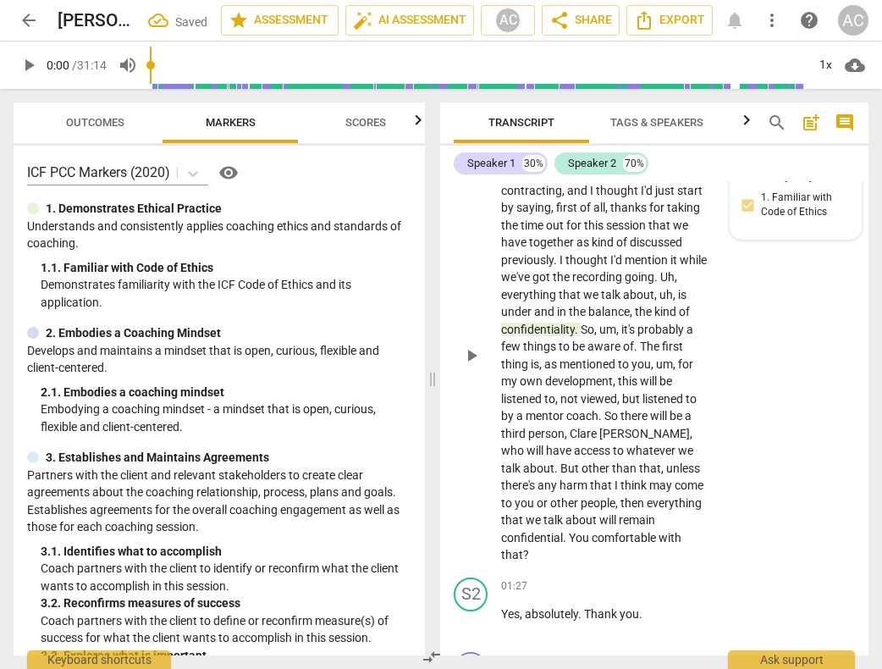
click at [782, 202] on div "1.Ethical [PERSON_NAME] 09:29 [DATE] 1. Familiar with Code of Ethics" at bounding box center [796, 193] width 110 height 72
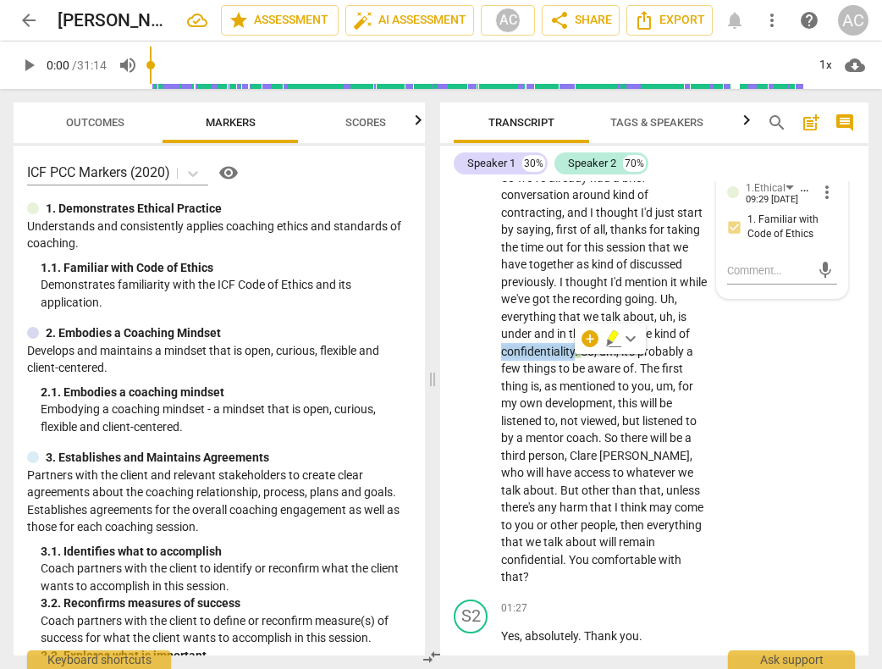
scroll to position [642, 0]
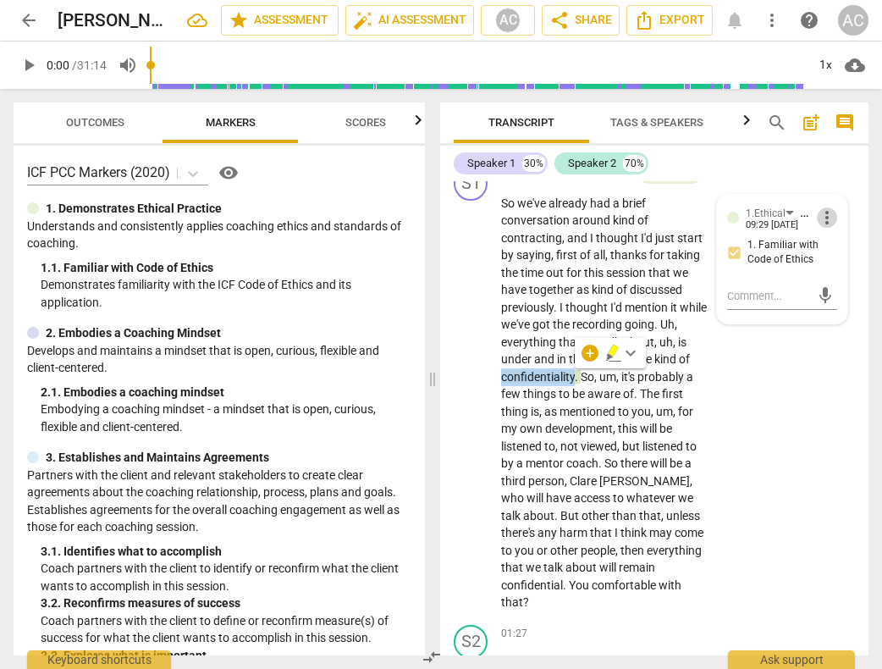
click at [818, 216] on span "more_vert" at bounding box center [827, 217] width 20 height 20
click at [842, 246] on li "Delete" at bounding box center [838, 248] width 58 height 32
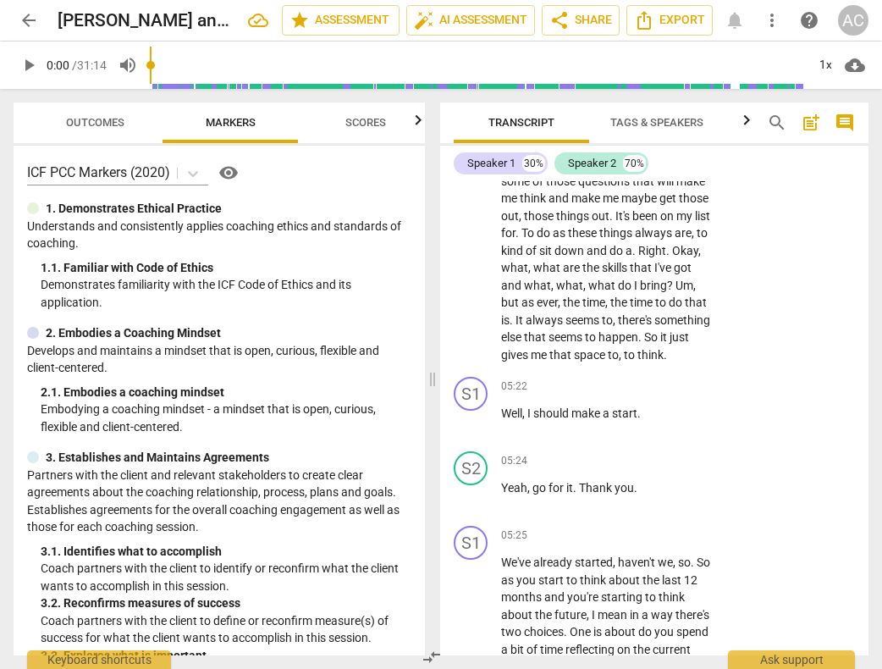
scroll to position [3214, 0]
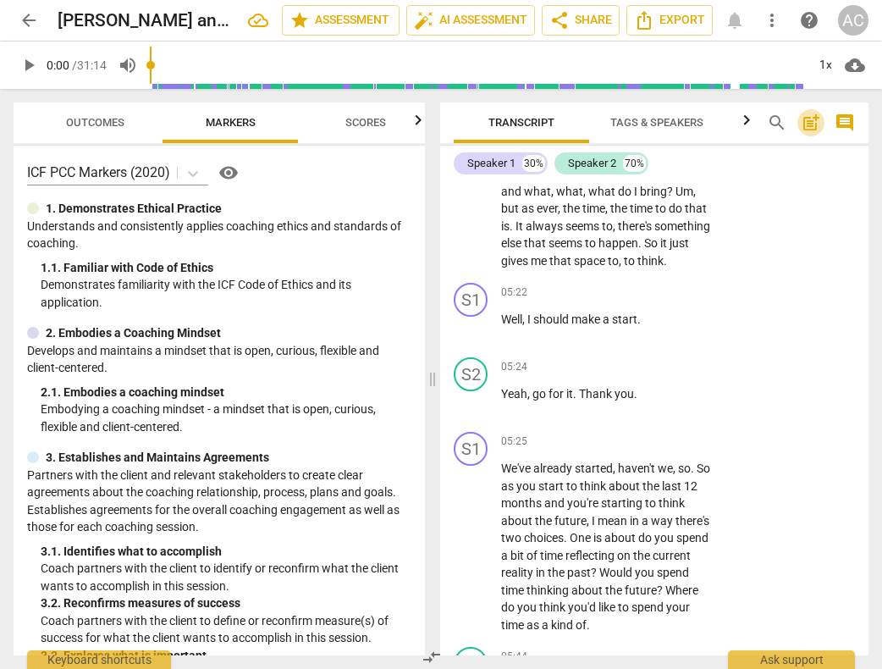
click at [809, 120] on span "post_add" at bounding box center [811, 123] width 20 height 20
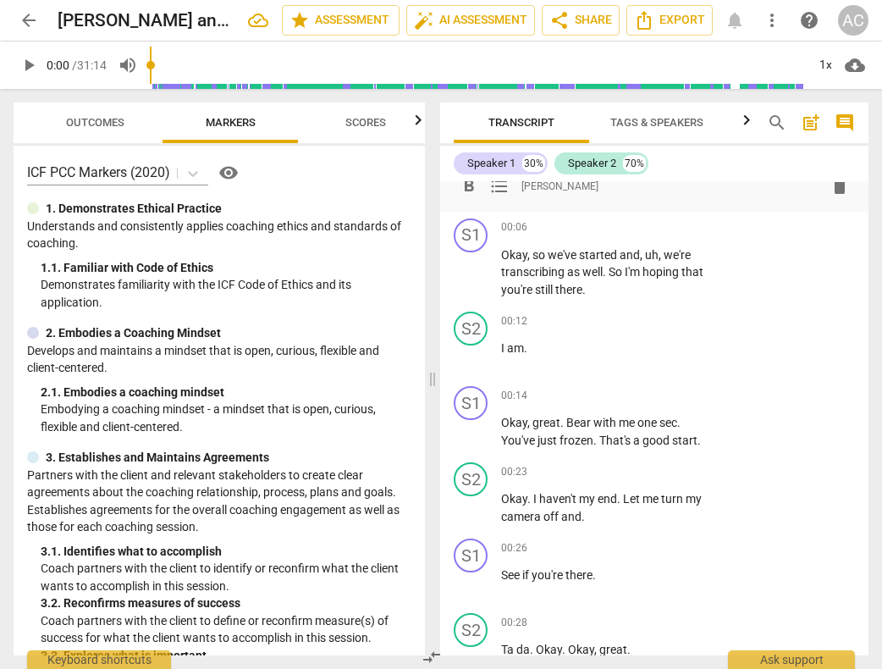
scroll to position [0, 0]
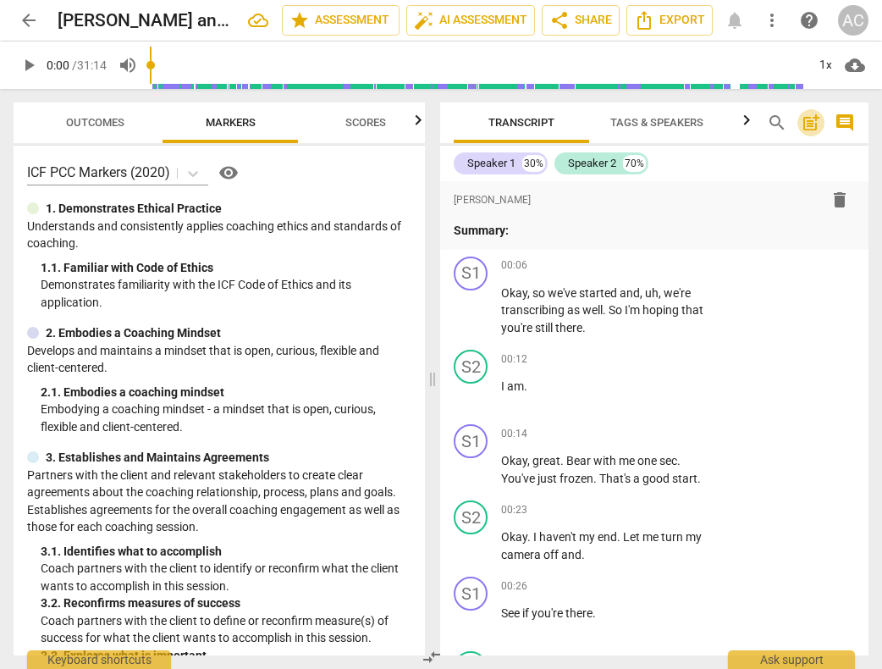
click at [812, 122] on span "post_add" at bounding box center [811, 123] width 20 height 20
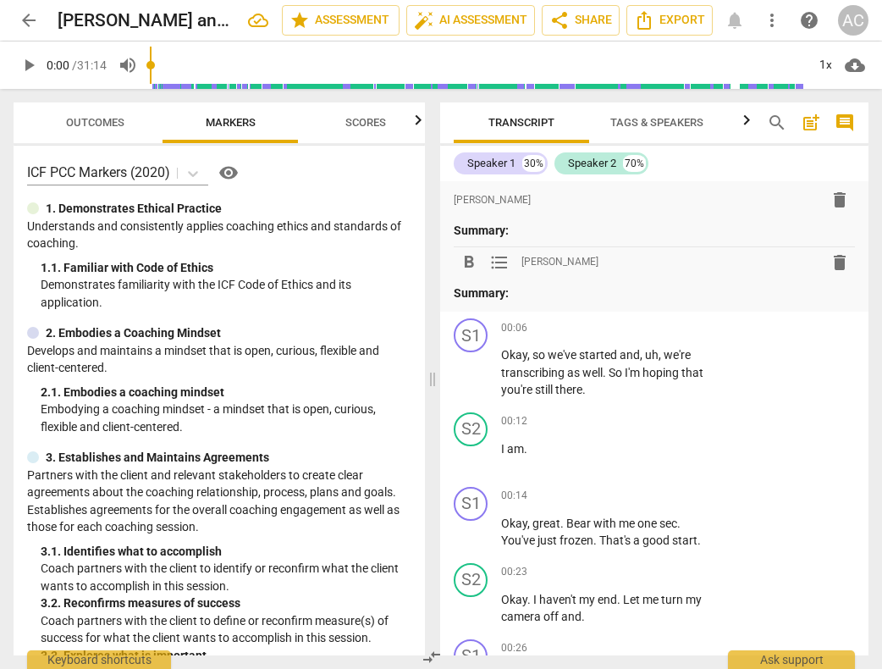
click at [812, 122] on span "post_add" at bounding box center [811, 123] width 20 height 20
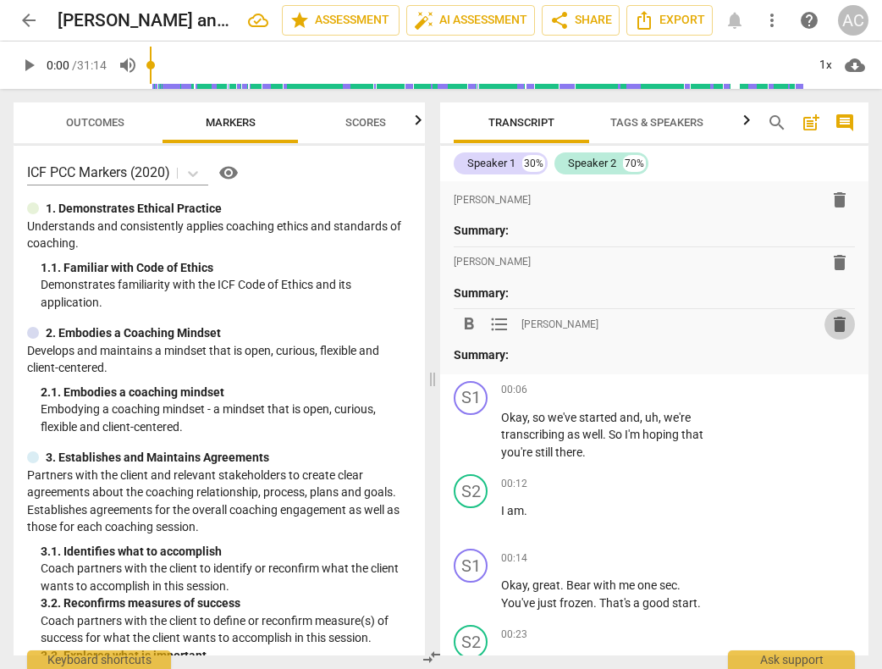
click at [834, 324] on span "delete" at bounding box center [839, 324] width 20 height 20
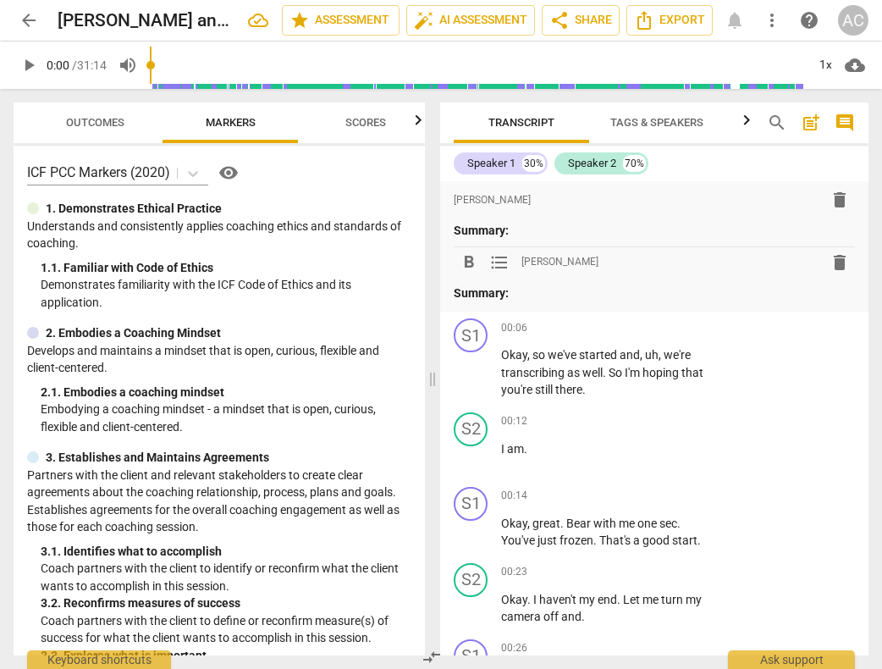
click at [839, 266] on span "delete" at bounding box center [839, 262] width 20 height 20
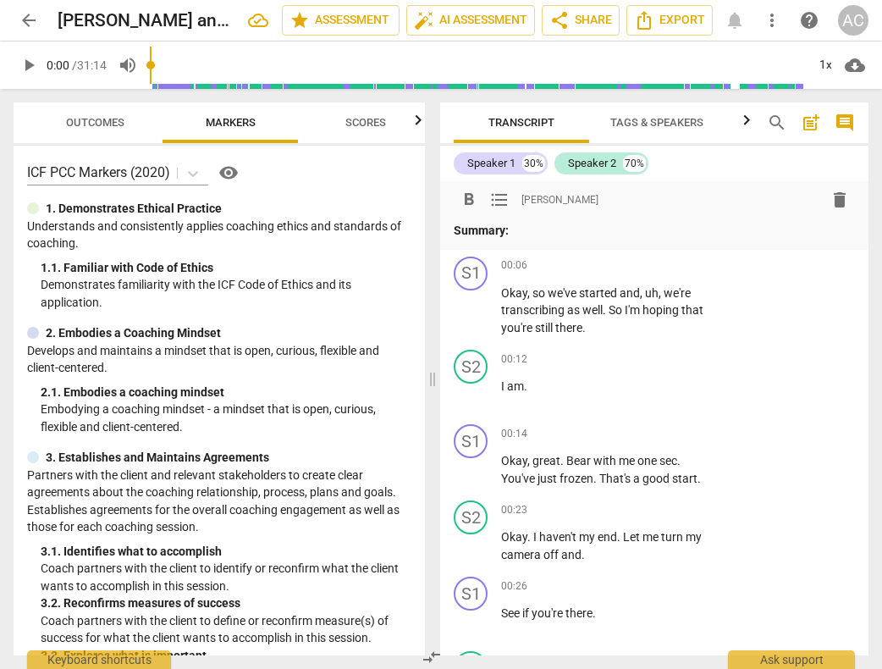
click at [833, 200] on span "delete" at bounding box center [839, 200] width 20 height 20
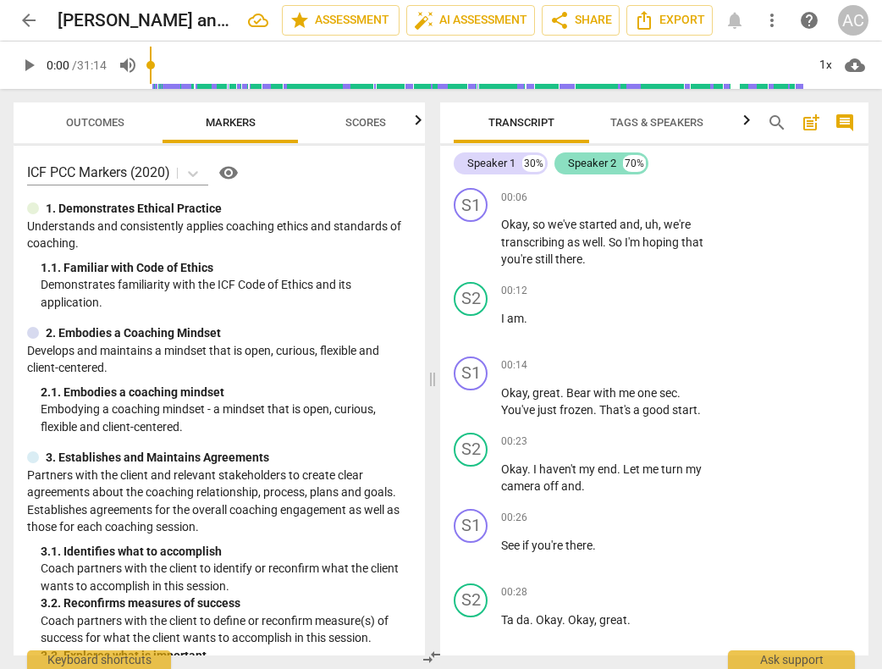
click at [592, 162] on div "Speaker 2" at bounding box center [592, 163] width 48 height 17
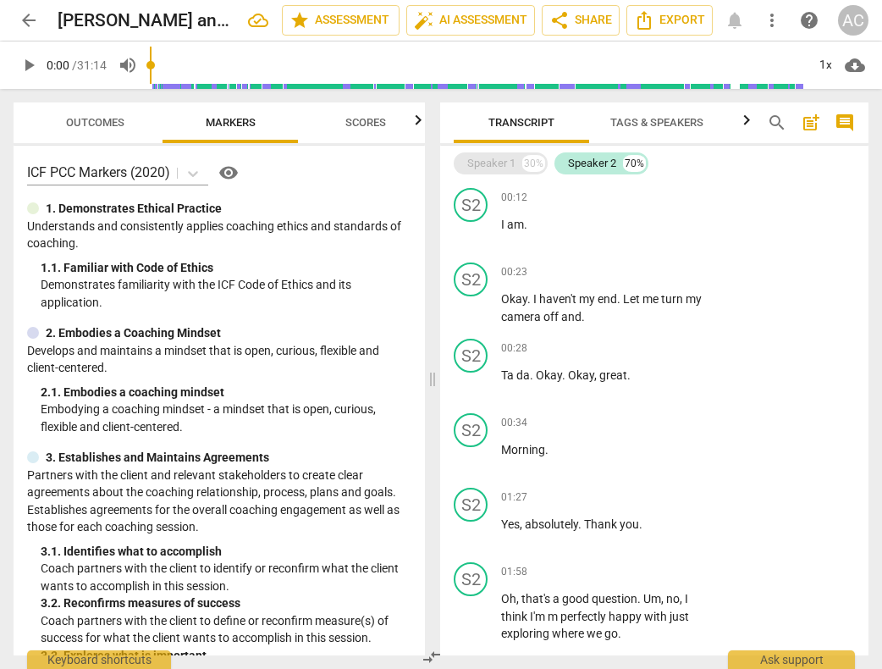
click at [488, 162] on div "Speaker 1" at bounding box center [491, 163] width 48 height 17
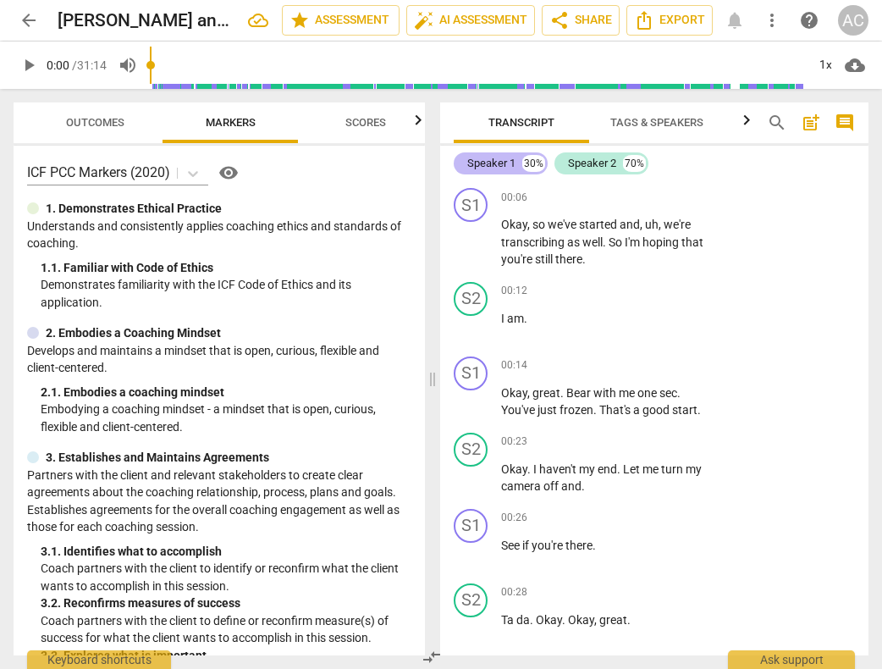
click at [490, 165] on div "Speaker 1" at bounding box center [491, 163] width 48 height 17
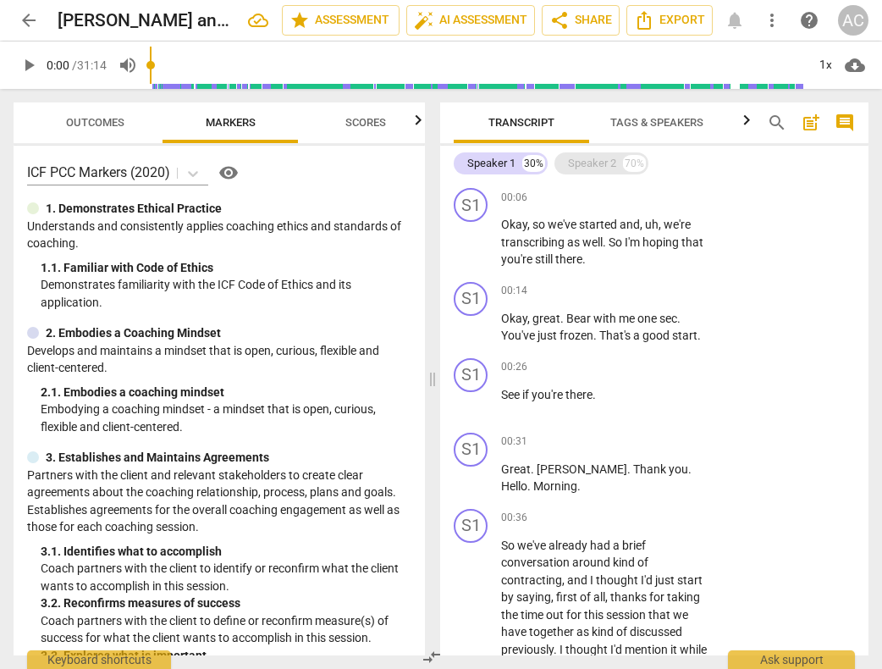
click at [597, 157] on div "Speaker 2" at bounding box center [592, 163] width 48 height 17
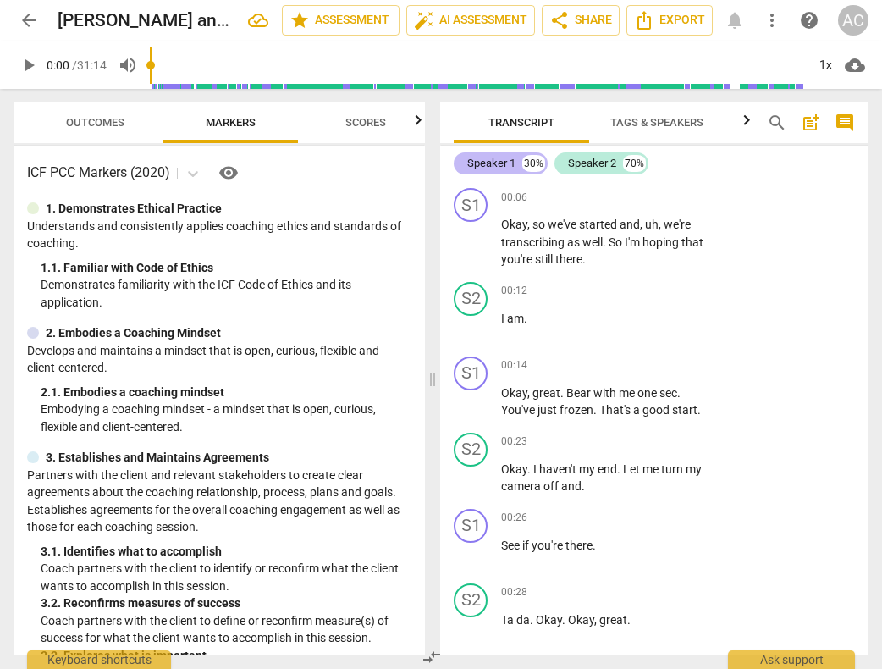
click at [482, 160] on div "Speaker 1" at bounding box center [491, 163] width 48 height 17
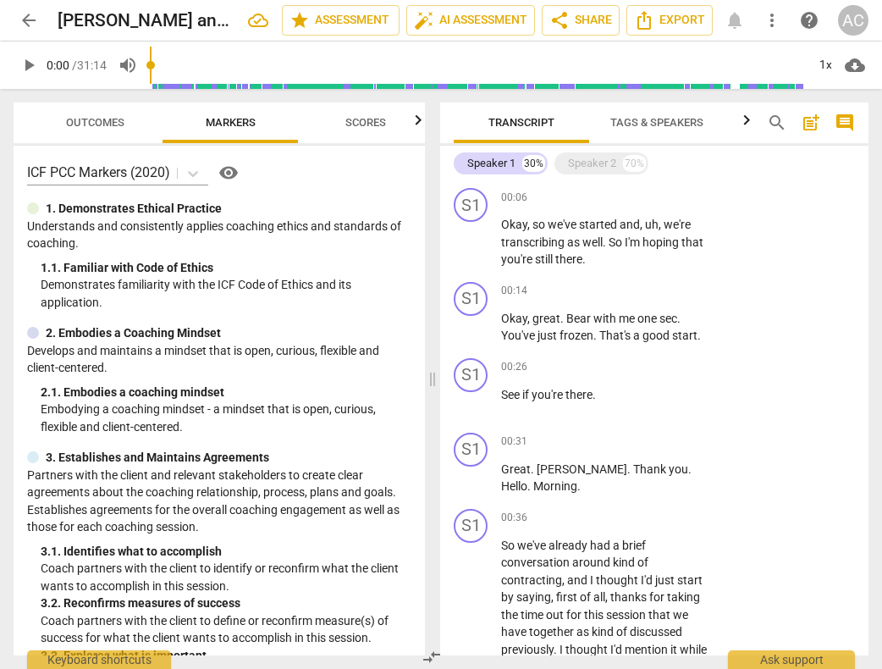
click at [847, 121] on span "comment" at bounding box center [844, 123] width 20 height 20
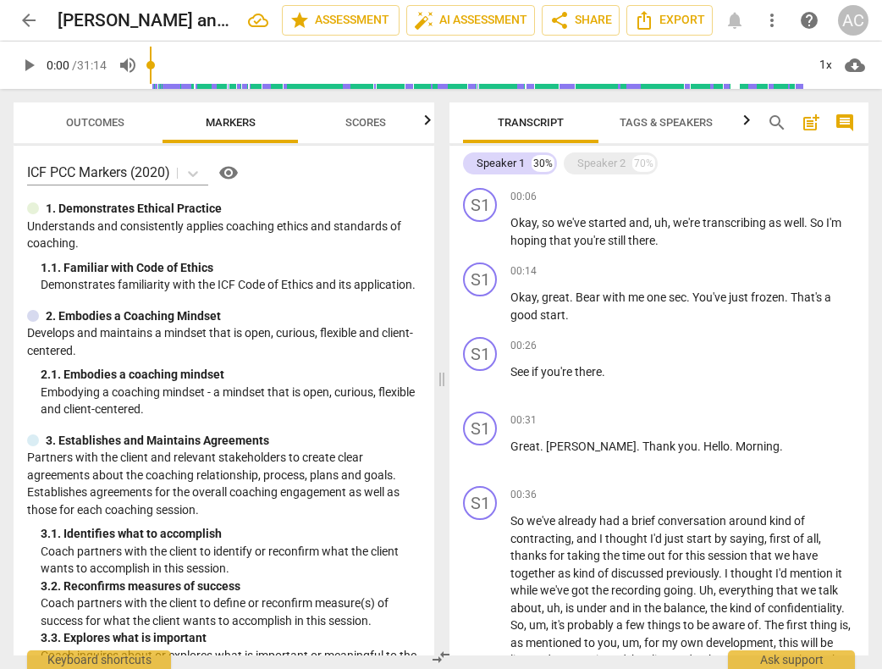
click at [847, 121] on span "comment" at bounding box center [844, 123] width 20 height 20
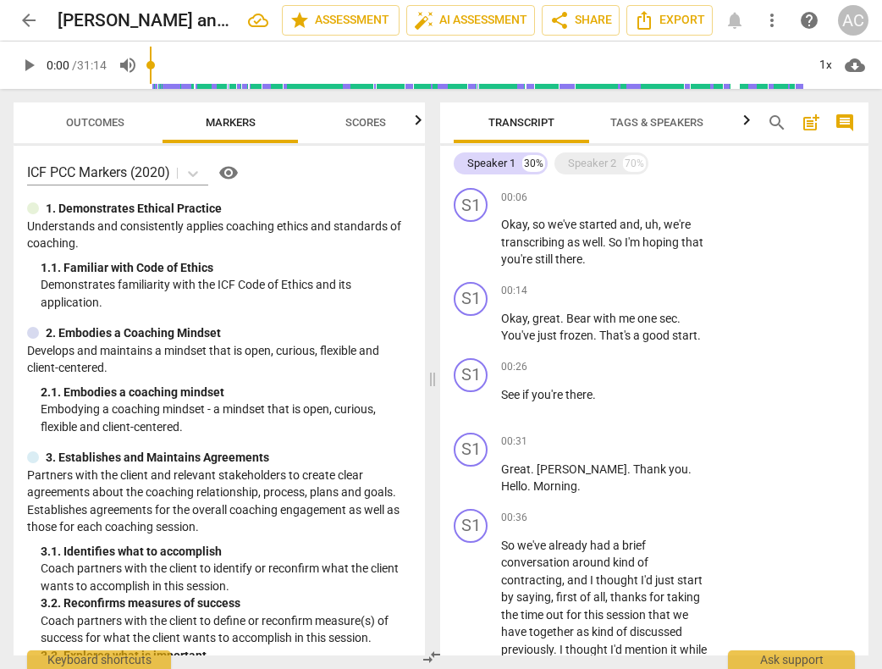
click at [847, 121] on span "comment" at bounding box center [844, 123] width 20 height 20
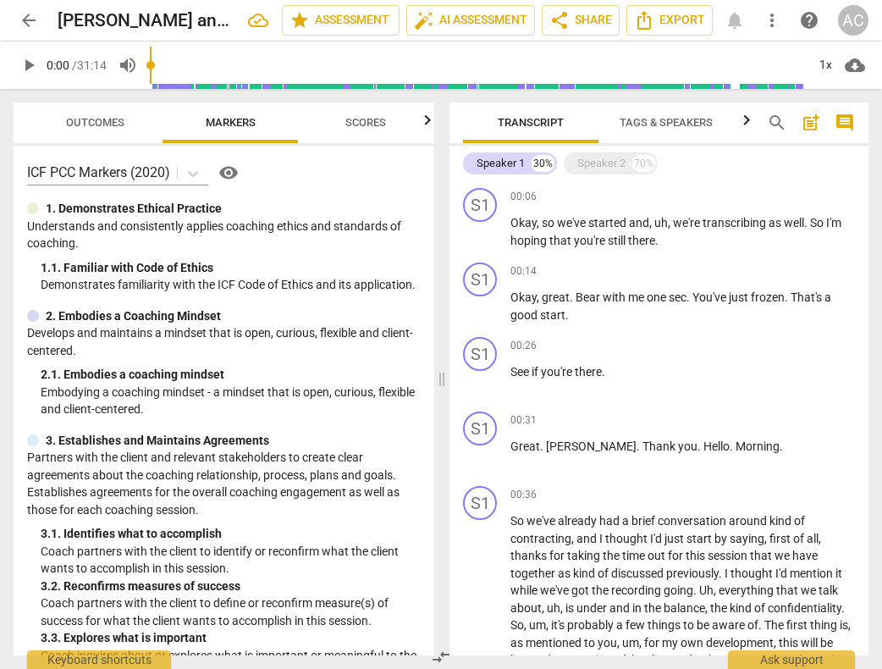
click at [847, 121] on span "comment" at bounding box center [844, 123] width 20 height 20
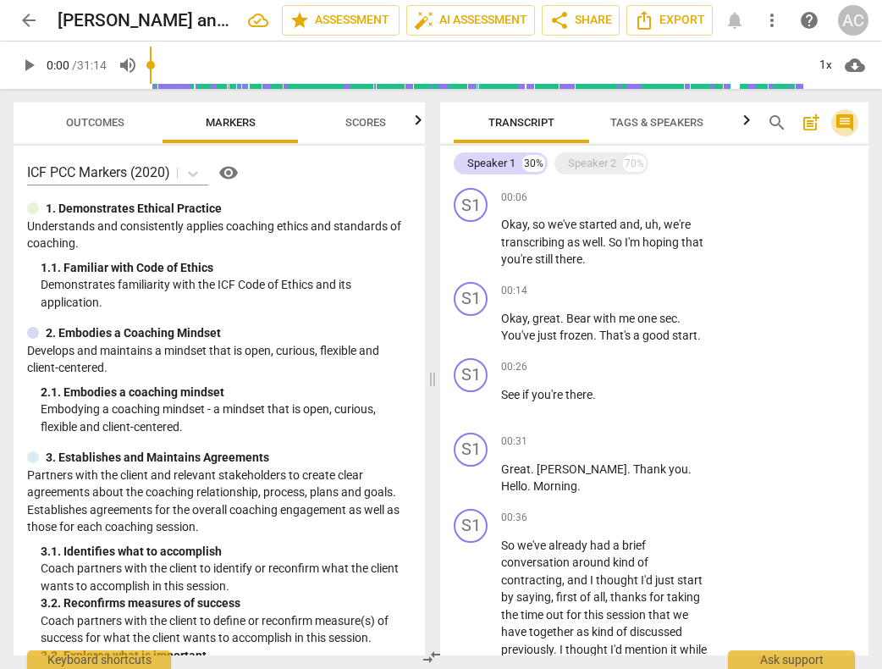
click at [847, 121] on span "comment" at bounding box center [844, 123] width 20 height 20
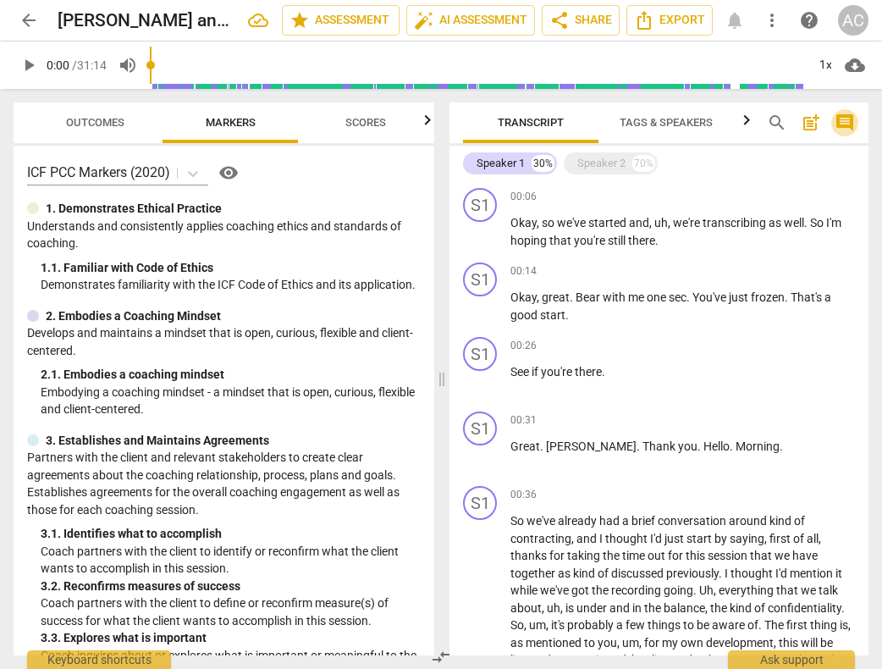
click at [847, 121] on span "comment" at bounding box center [844, 123] width 20 height 20
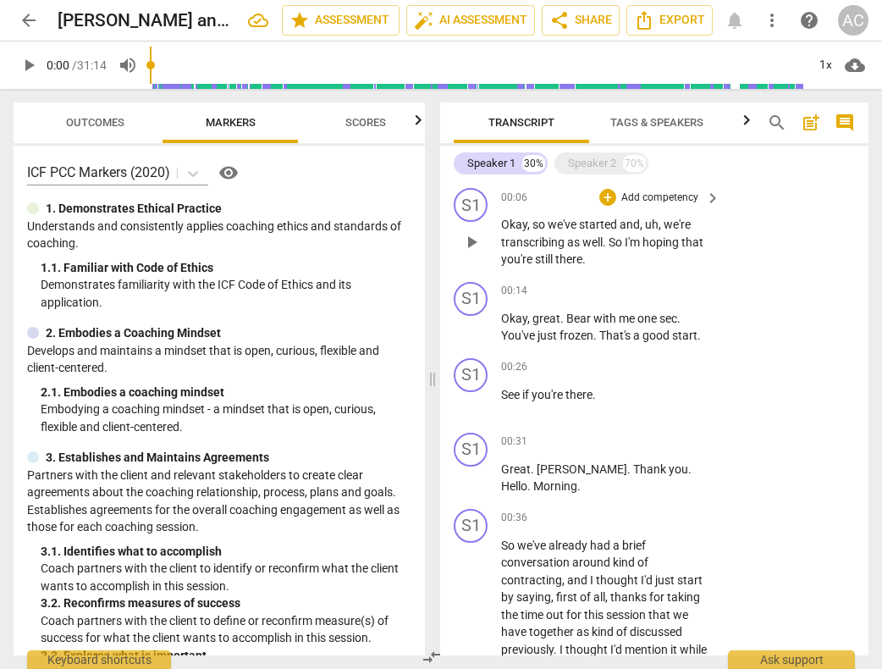
click at [779, 232] on div "S1 play_arrow pause 00:06 + Add competency keyboard_arrow_right Okay , so we've…" at bounding box center [654, 228] width 428 height 94
click at [776, 216] on div "S1 play_arrow pause 00:06 + Add competency keyboard_arrow_right Okay , so we've…" at bounding box center [654, 228] width 428 height 94
click at [742, 240] on div "S1 play_arrow pause 00:06 + Add competency keyboard_arrow_right Okay , so we've…" at bounding box center [654, 228] width 428 height 94
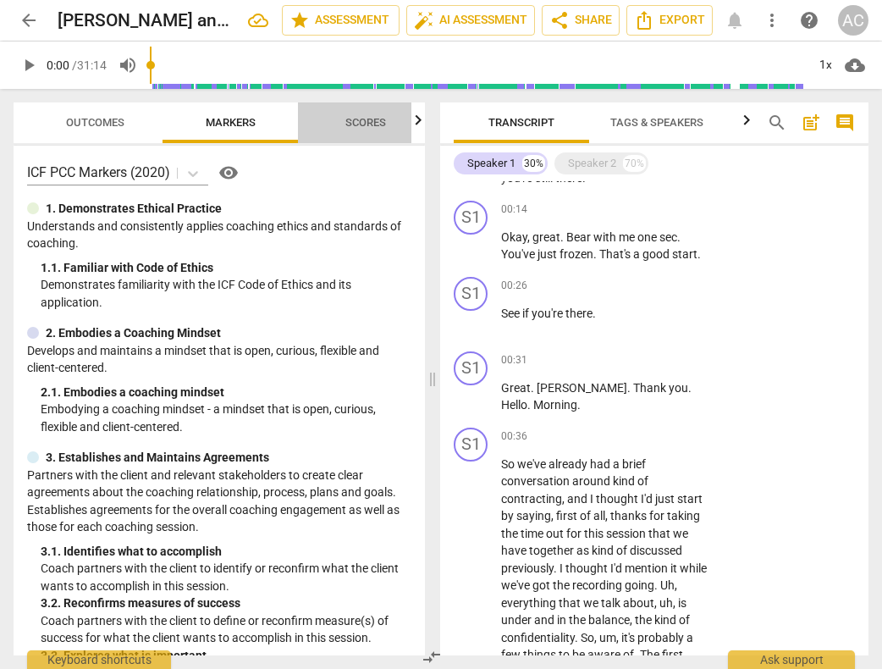
click at [347, 122] on span "Scores" at bounding box center [365, 122] width 41 height 13
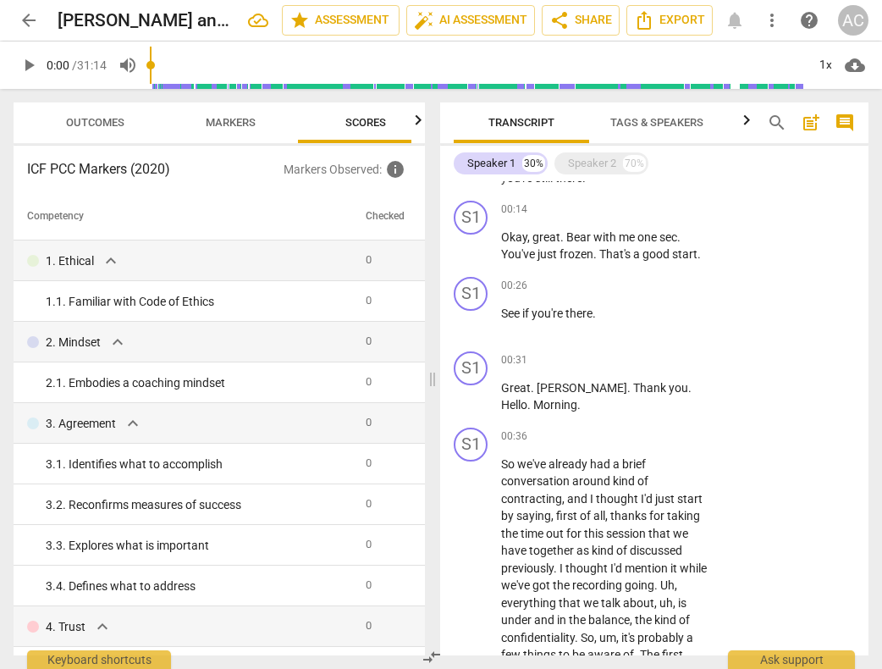
scroll to position [0, 22]
click at [196, 121] on span "Markers" at bounding box center [209, 122] width 50 height 13
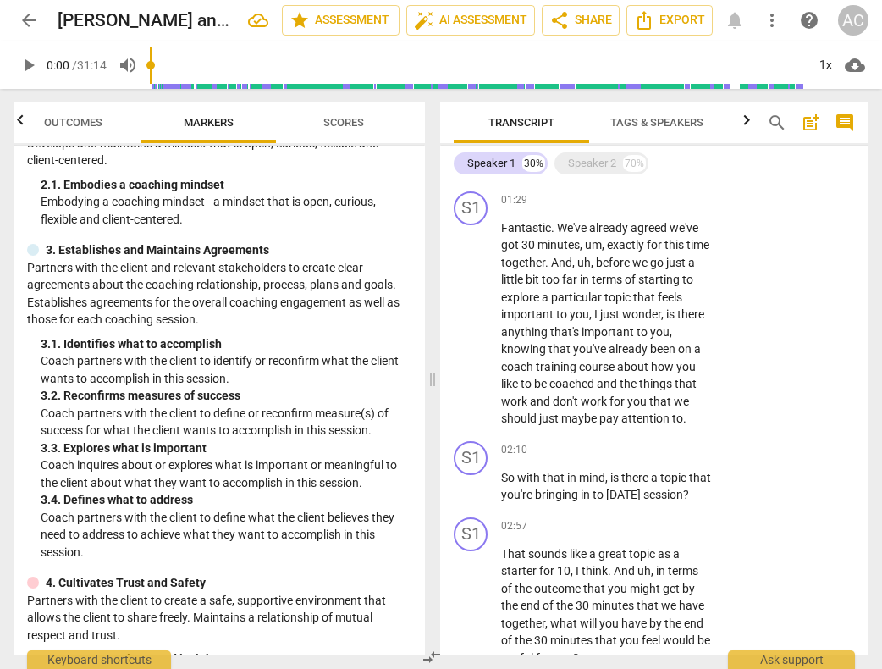
scroll to position [951, 0]
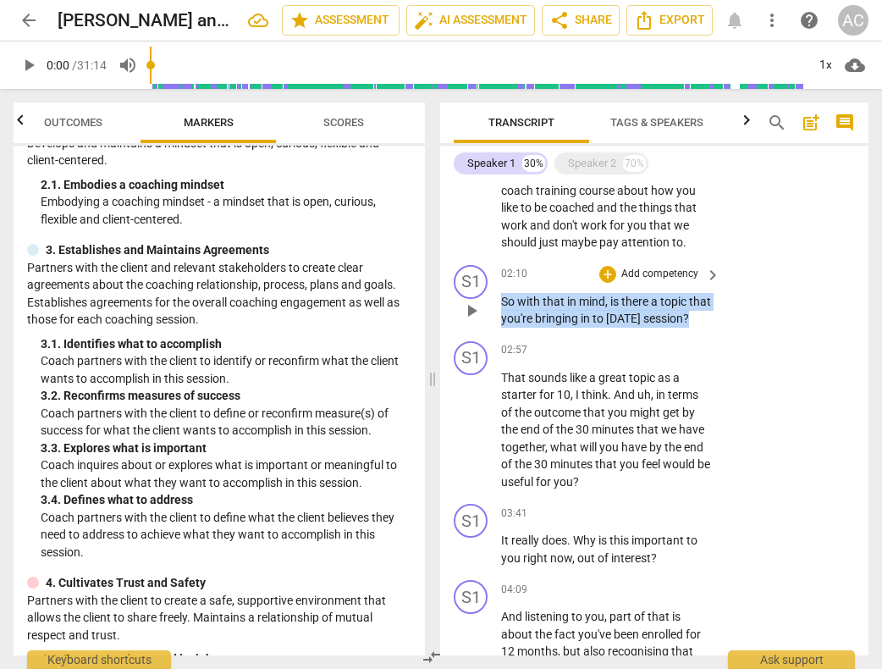
drag, startPoint x: 502, startPoint y: 297, endPoint x: 559, endPoint y: 328, distance: 64.8
click at [559, 328] on p "So with that in mind , is there a topic that you're bringing in to [DATE] sessi…" at bounding box center [606, 310] width 211 height 35
click at [566, 313] on div "+" at bounding box center [562, 312] width 17 height 17
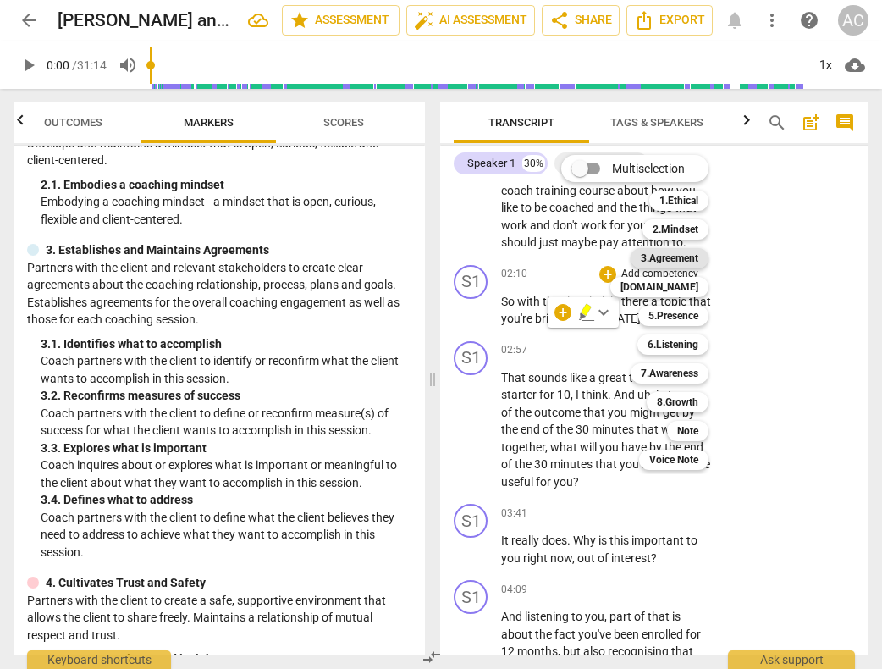
click at [691, 256] on b "3.Agreement" at bounding box center [670, 258] width 58 height 20
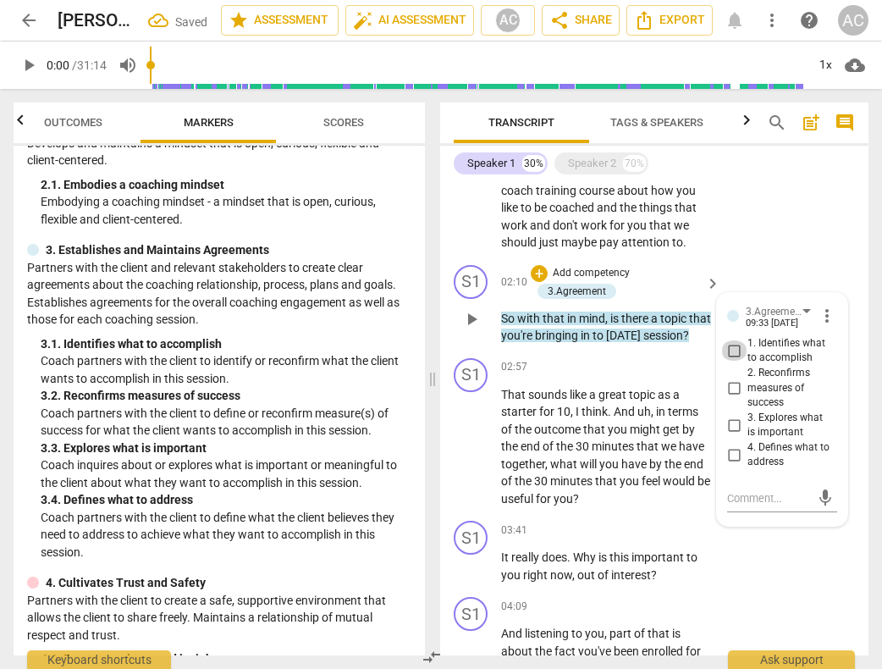
click at [730, 345] on input "1. Identifies what to accomplish" at bounding box center [733, 350] width 27 height 20
checkbox input "true"
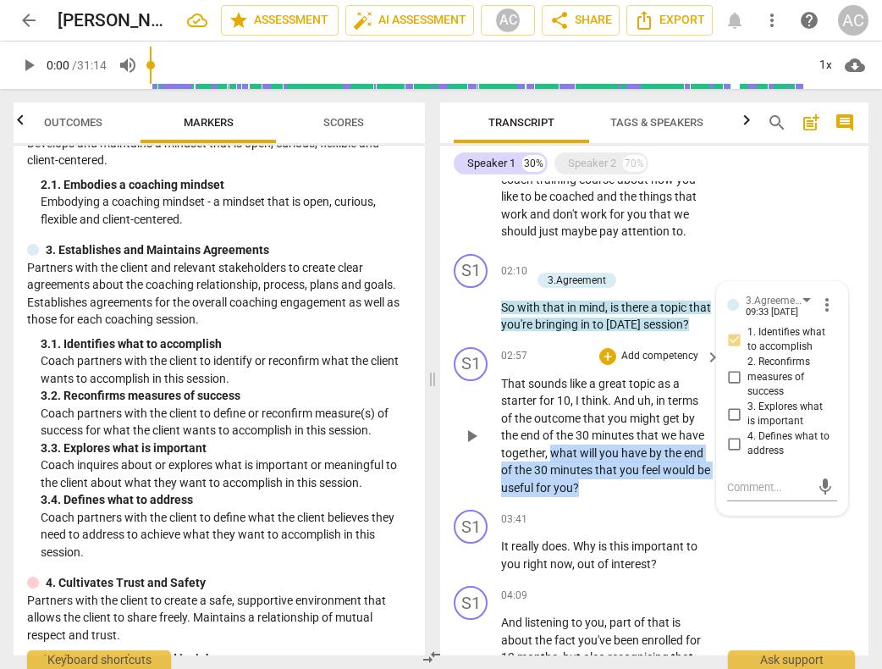
drag, startPoint x: 549, startPoint y: 467, endPoint x: 603, endPoint y: 504, distance: 65.7
click at [603, 497] on p "That sounds like a great topic as a starter for 10 , I think . And uh , in term…" at bounding box center [606, 436] width 211 height 122
click at [730, 374] on input "2. Reconfirms measures of success" at bounding box center [733, 376] width 27 height 20
checkbox input "true"
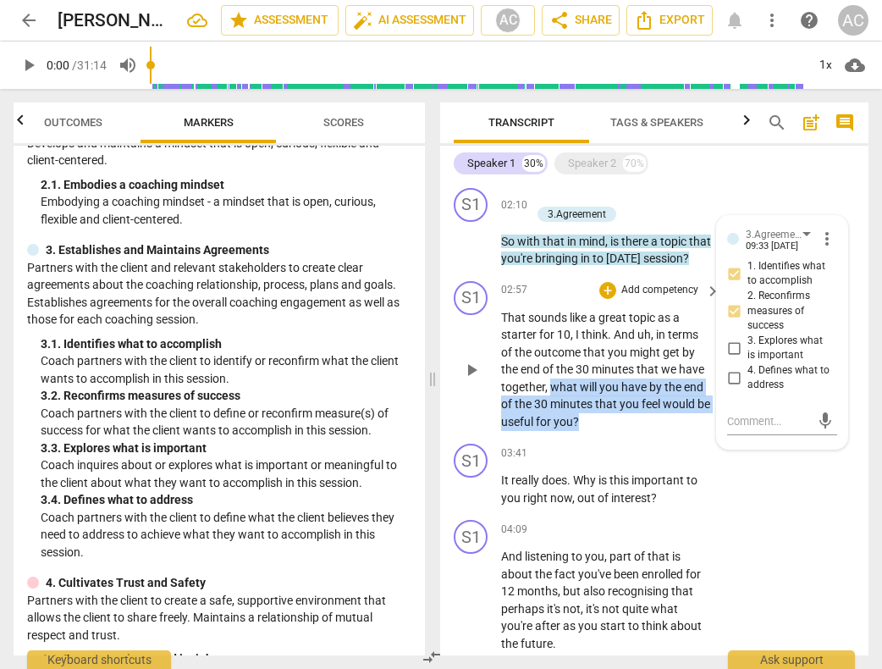
scroll to position [1118, 0]
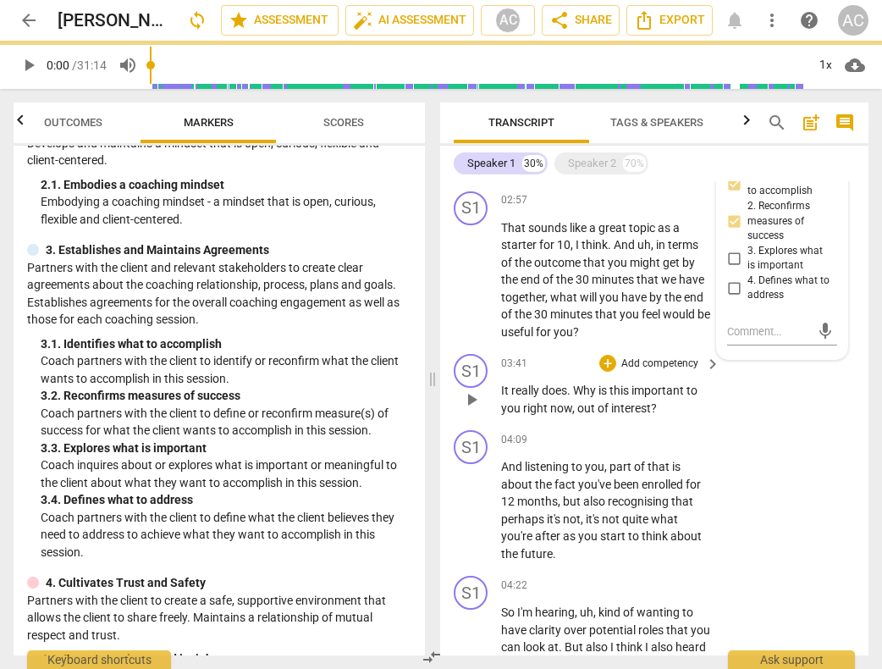
click at [577, 397] on span "Why" at bounding box center [585, 390] width 25 height 14
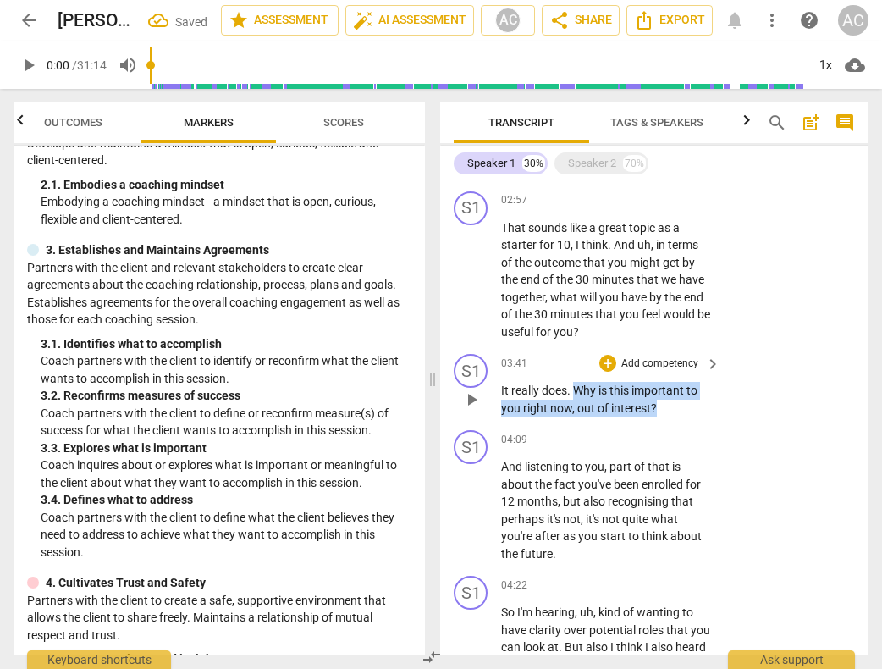
drag, startPoint x: 577, startPoint y: 404, endPoint x: 661, endPoint y: 425, distance: 86.4
click at [661, 416] on p "It really does . Why is this important to you right now , out of interest ?" at bounding box center [606, 399] width 211 height 35
click at [675, 403] on div "+" at bounding box center [671, 402] width 17 height 17
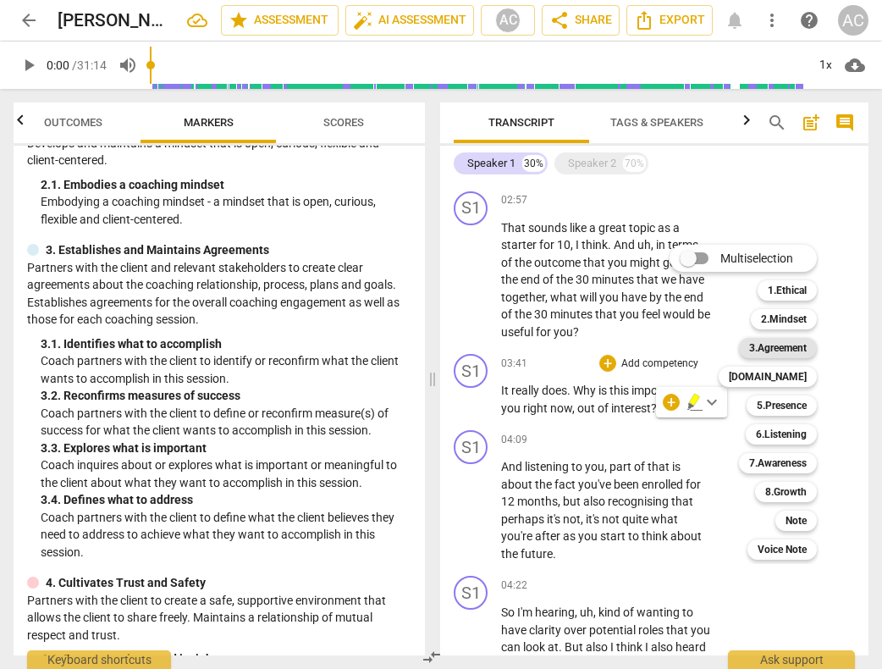
click at [779, 343] on b "3.Agreement" at bounding box center [778, 348] width 58 height 20
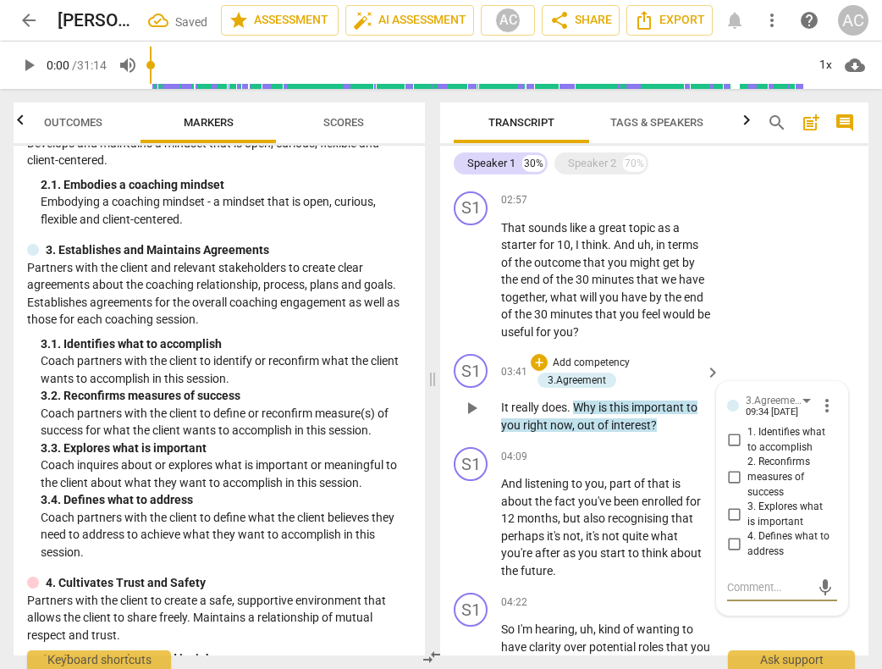
click at [730, 525] on input "3. Explores what is important" at bounding box center [733, 514] width 27 height 20
checkbox input "true"
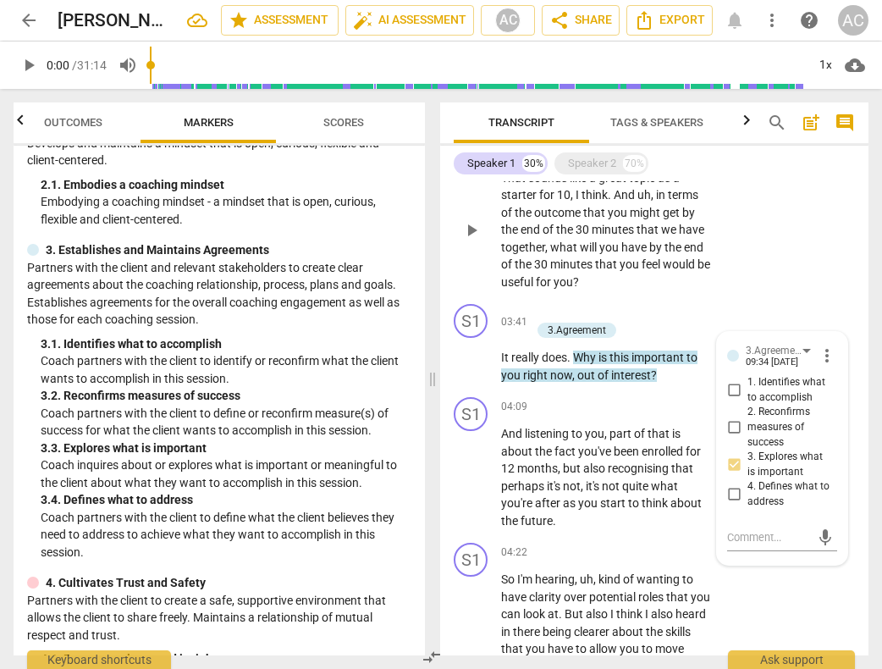
click at [768, 298] on div "S1 play_arrow pause 02:57 + Add competency keyboard_arrow_right That sounds lik…" at bounding box center [654, 216] width 428 height 163
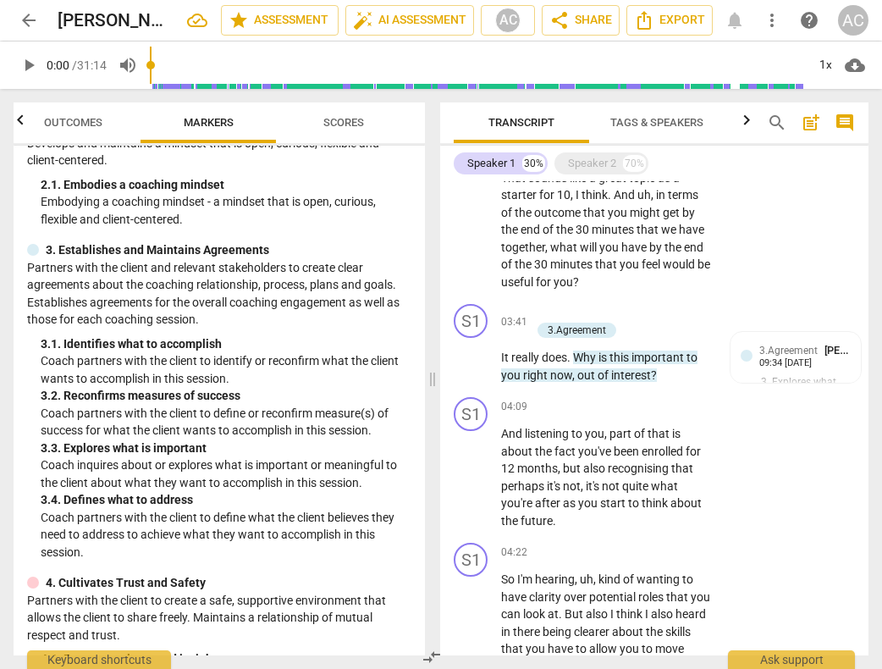
click at [339, 118] on span "Scores" at bounding box center [343, 122] width 41 height 13
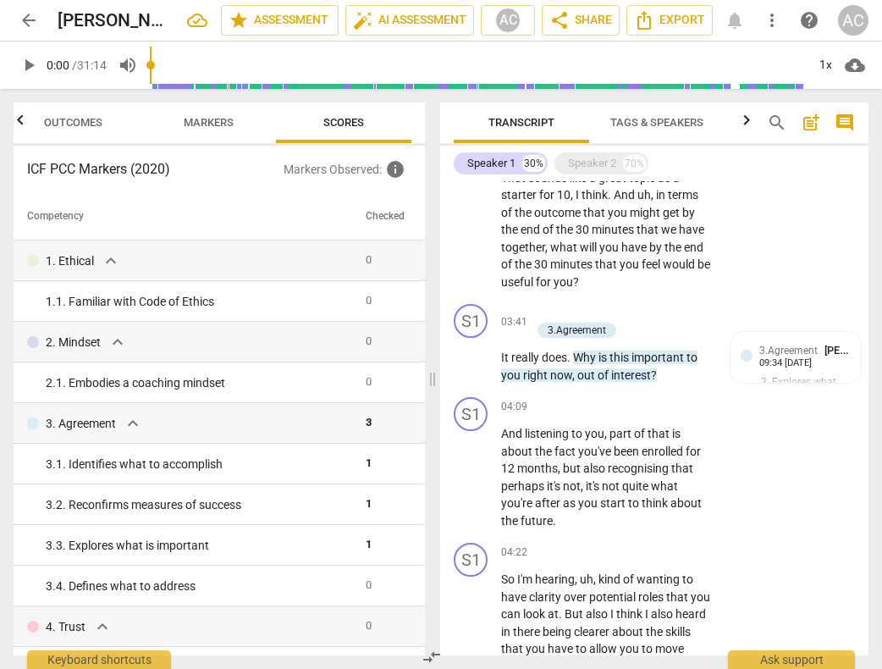
click at [225, 122] on span "Markers" at bounding box center [209, 122] width 50 height 13
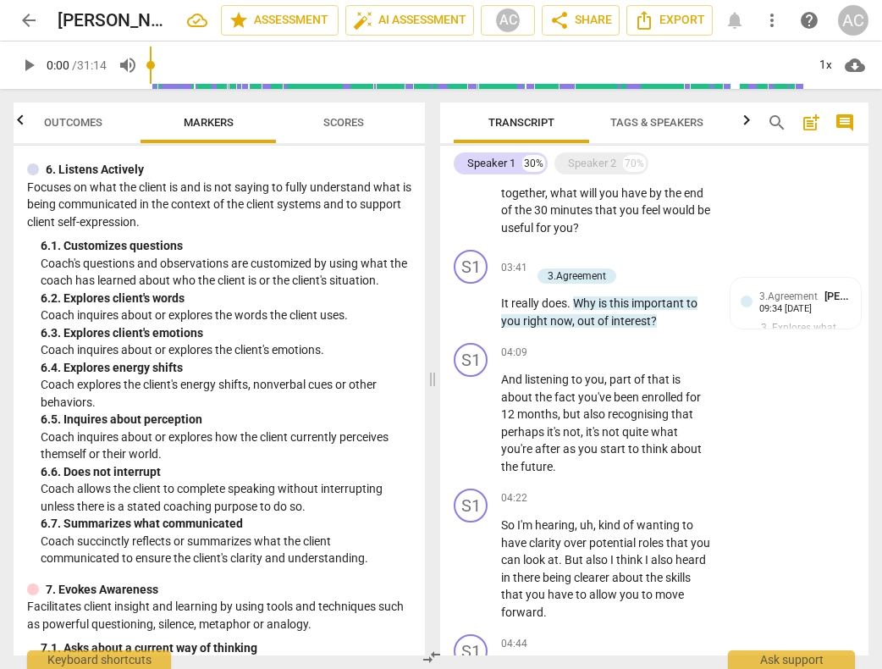
scroll to position [1225, 0]
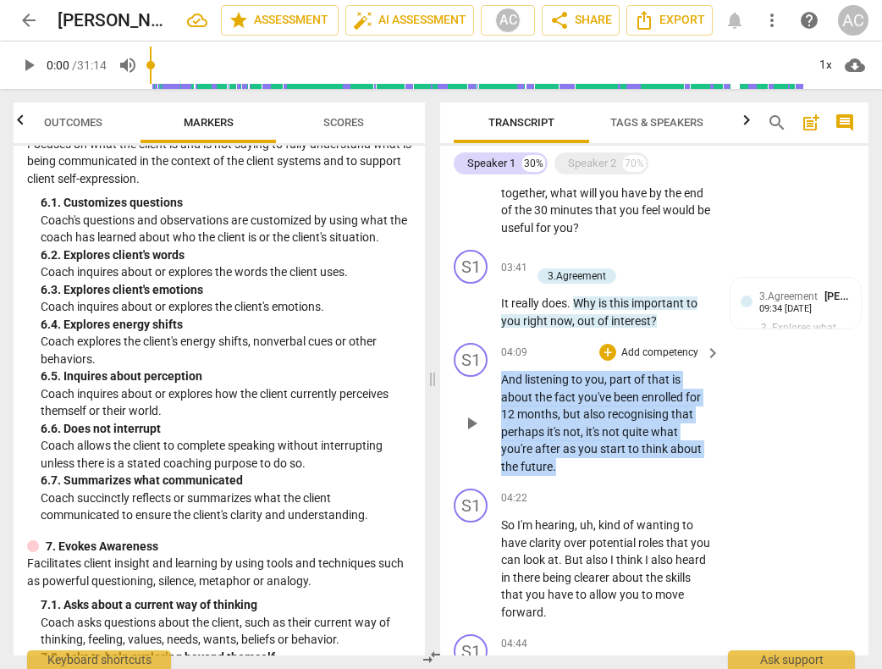
drag, startPoint x: 501, startPoint y: 394, endPoint x: 571, endPoint y: 482, distance: 112.0
click at [571, 475] on p "And listening to you , part of that is about the fact you've been enrolled for …" at bounding box center [606, 423] width 211 height 104
click at [574, 456] on div "+" at bounding box center [570, 460] width 17 height 17
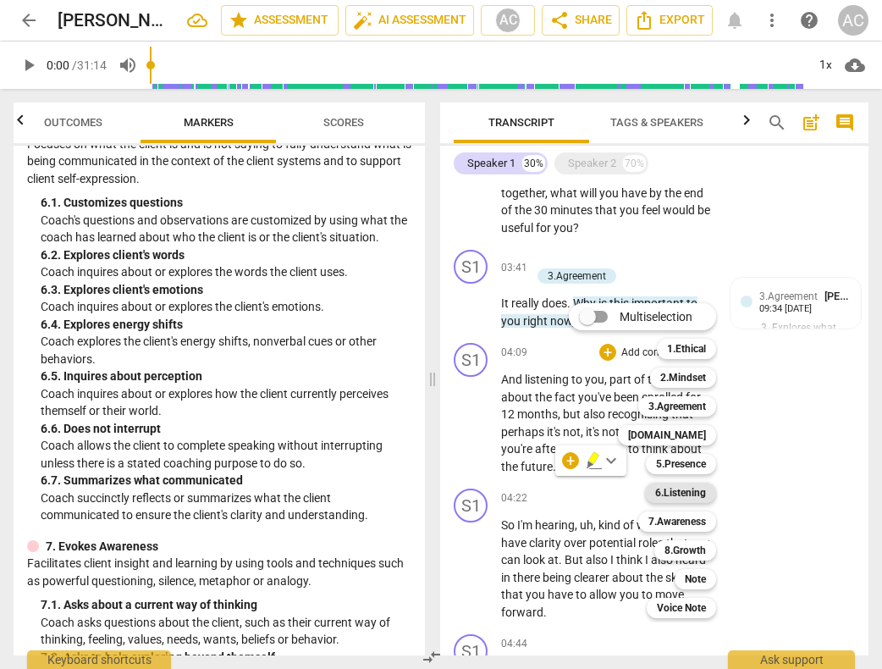
click at [686, 490] on b "6.Listening" at bounding box center [680, 492] width 51 height 20
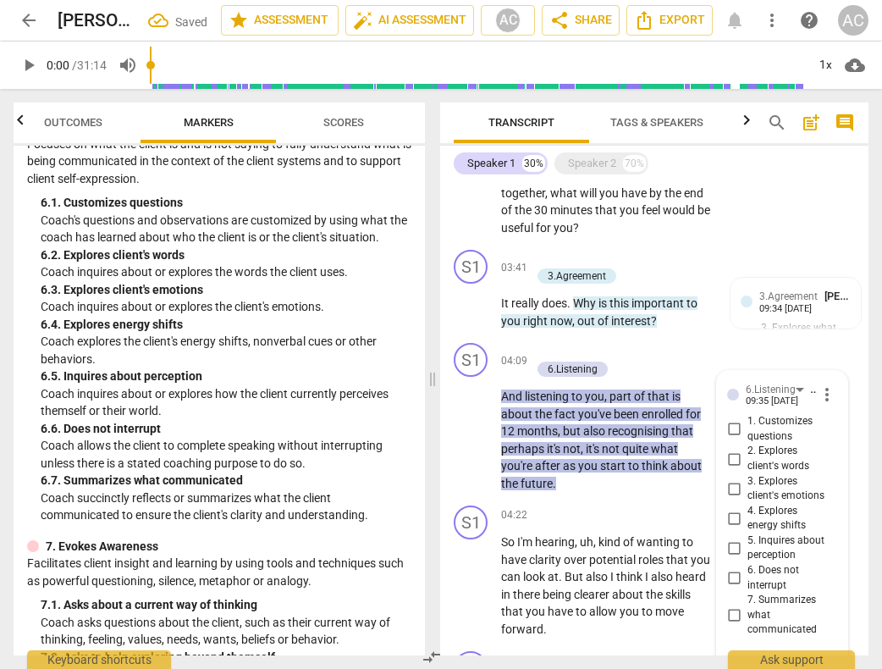
scroll to position [1485, 0]
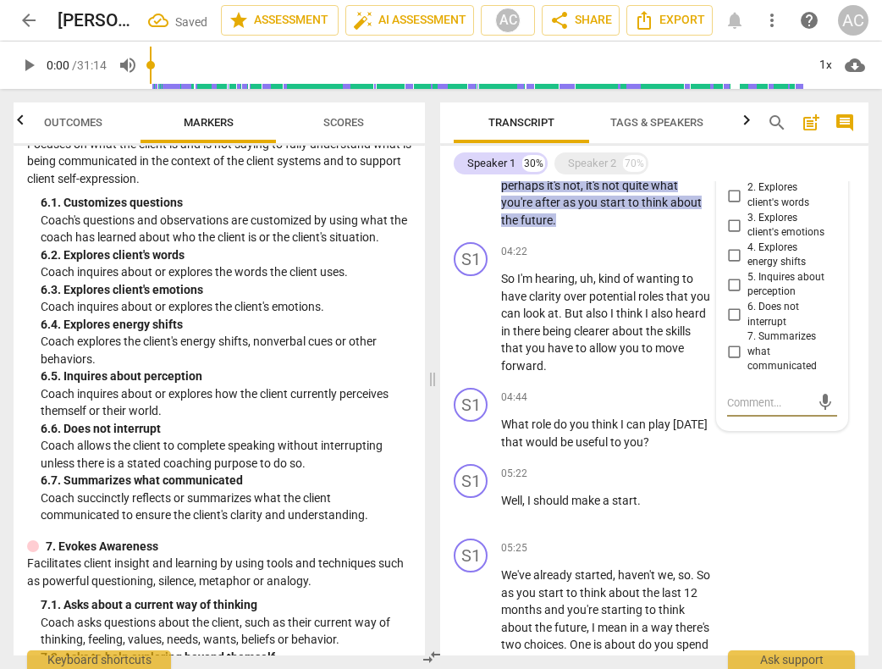
click at [729, 362] on input "7. Summarizes what communicated" at bounding box center [733, 352] width 27 height 20
checkbox input "true"
click at [672, 381] on div "S1 play_arrow pause 04:22 + Add competency keyboard_arrow_right So I'm hearing …" at bounding box center [654, 308] width 428 height 146
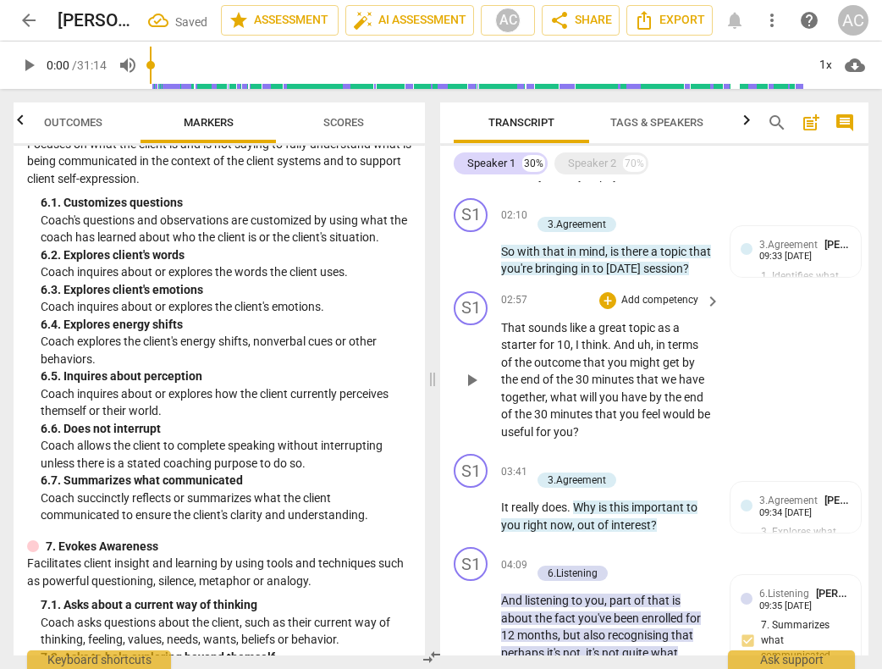
scroll to position [1052, 0]
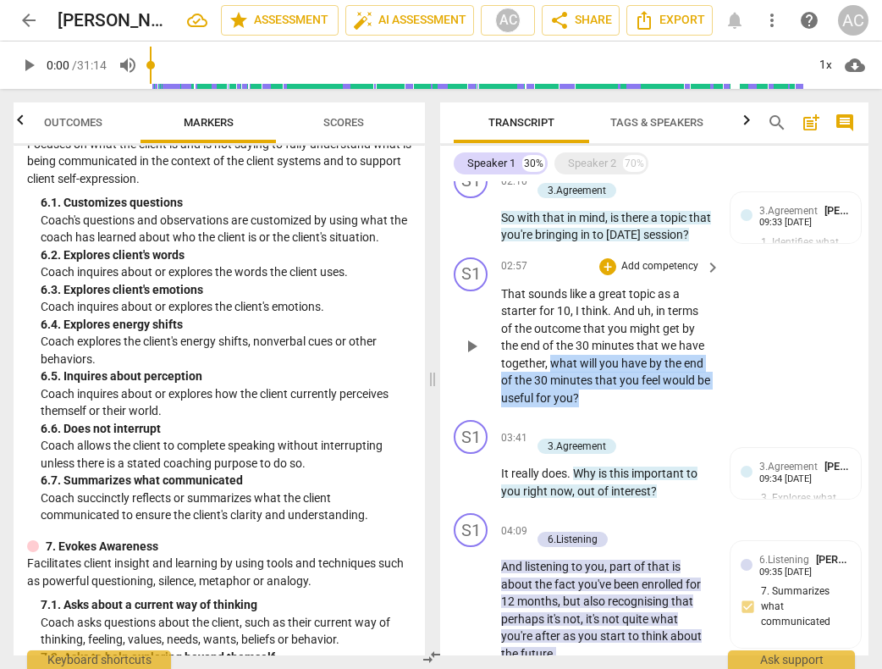
drag, startPoint x: 551, startPoint y: 378, endPoint x: 601, endPoint y: 412, distance: 60.3
click at [601, 407] on p "That sounds like a great topic as a starter for 10 , I think . And uh , in term…" at bounding box center [606, 346] width 211 height 122
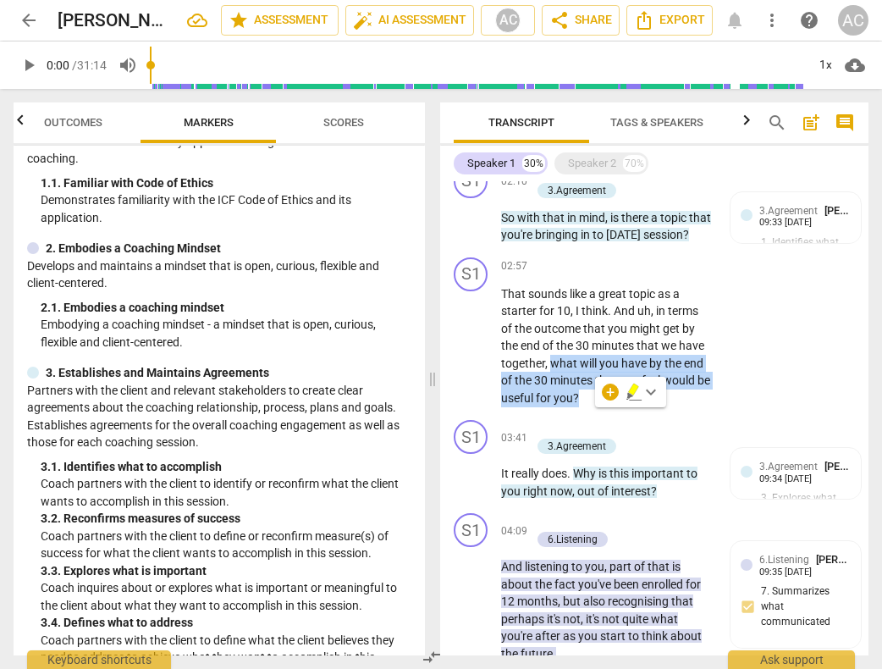
scroll to position [239, 0]
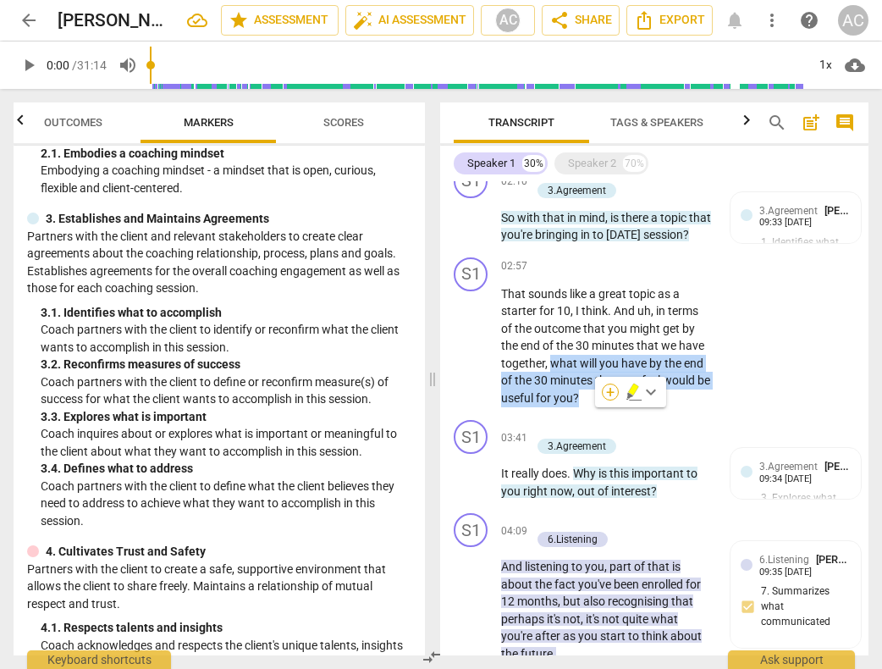
click at [608, 393] on div "+" at bounding box center [610, 391] width 17 height 17
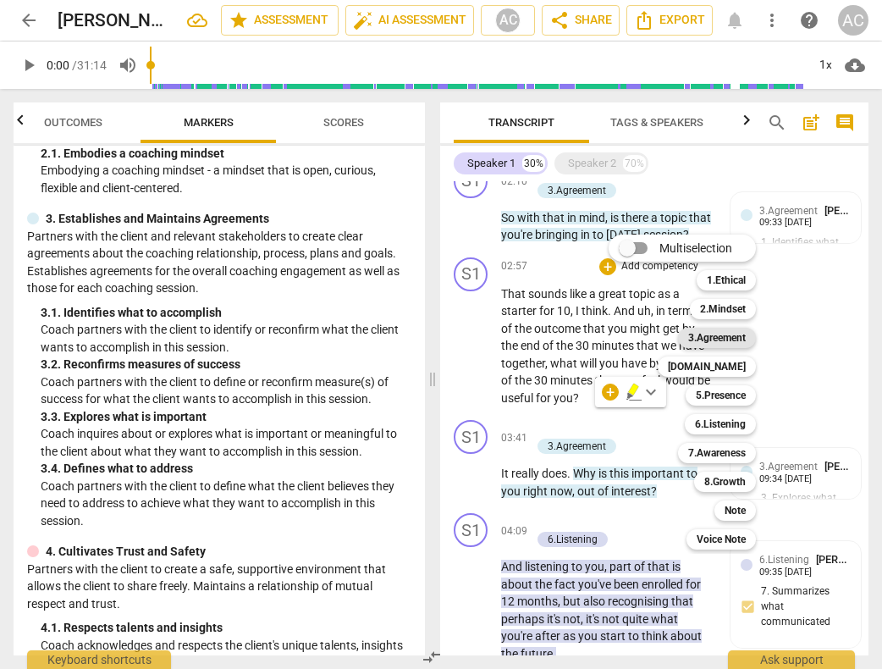
click at [717, 333] on b "3.Agreement" at bounding box center [717, 338] width 58 height 20
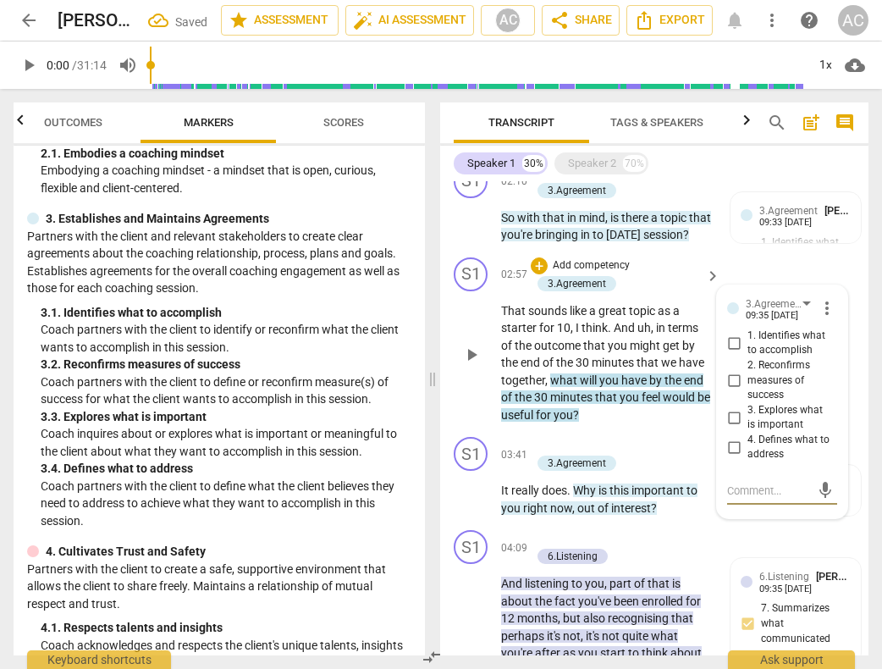
click at [731, 390] on input "2. Reconfirms measures of success" at bounding box center [733, 380] width 27 height 20
checkbox input "true"
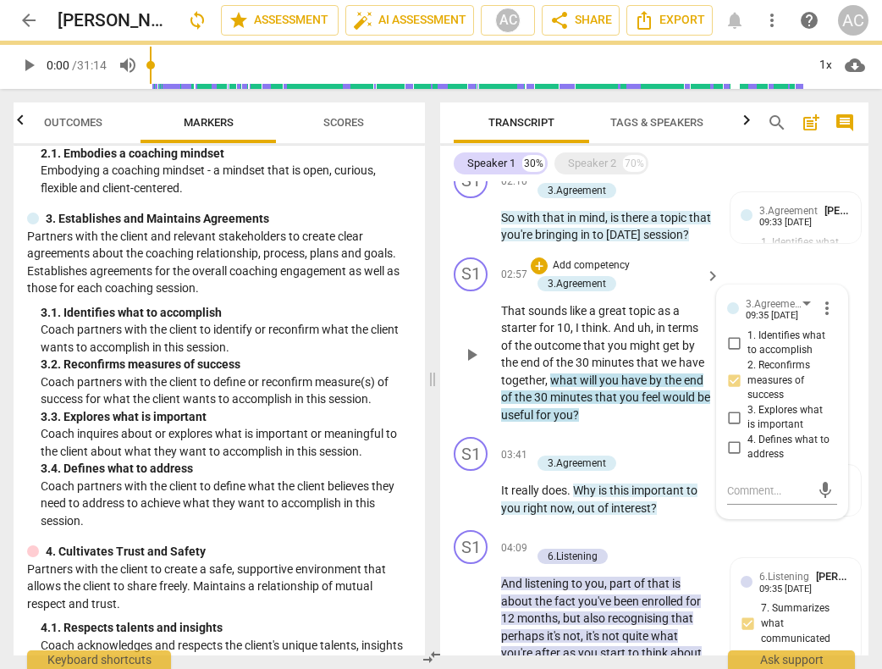
click at [681, 424] on p "That sounds like a great topic as a starter for 10 , I think . And uh , in term…" at bounding box center [606, 363] width 211 height 122
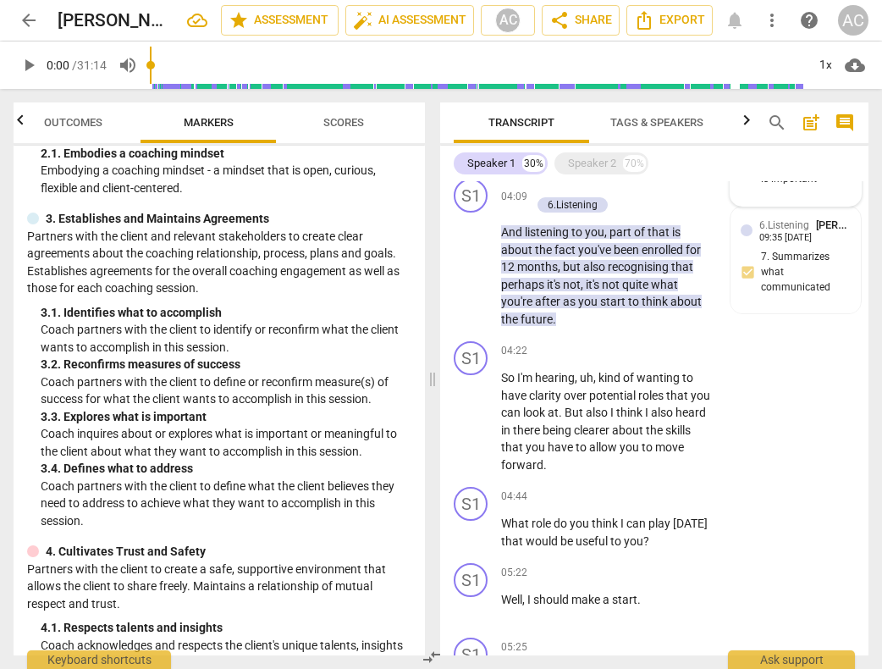
scroll to position [1461, 0]
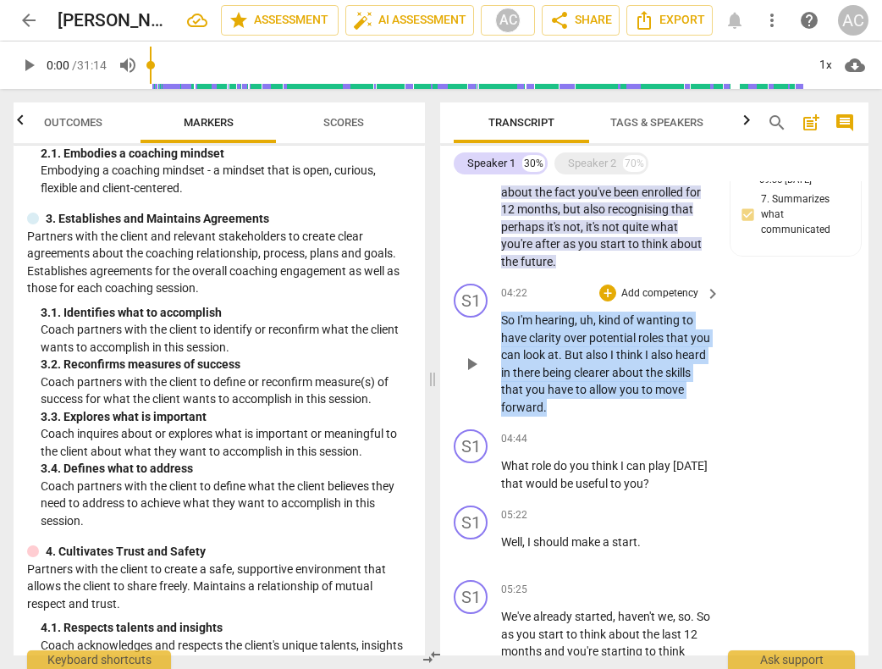
drag, startPoint x: 502, startPoint y: 335, endPoint x: 605, endPoint y: 416, distance: 131.4
click at [605, 416] on p "So I'm hearing , uh , kind of wanting to have clarity over potential roles that…" at bounding box center [606, 363] width 211 height 104
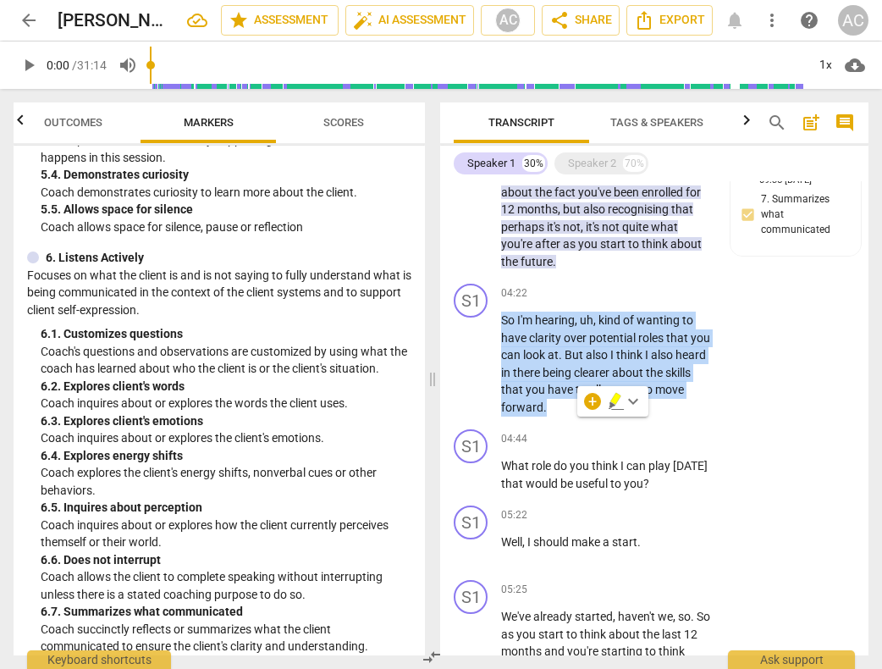
scroll to position [1126, 0]
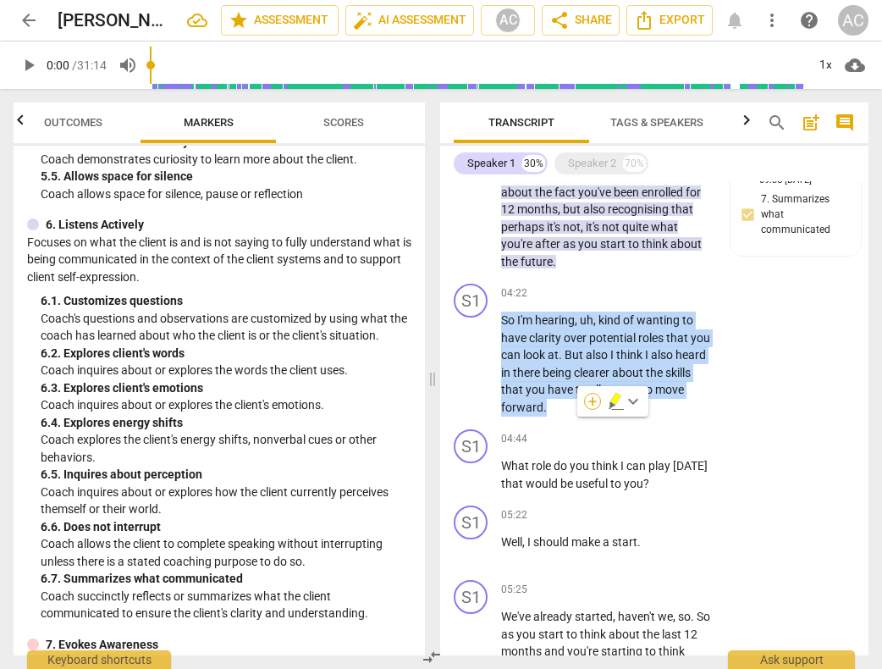
click at [592, 406] on div "+" at bounding box center [592, 401] width 17 height 17
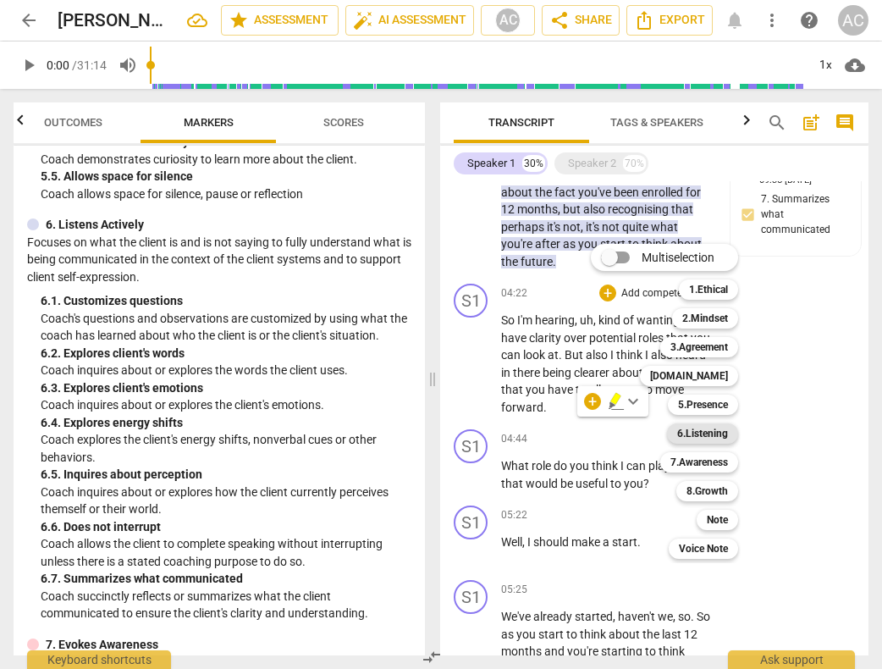
click at [710, 432] on b "6.Listening" at bounding box center [702, 433] width 51 height 20
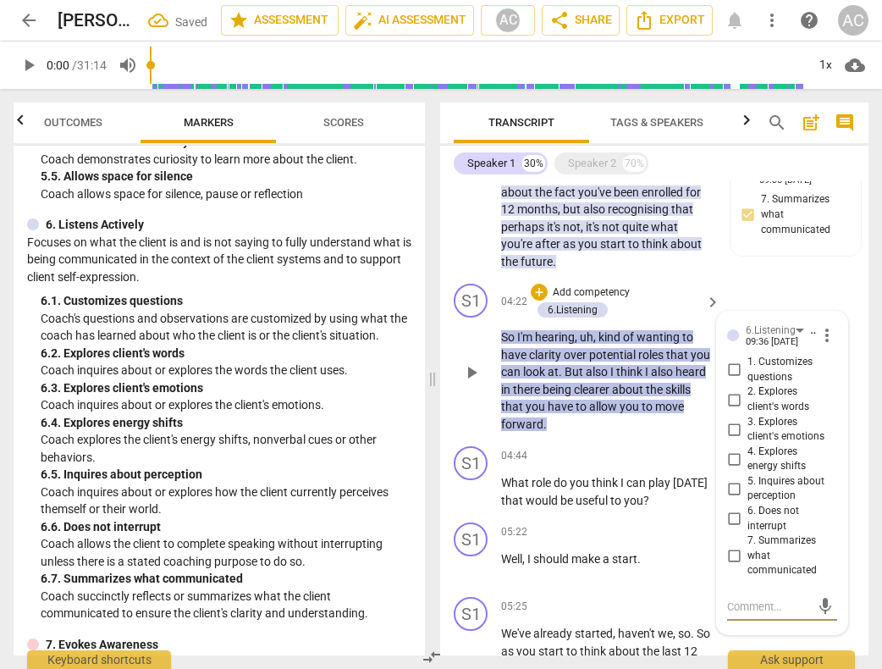
click at [734, 566] on input "7. Summarizes what communicated" at bounding box center [733, 556] width 27 height 20
checkbox input "true"
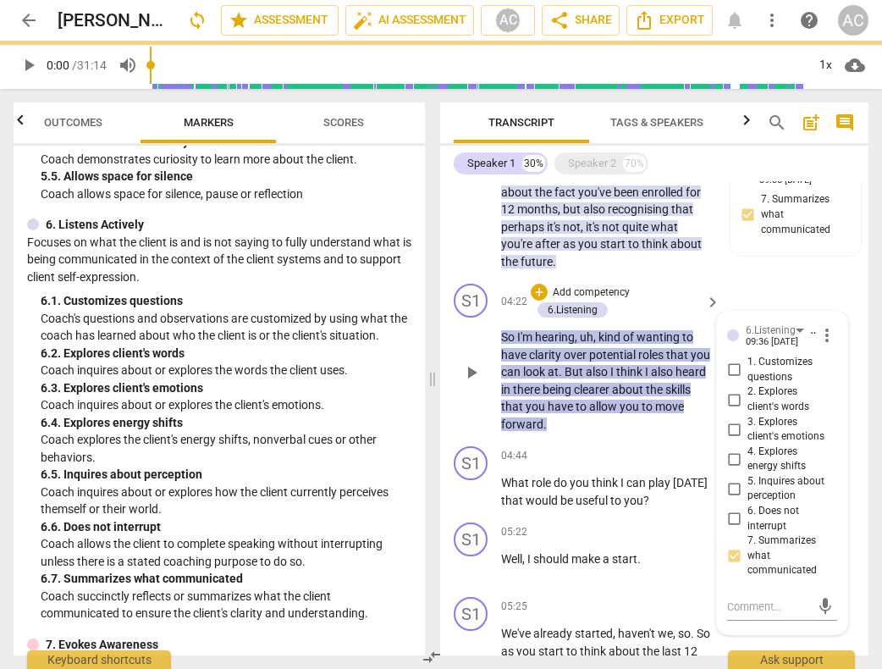
click at [469, 416] on div "play_arrow pause" at bounding box center [479, 372] width 43 height 110
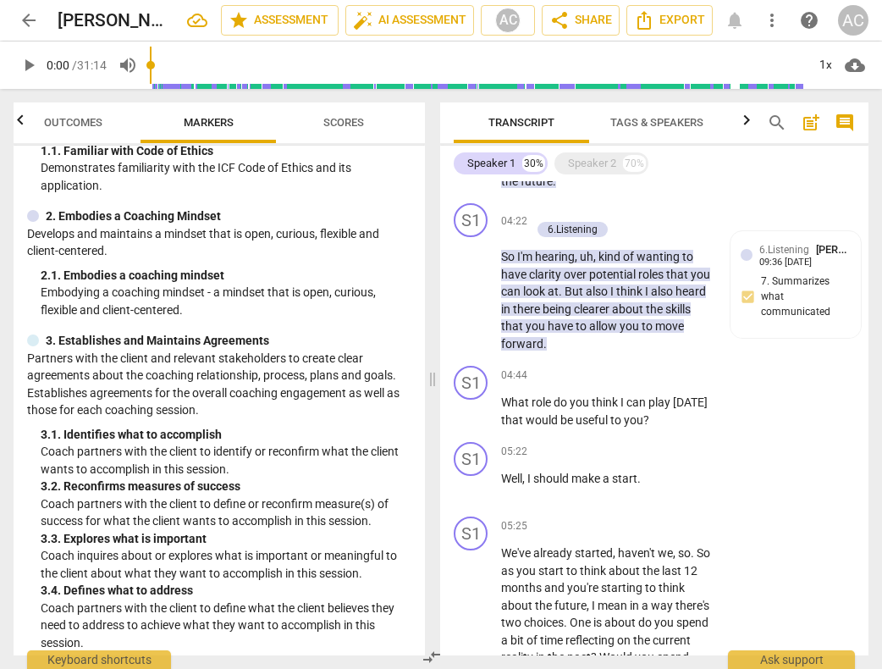
scroll to position [150, 0]
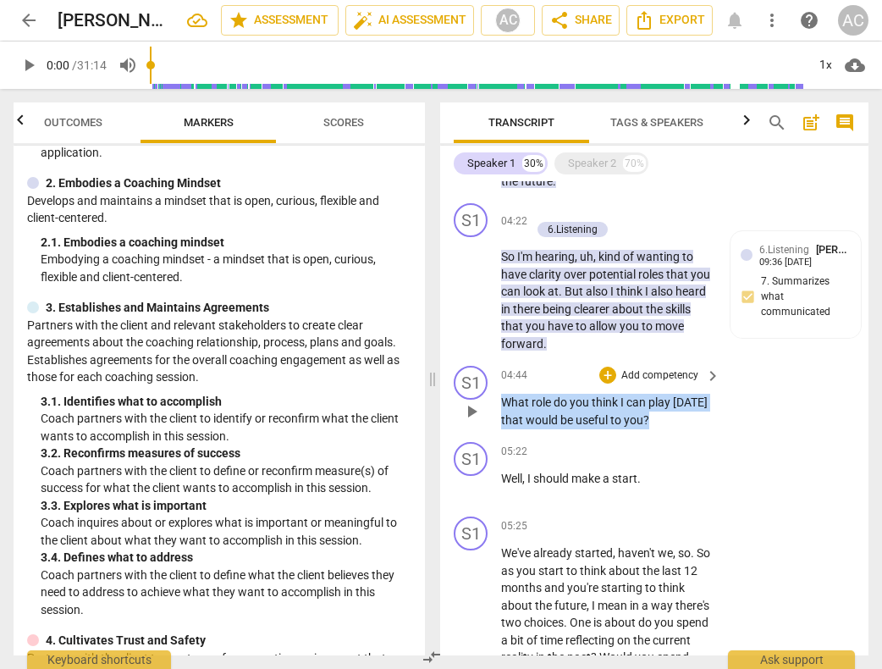
drag, startPoint x: 651, startPoint y: 435, endPoint x: 503, endPoint y: 421, distance: 148.8
click at [503, 421] on p "What role do you think I can play [DATE] that would be useful to you ?" at bounding box center [606, 411] width 211 height 35
click at [658, 416] on div "+" at bounding box center [663, 413] width 17 height 17
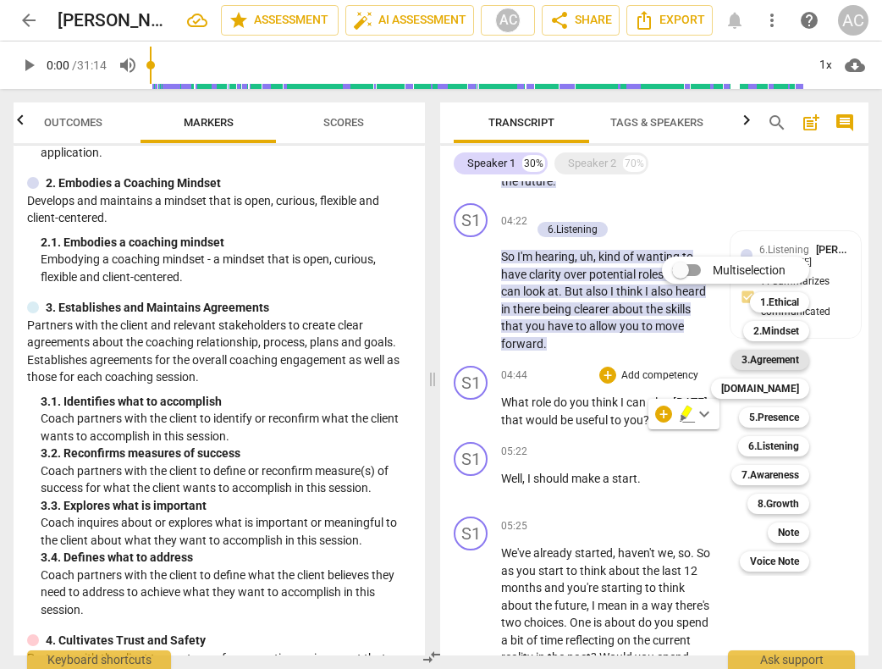
click at [783, 357] on b "3.Agreement" at bounding box center [770, 360] width 58 height 20
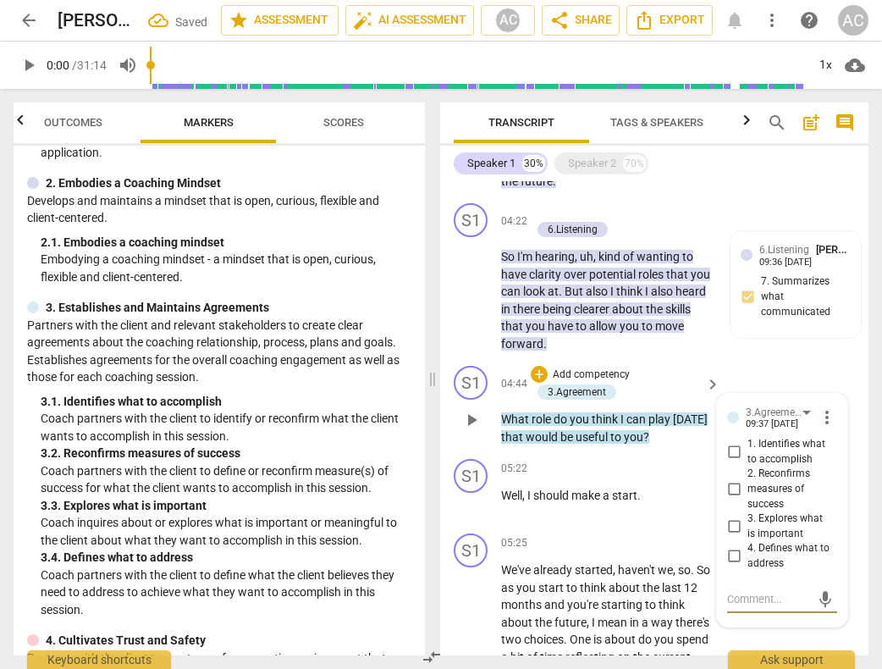
click at [682, 445] on p "What role do you think I can play [DATE] that would be useful to you ?" at bounding box center [606, 427] width 211 height 35
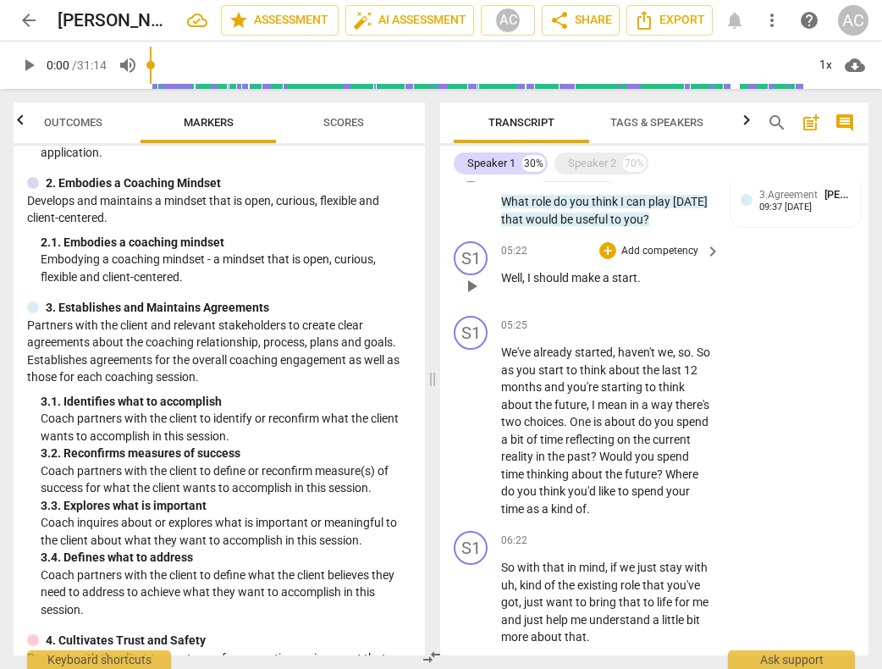
scroll to position [1781, 0]
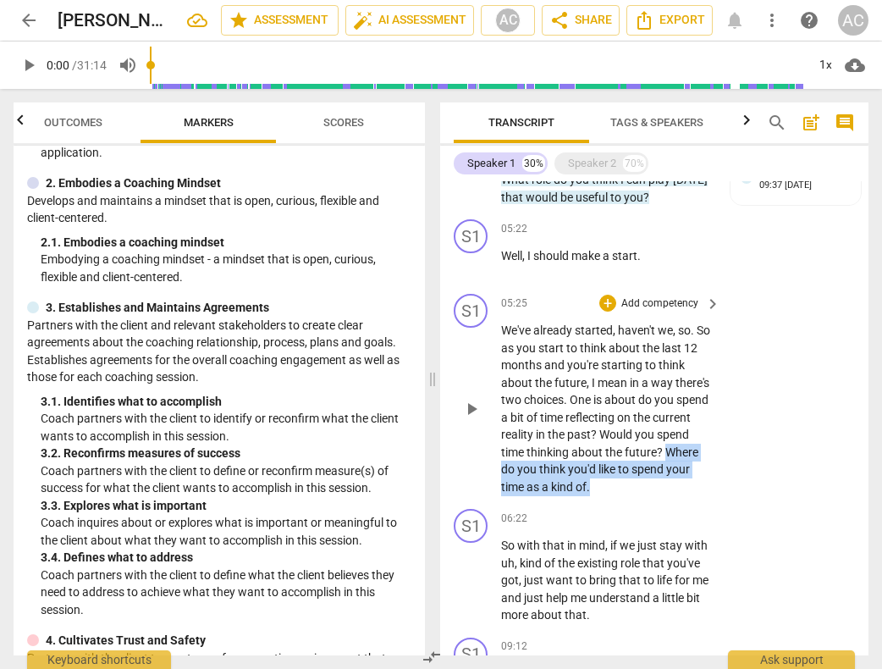
drag, startPoint x: 542, startPoint y: 485, endPoint x: 662, endPoint y: 498, distance: 120.1
click at [662, 495] on p "We've already started , haven't we , so . So as you start to think about the la…" at bounding box center [606, 408] width 211 height 173
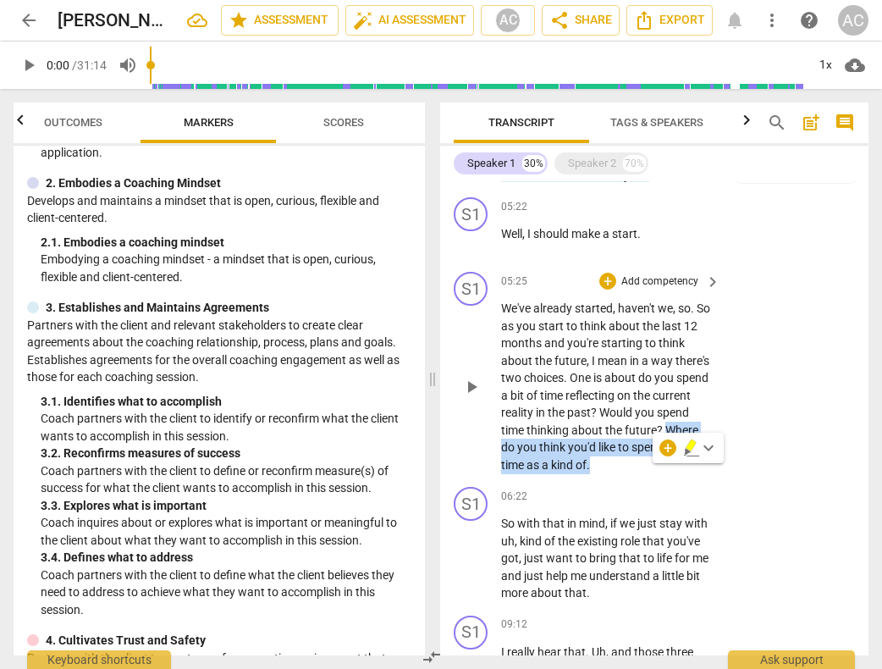
scroll to position [1814, 0]
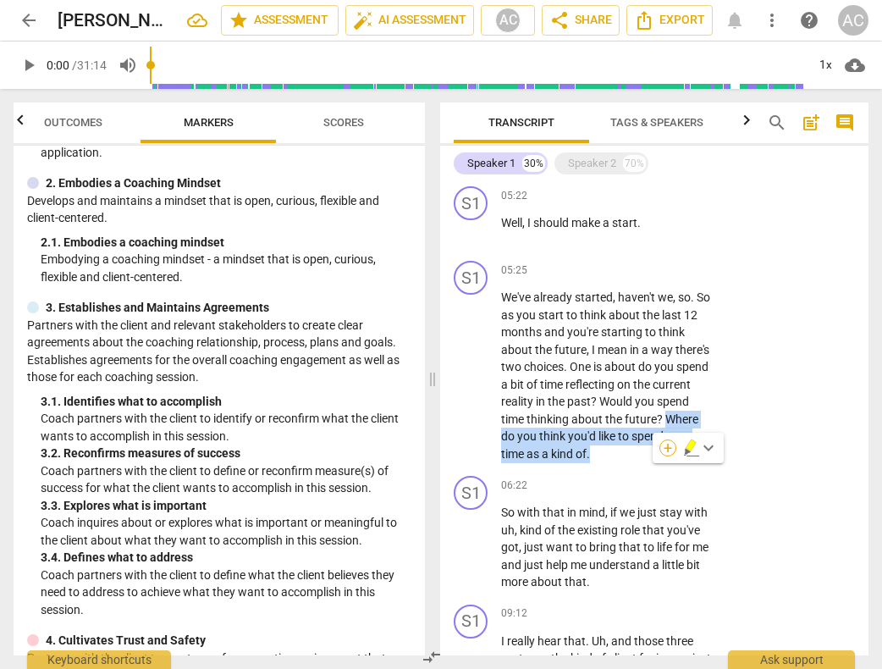
click at [668, 445] on div "+" at bounding box center [667, 447] width 17 height 17
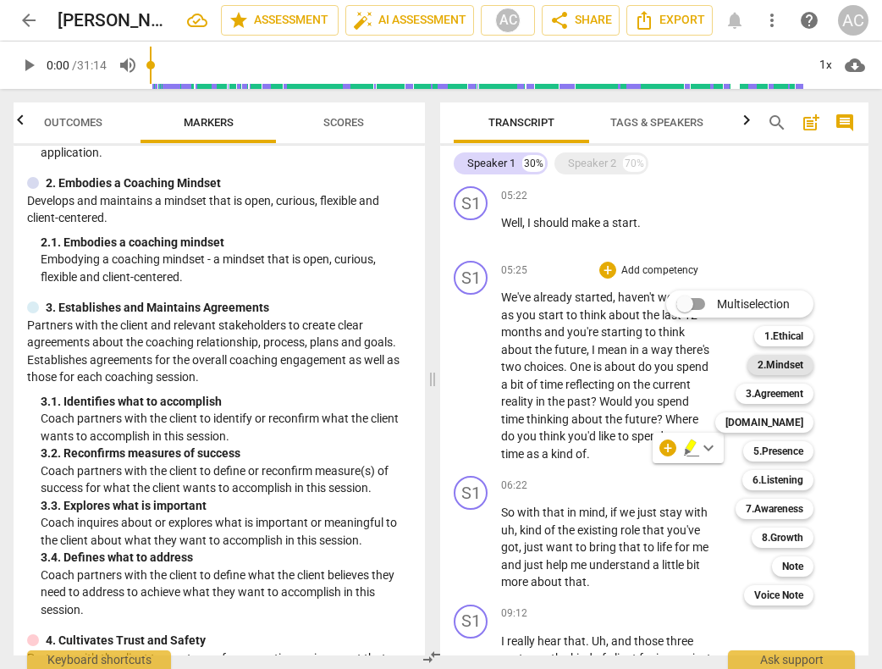
click at [788, 359] on b "2.Mindset" at bounding box center [780, 365] width 46 height 20
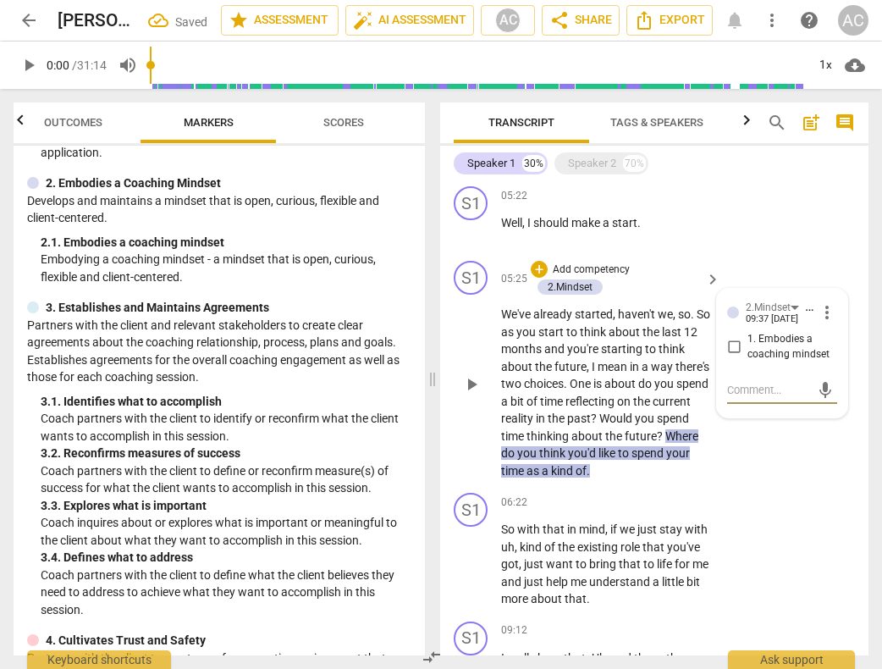
click at [731, 357] on input "1. Embodies a coaching mindset" at bounding box center [733, 347] width 27 height 20
checkbox input "true"
click at [598, 460] on span "you'd" at bounding box center [583, 453] width 30 height 14
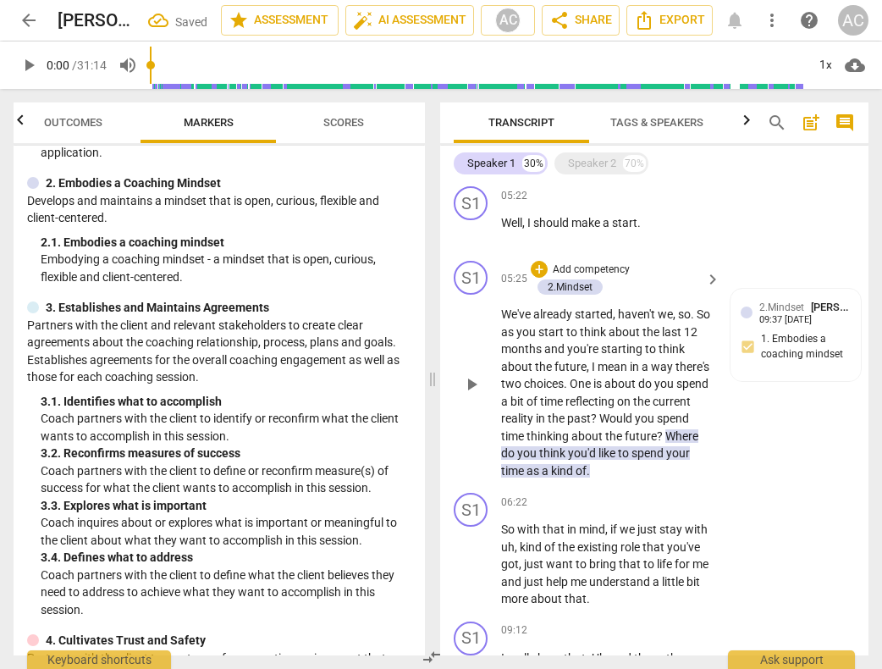
click at [749, 465] on div "S1 play_arrow pause 05:25 + Add competency 2.Mindset keyboard_arrow_right We've…" at bounding box center [654, 370] width 428 height 232
click at [665, 443] on span "Where" at bounding box center [681, 436] width 33 height 14
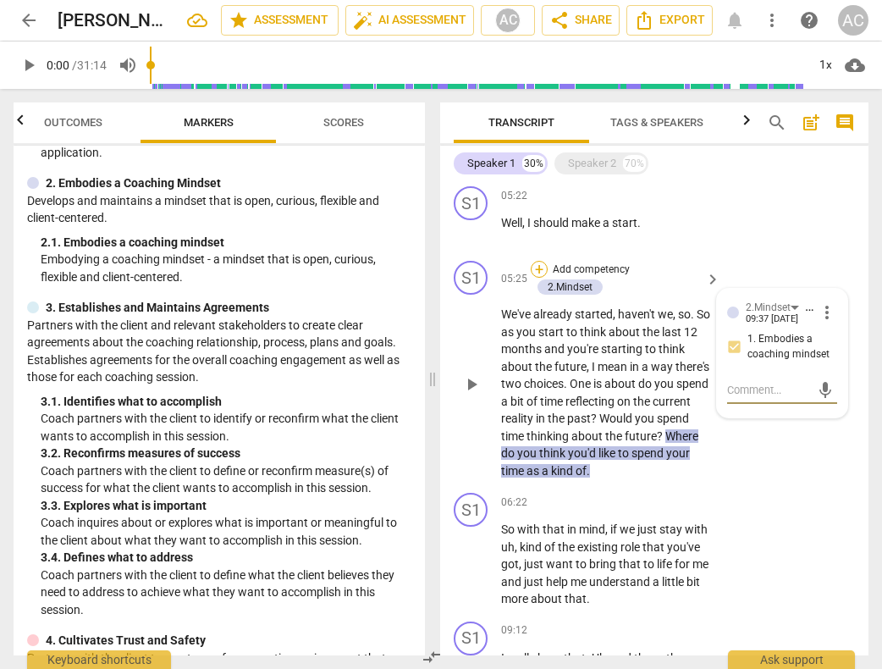
click at [537, 278] on div "+" at bounding box center [539, 269] width 17 height 17
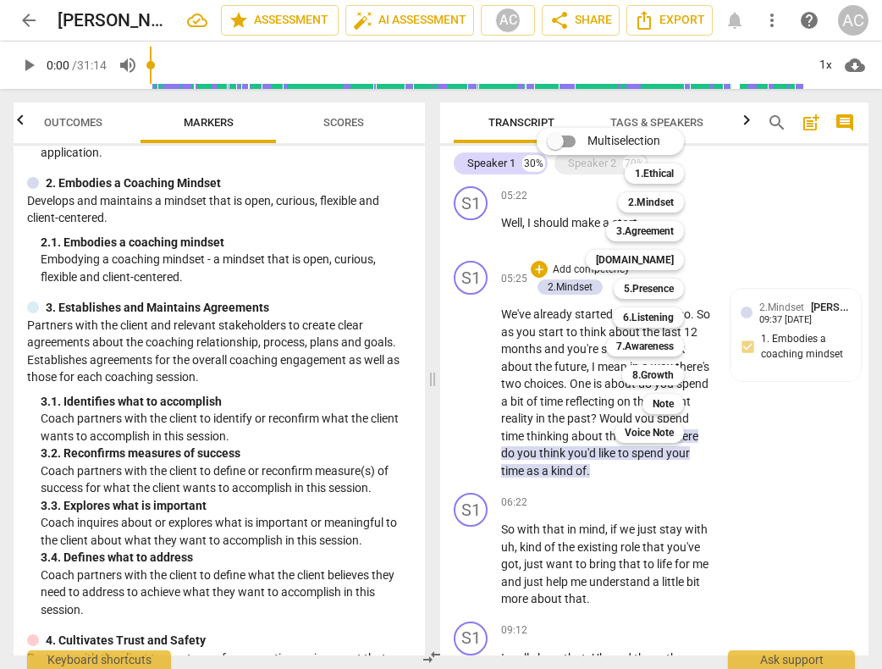
drag, startPoint x: 421, startPoint y: 247, endPoint x: 422, endPoint y: 267, distance: 19.5
click at [422, 267] on div at bounding box center [441, 334] width 882 height 669
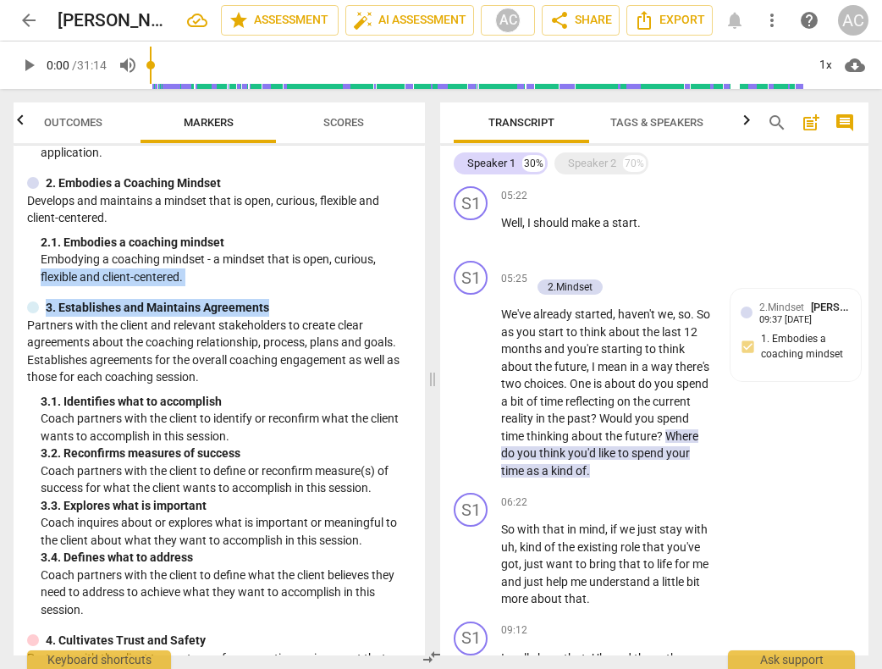
drag, startPoint x: 422, startPoint y: 267, endPoint x: 421, endPoint y: 302, distance: 35.6
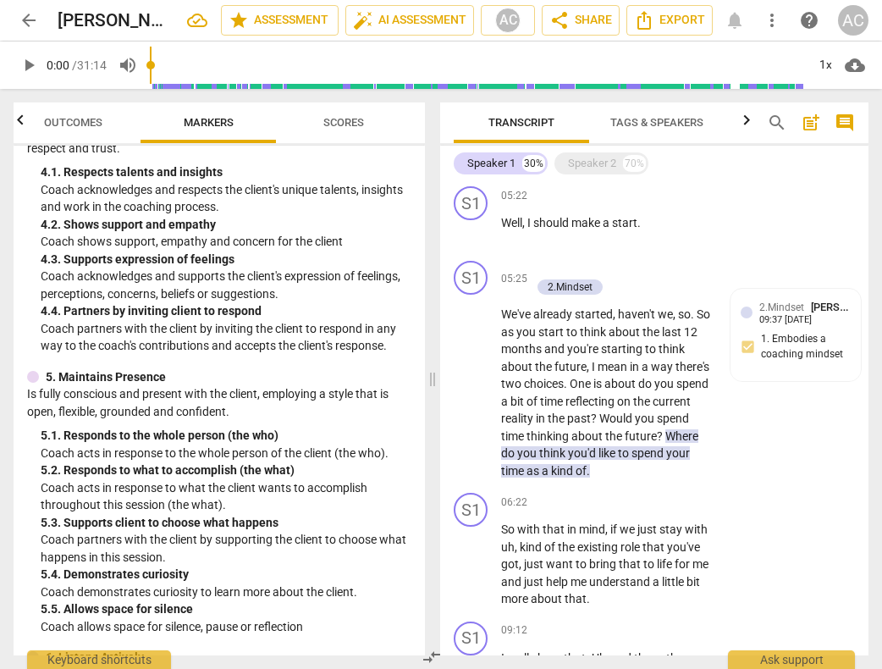
scroll to position [705, 0]
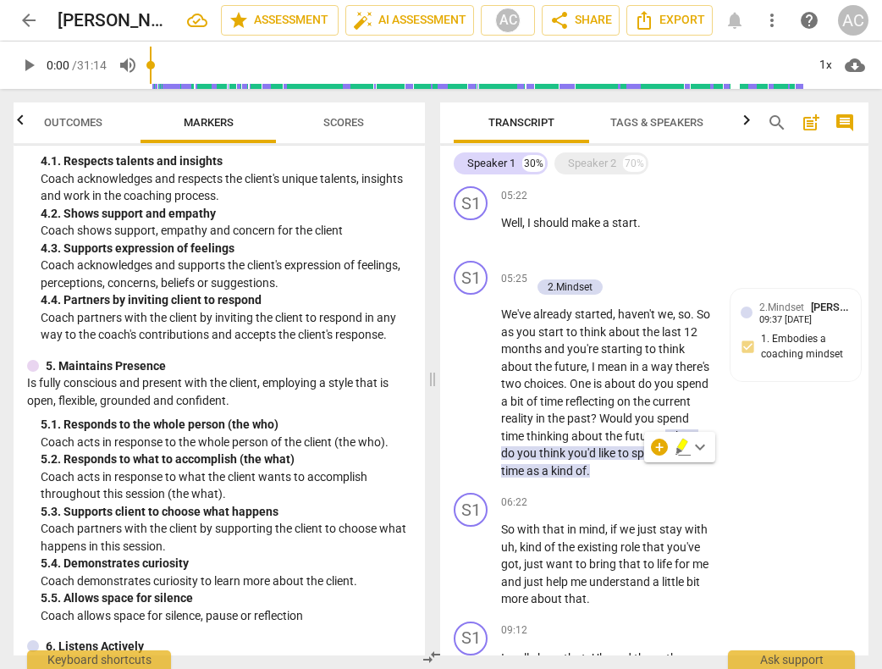
click at [665, 443] on span "Where" at bounding box center [681, 436] width 33 height 14
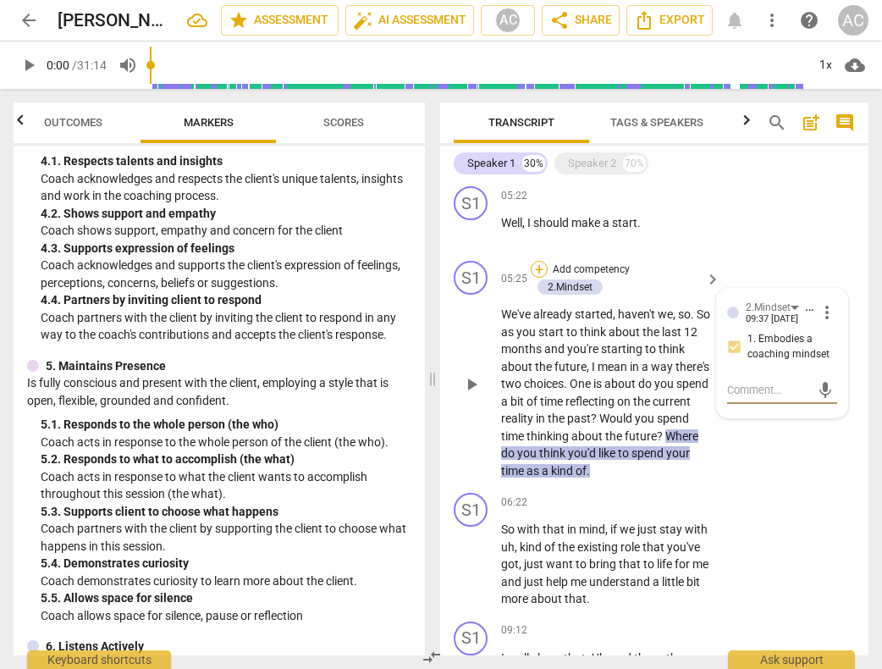
click at [542, 278] on div "+" at bounding box center [539, 269] width 17 height 17
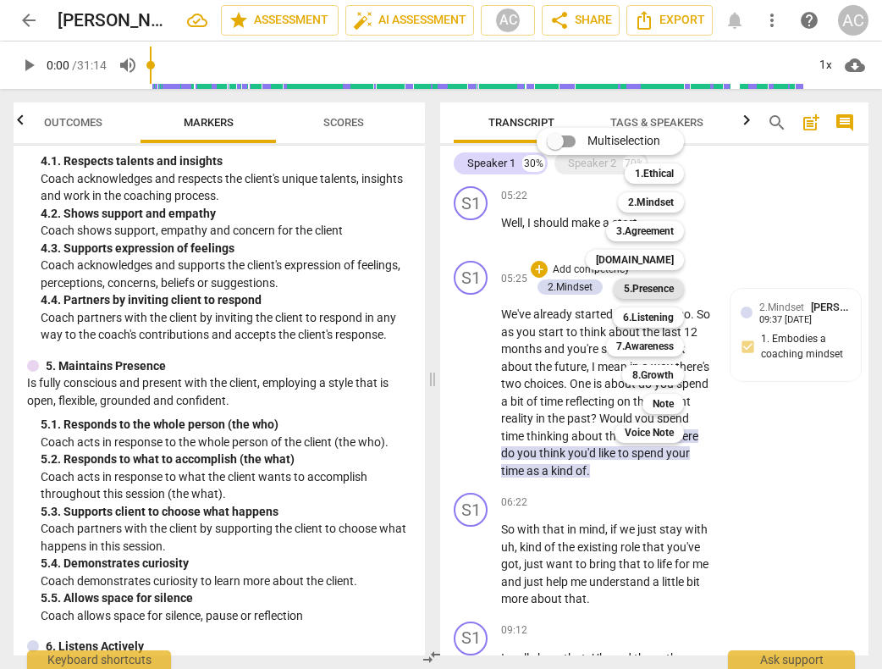
click at [648, 289] on b "5.Presence" at bounding box center [649, 288] width 50 height 20
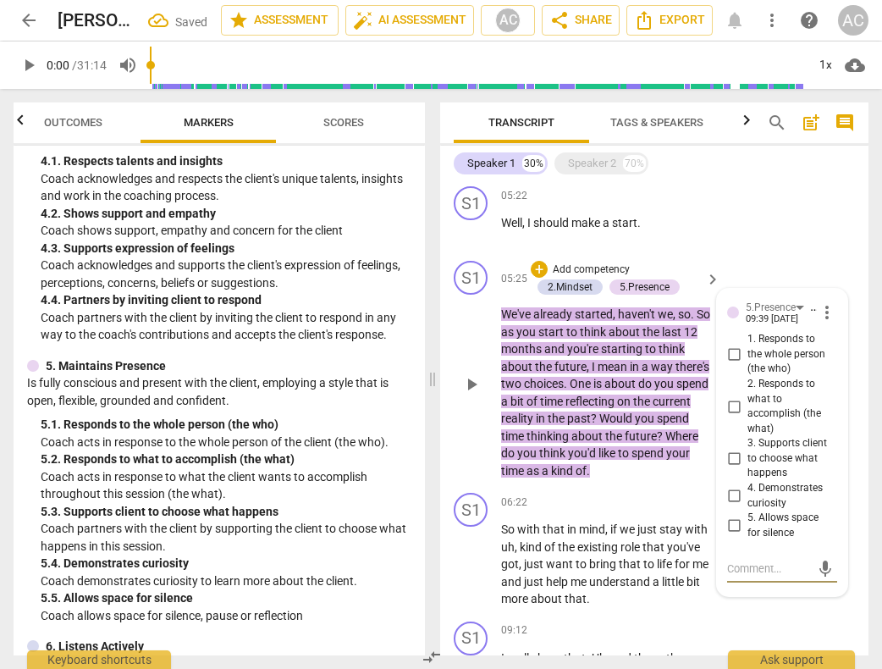
click at [735, 469] on input "3. Supports client to choose what happens" at bounding box center [733, 459] width 27 height 20
checkbox input "true"
click at [685, 486] on div "S1 play_arrow pause 05:25 + Add competency 2.Mindset 5.Presence keyboard_arrow_…" at bounding box center [654, 370] width 428 height 232
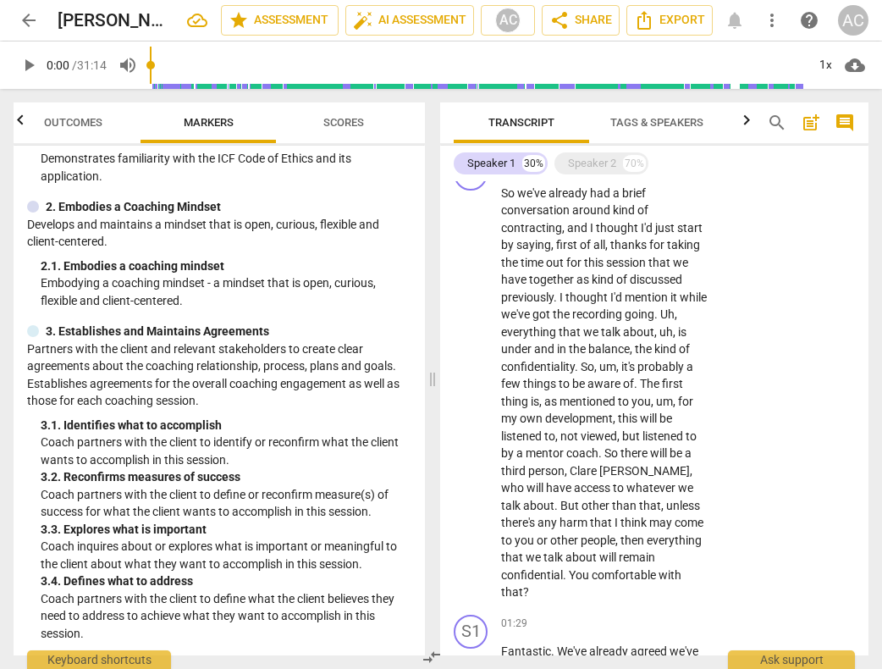
scroll to position [32, 0]
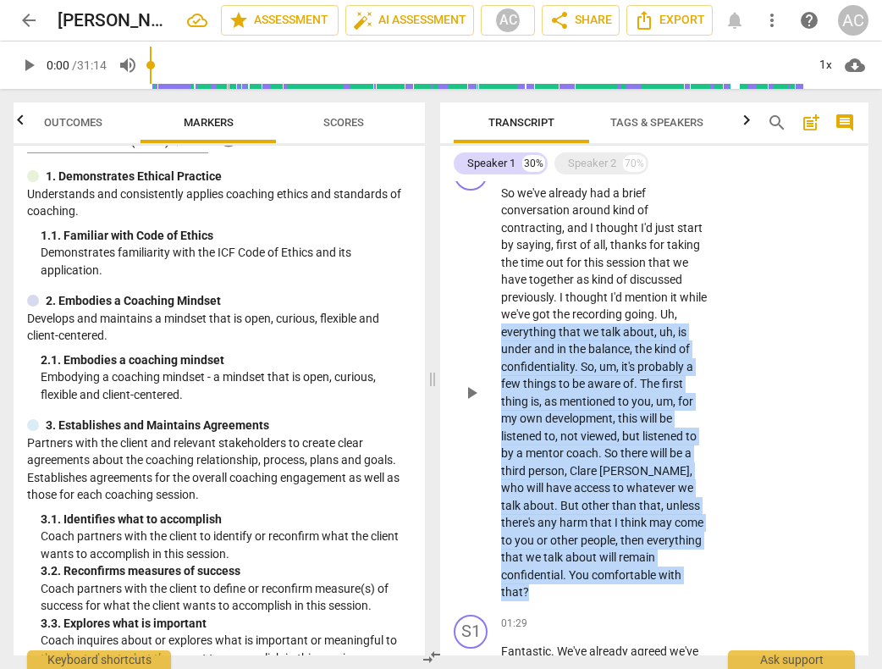
drag, startPoint x: 501, startPoint y: 332, endPoint x: 623, endPoint y: 569, distance: 266.5
click at [623, 569] on p "So we've already had a brief conversation around kind of contracting , and I th…" at bounding box center [606, 392] width 211 height 416
click at [637, 549] on div "+" at bounding box center [635, 550] width 17 height 17
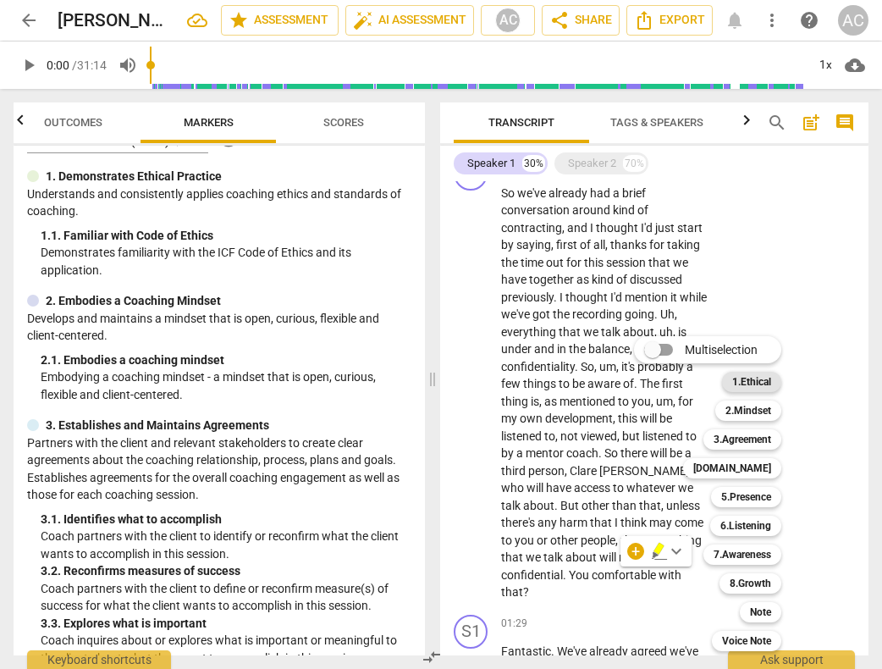
click at [748, 381] on b "1.Ethical" at bounding box center [751, 382] width 39 height 20
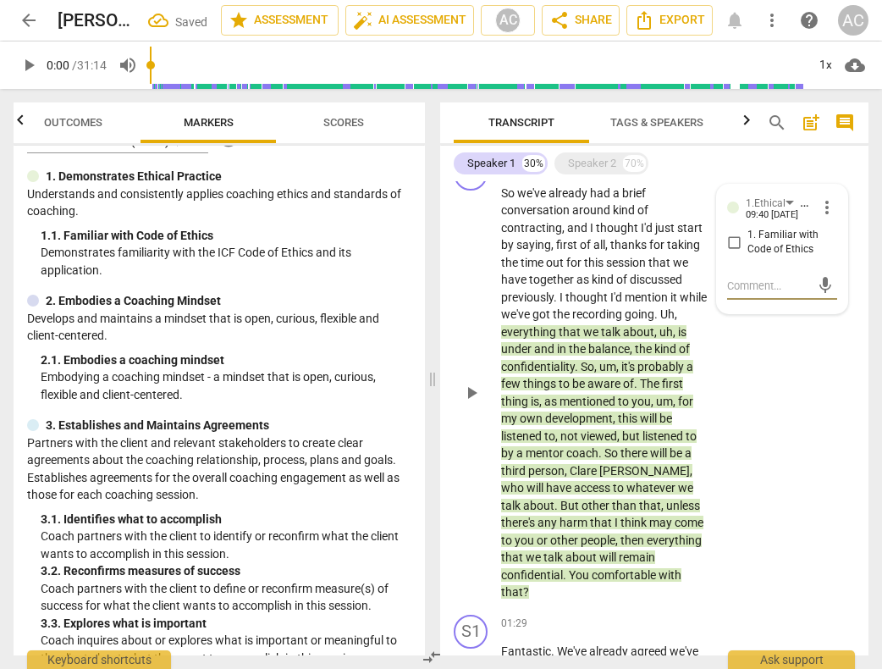
click at [730, 240] on input "1. Familiar with Code of Ethics" at bounding box center [733, 242] width 27 height 20
checkbox input "true"
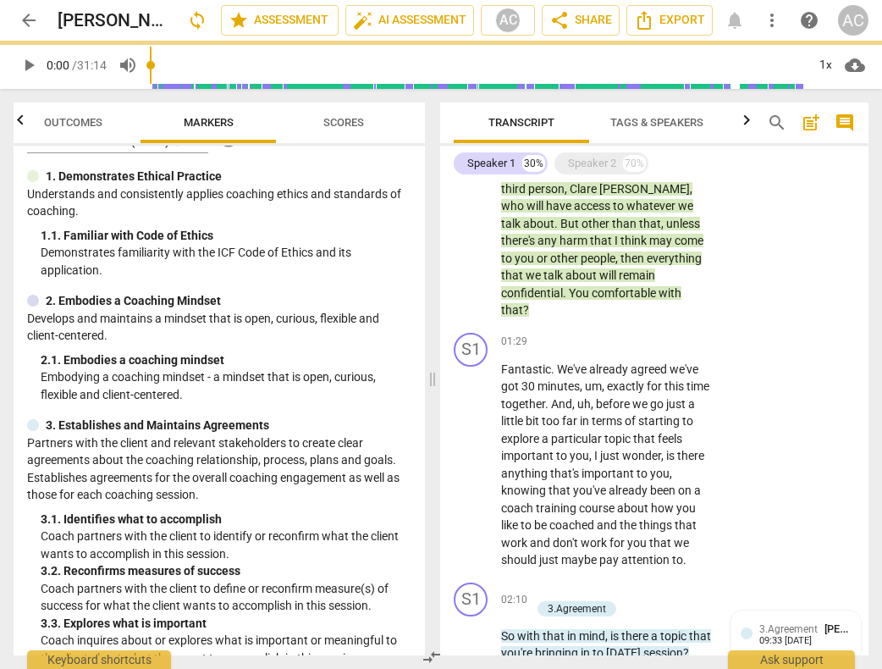
scroll to position [624, 0]
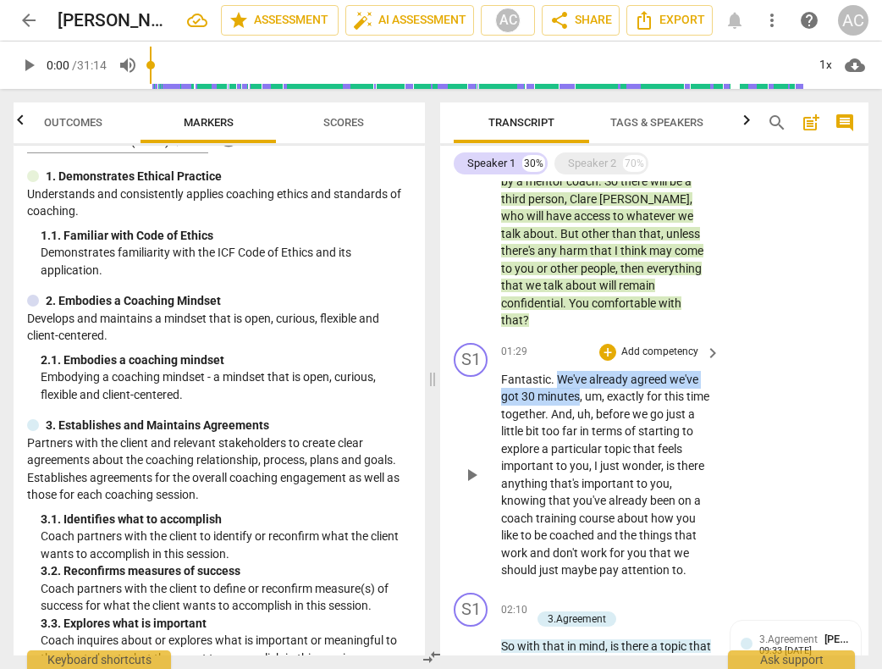
drag, startPoint x: 556, startPoint y: 357, endPoint x: 579, endPoint y: 377, distance: 30.6
click at [579, 377] on p "Fantastic . We've already agreed we've got 30 minutes , um , exactly for this t…" at bounding box center [606, 475] width 211 height 208
click at [648, 473] on p "Fantastic . We've already agreed we've got 30 minutes , um , exactly for this t…" at bounding box center [606, 475] width 211 height 208
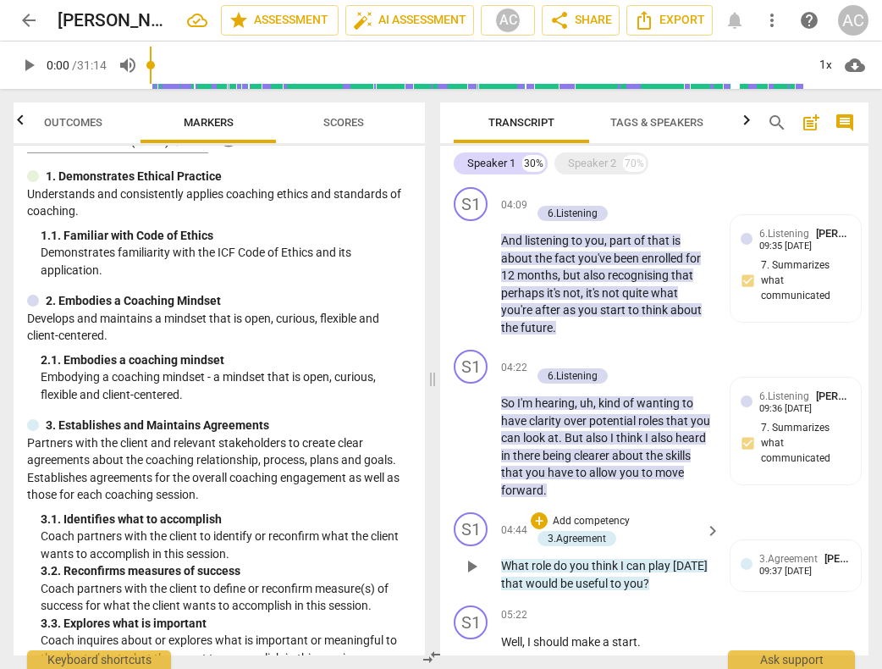
scroll to position [1672, 0]
